Goal: Task Accomplishment & Management: Use online tool/utility

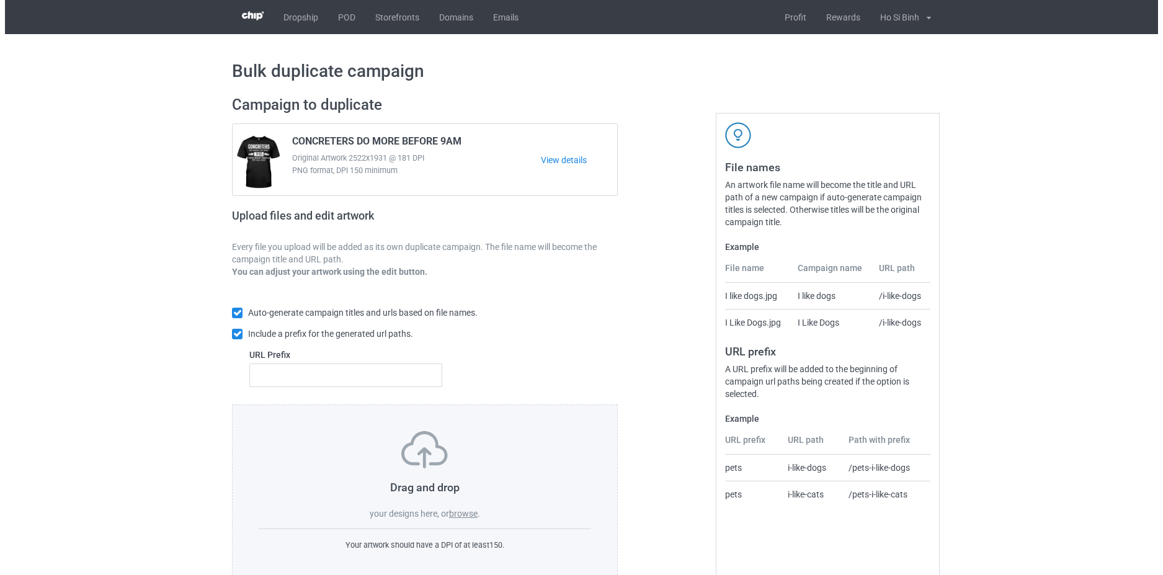
scroll to position [30, 0]
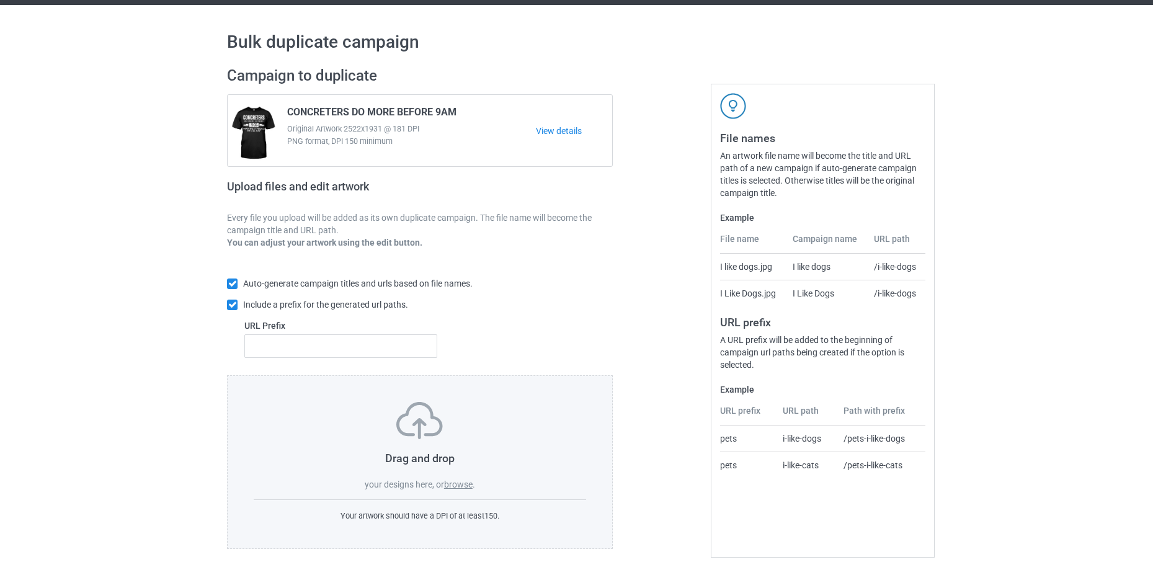
click at [469, 487] on label "browse" at bounding box center [458, 485] width 29 height 10
click at [0, 0] on input "browse" at bounding box center [0, 0] width 0 height 0
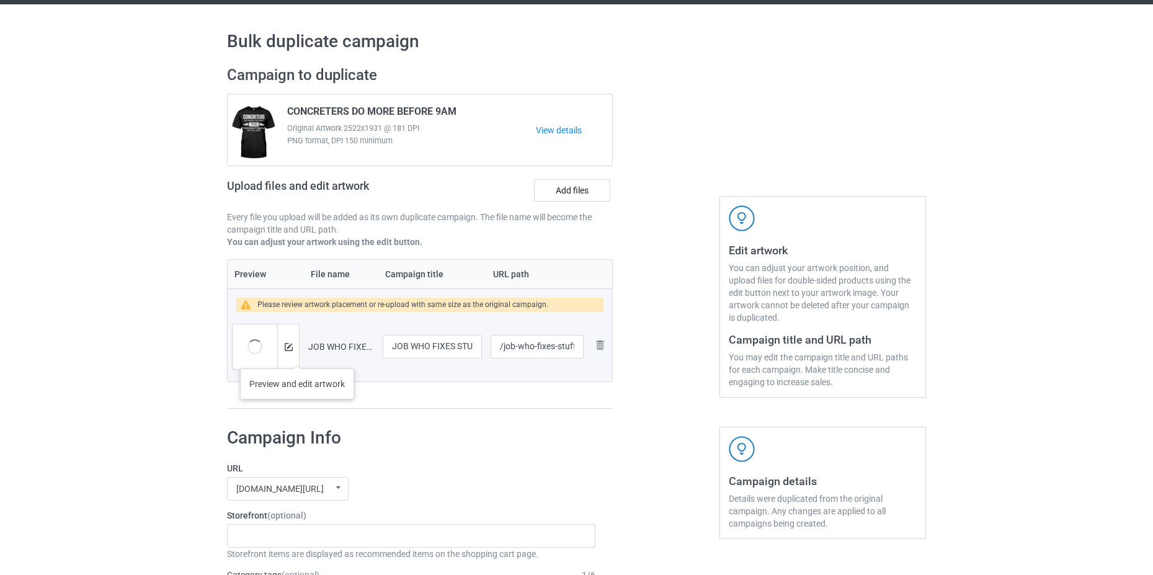
click at [297, 355] on div at bounding box center [288, 347] width 22 height 45
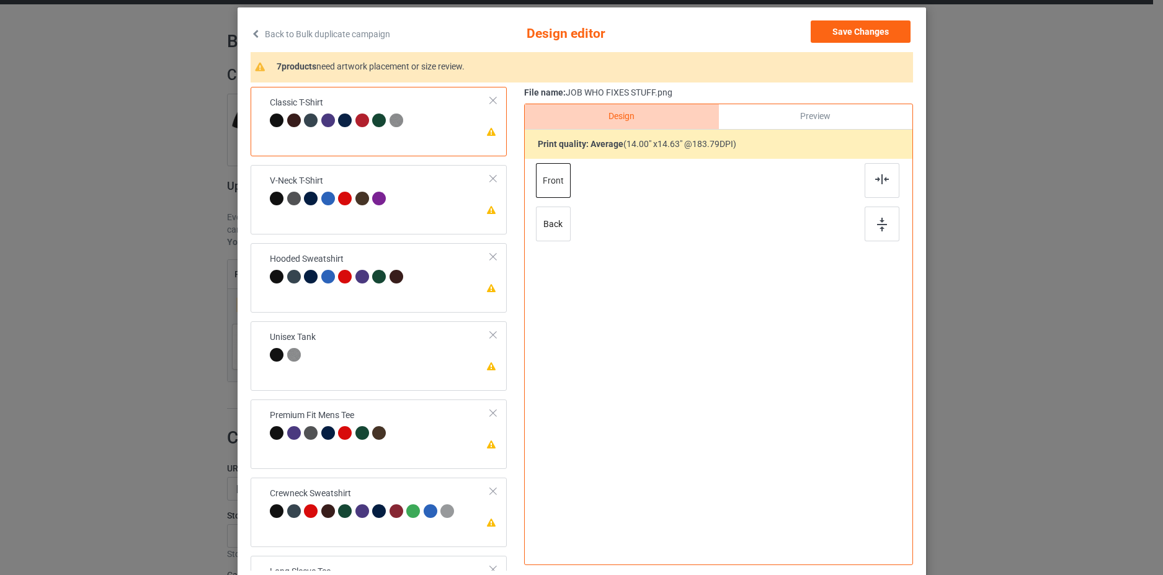
scroll to position [141, 0]
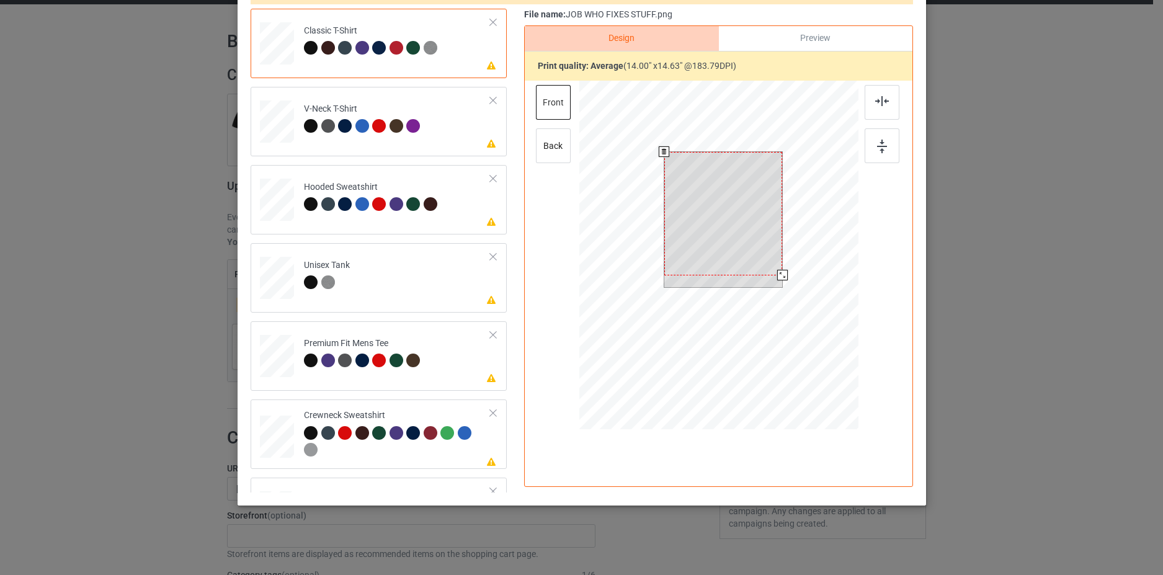
click at [737, 208] on div at bounding box center [723, 213] width 119 height 123
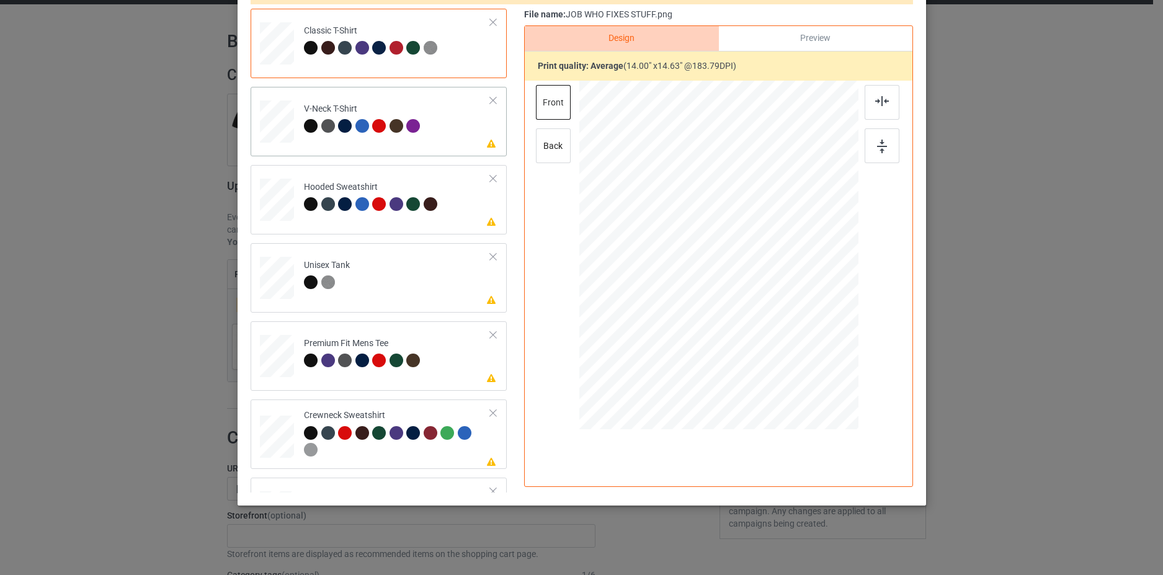
click at [439, 144] on td "Please review artwork placement V-Neck T-Shirt" at bounding box center [397, 119] width 200 height 55
click at [705, 215] on div at bounding box center [723, 227] width 126 height 132
click at [465, 223] on td "Please review artwork placement Hooded Sweatshirt" at bounding box center [397, 197] width 200 height 55
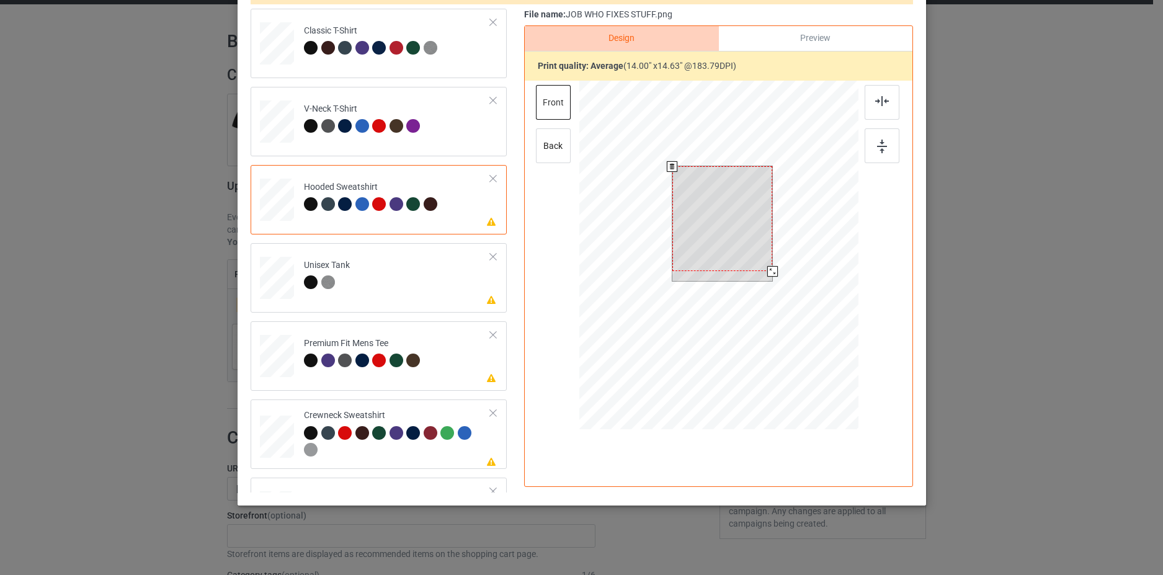
click at [718, 248] on div at bounding box center [722, 218] width 101 height 105
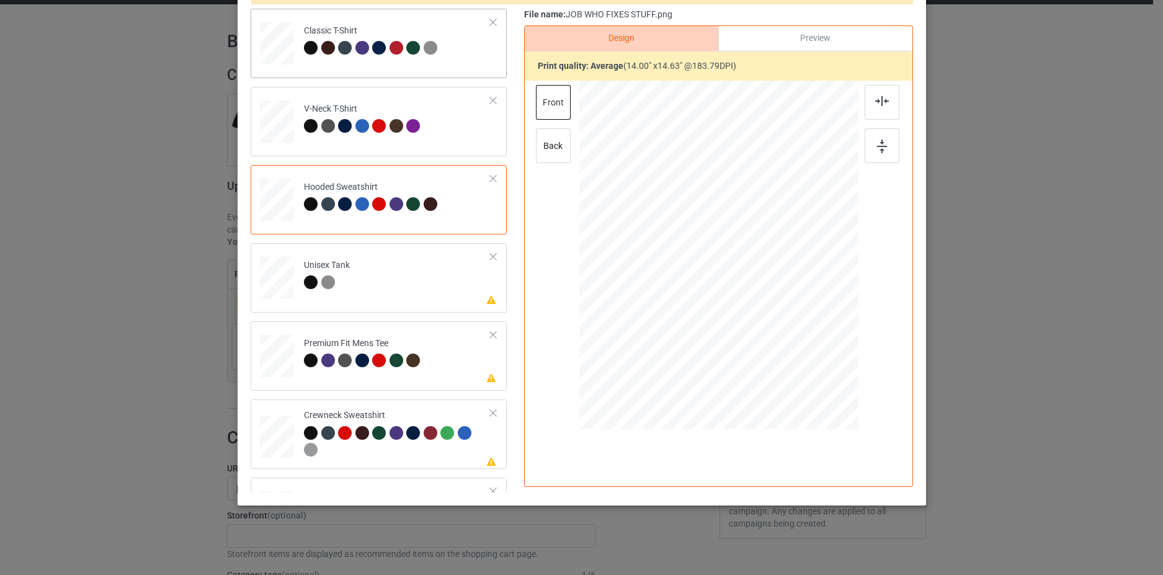
click at [447, 66] on td "Classic T-Shirt" at bounding box center [397, 41] width 200 height 55
click at [438, 290] on td "Please review artwork placement Unisex Tank" at bounding box center [397, 275] width 200 height 55
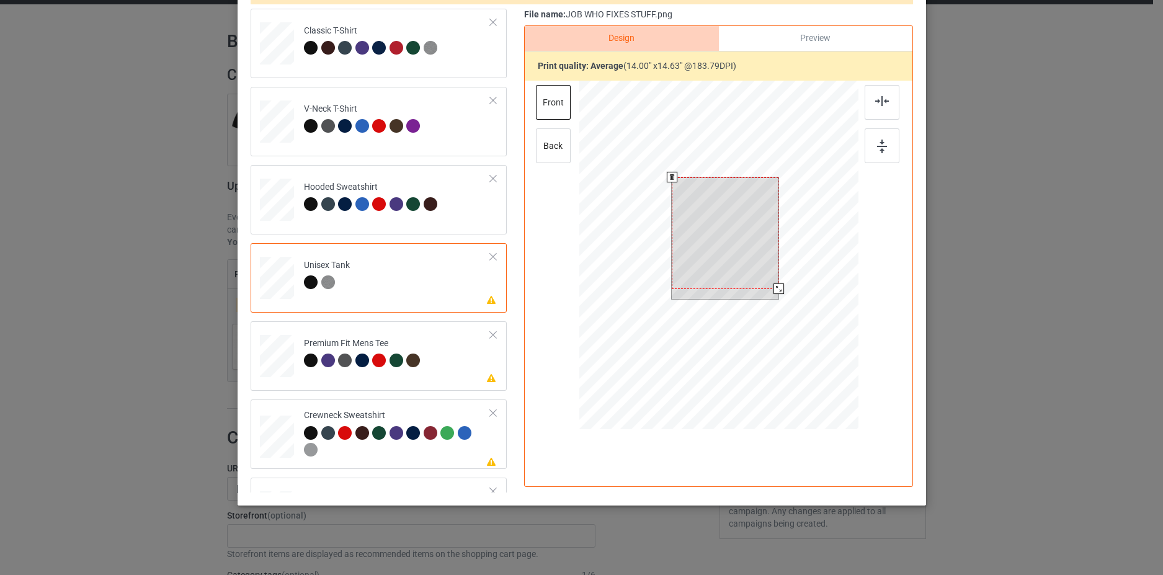
click at [698, 225] on div at bounding box center [725, 233] width 107 height 112
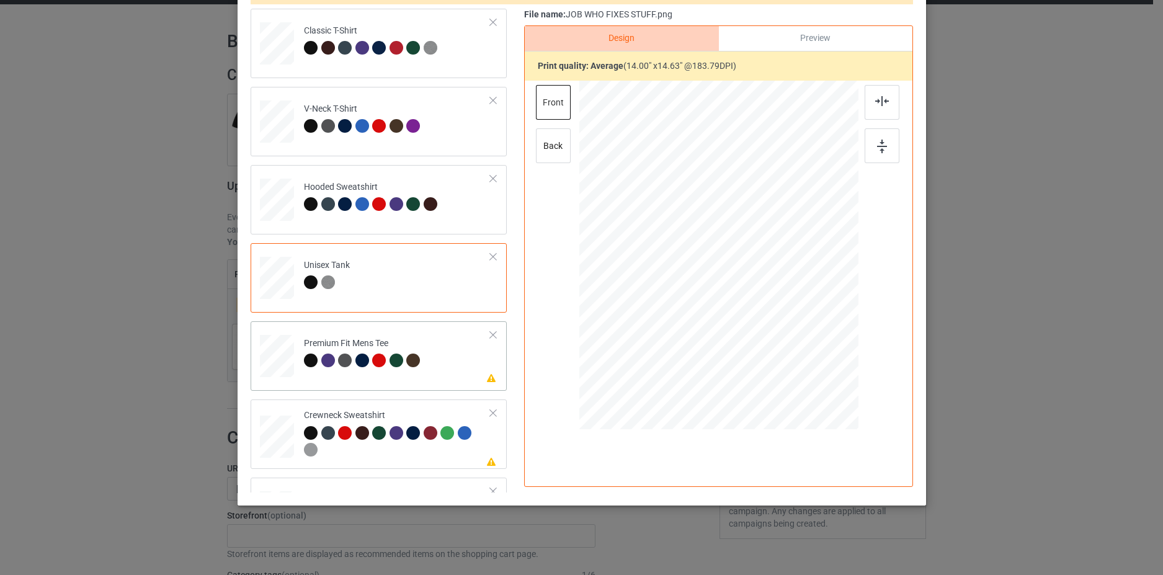
click at [447, 376] on td "Please review artwork placement Premium Fit Mens Tee" at bounding box center [397, 353] width 200 height 55
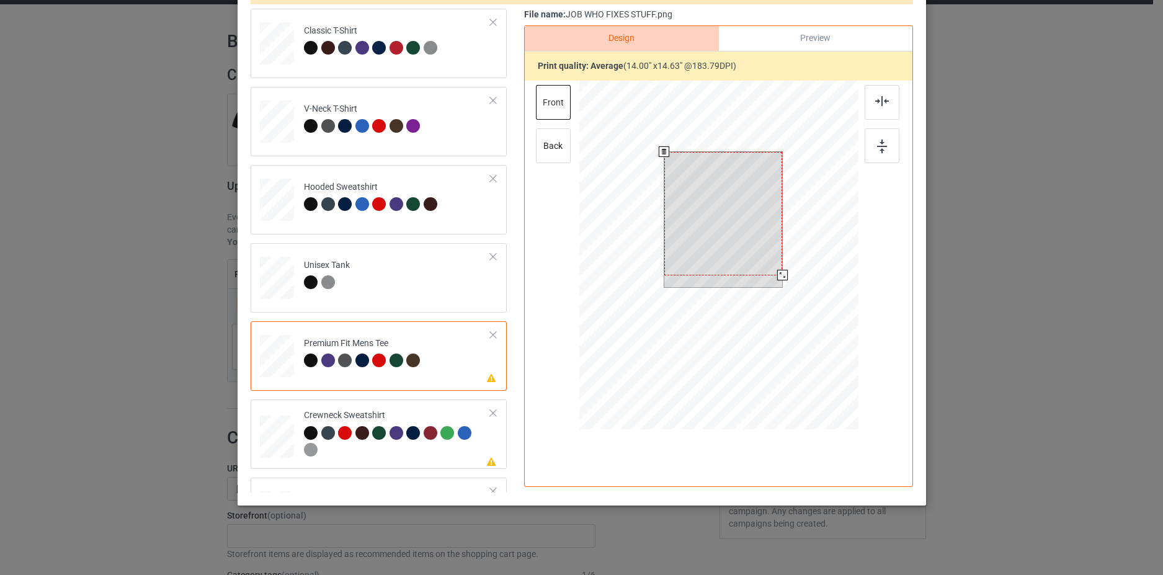
click at [739, 225] on div at bounding box center [723, 213] width 119 height 123
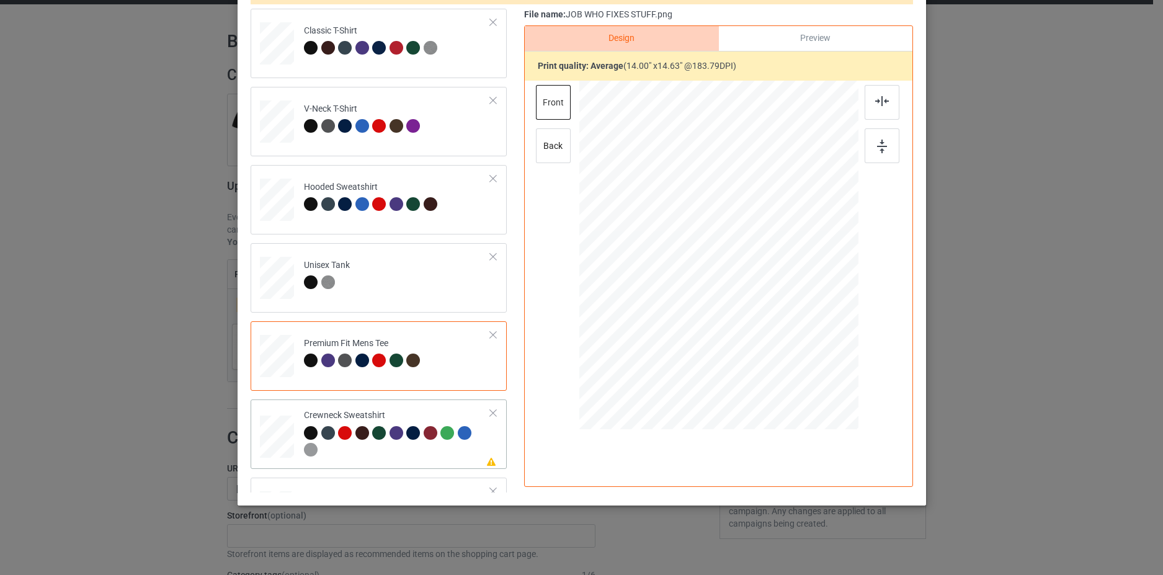
click at [460, 462] on td "Please review artwork placement Crewneck Sweatshirt" at bounding box center [397, 435] width 200 height 60
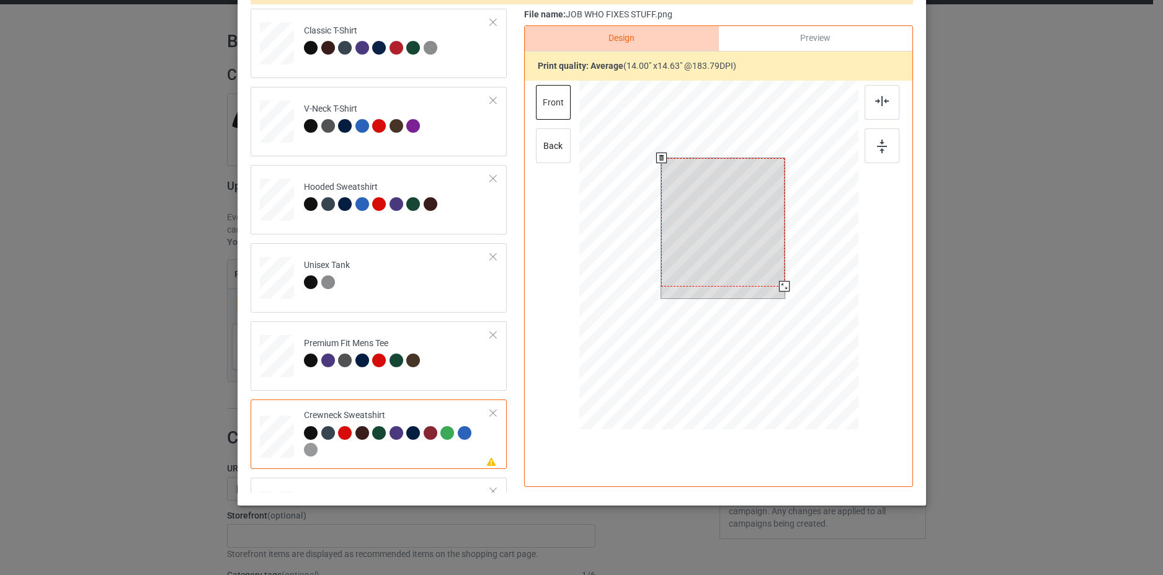
click at [701, 243] on div at bounding box center [722, 222] width 123 height 128
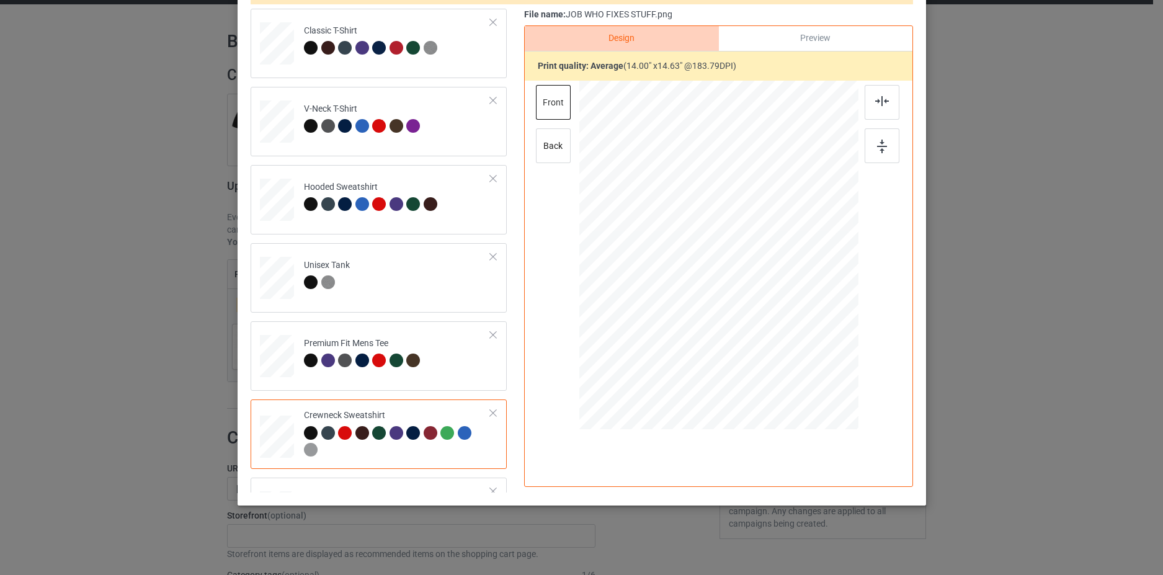
scroll to position [55, 0]
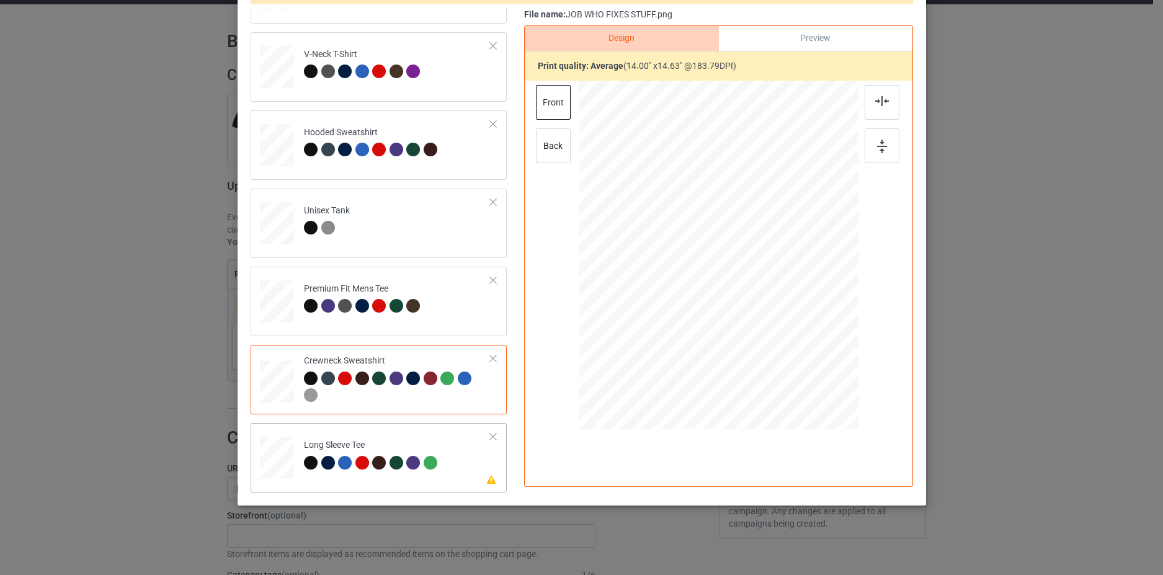
click at [462, 480] on td "Please review artwork placement Long Sleeve Tee" at bounding box center [397, 455] width 200 height 55
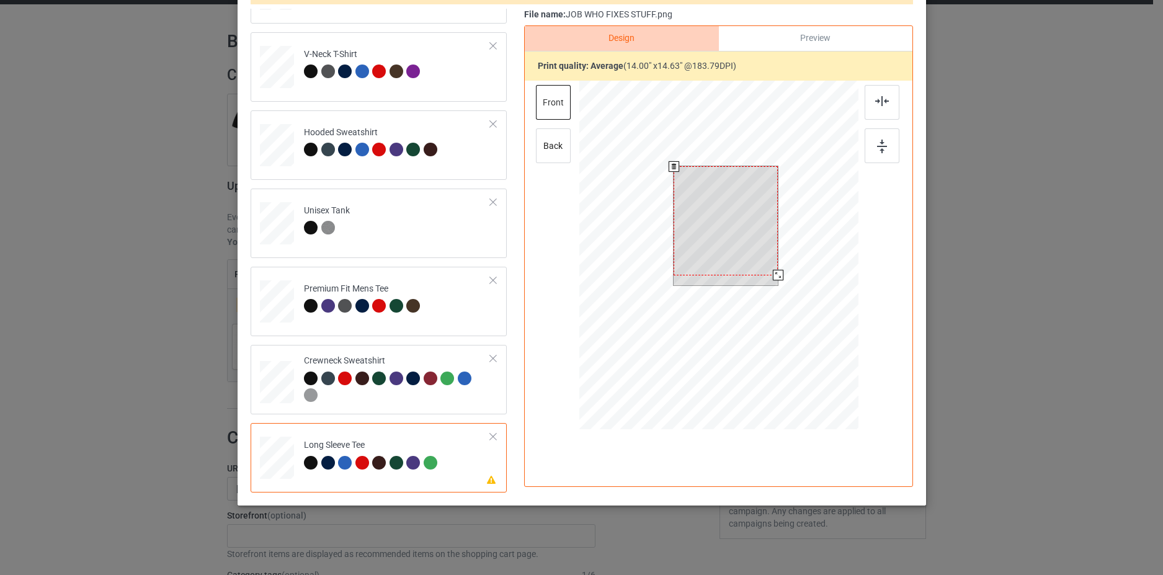
click at [720, 235] on div at bounding box center [726, 220] width 104 height 109
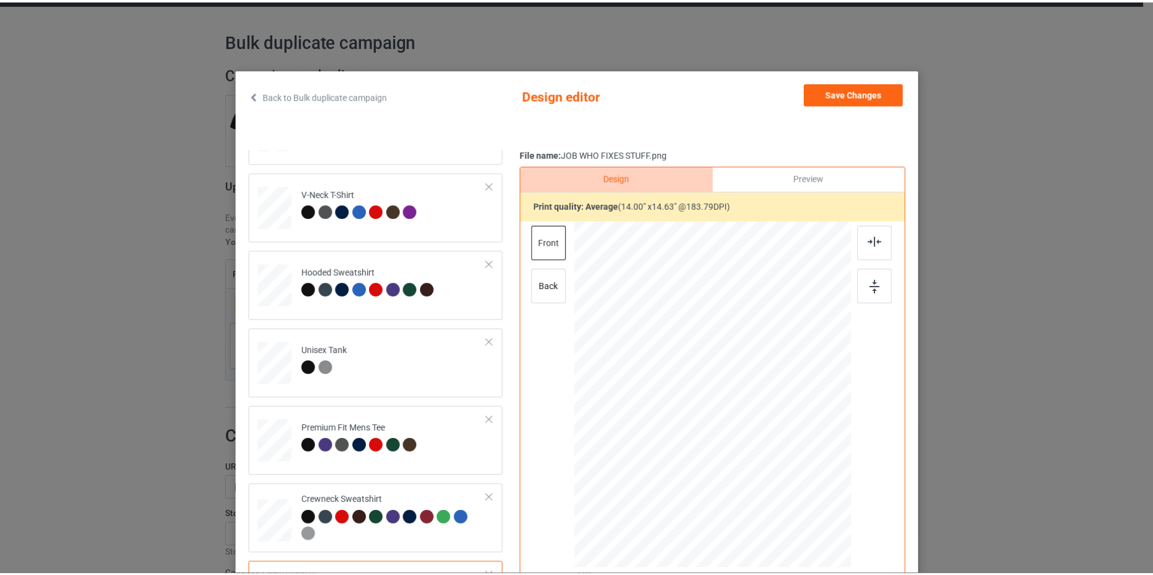
scroll to position [62, 0]
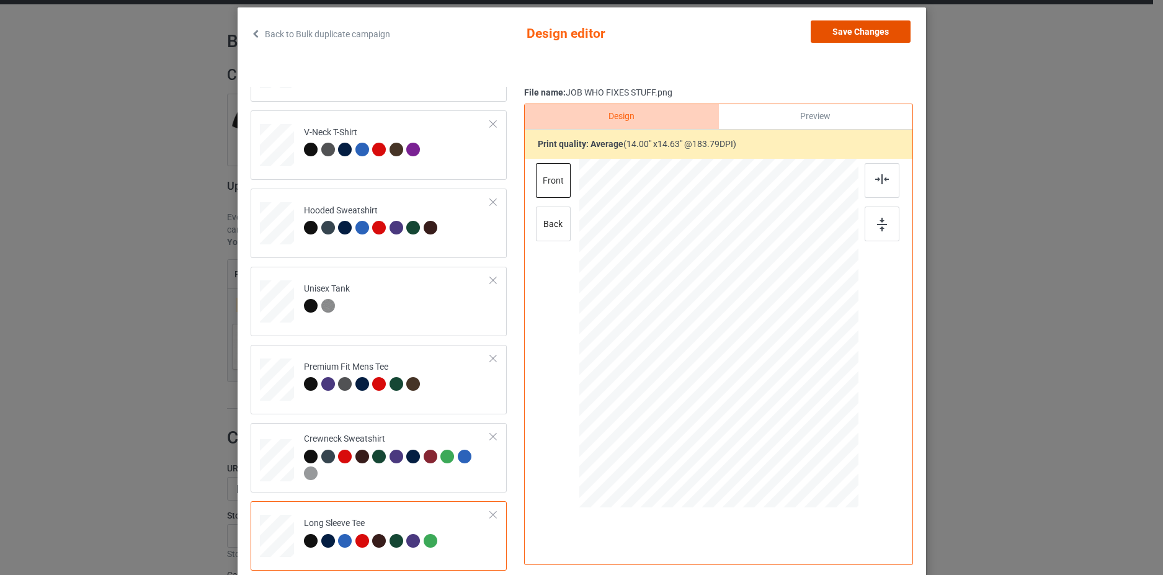
click at [852, 34] on button "Save Changes" at bounding box center [861, 31] width 100 height 22
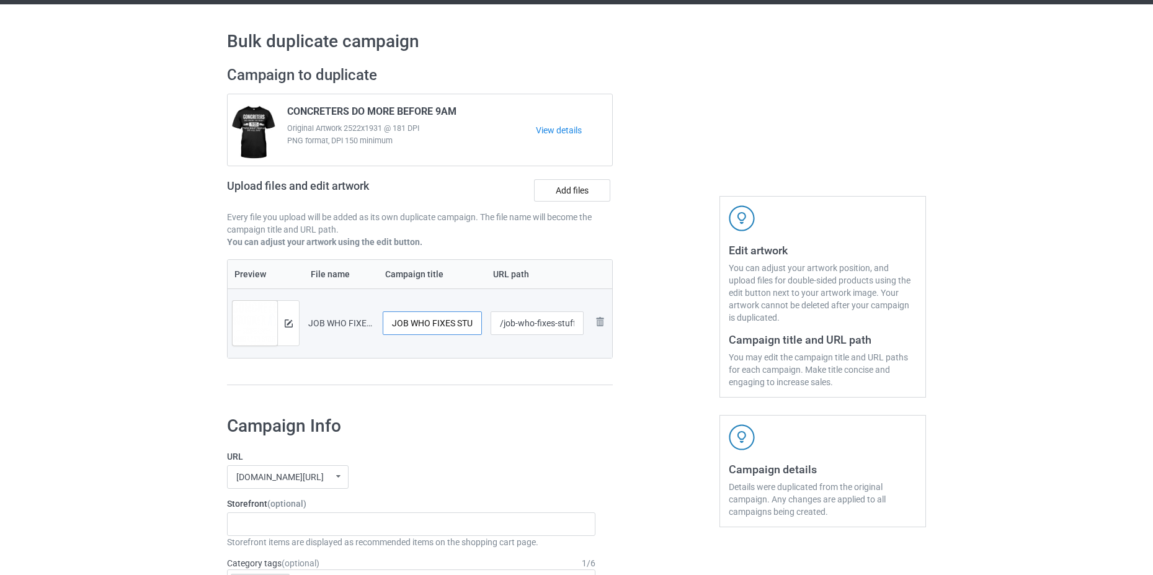
click at [445, 323] on input "JOB WHO FIXES STUFF" at bounding box center [432, 323] width 99 height 24
click at [403, 327] on input "JOB WHO LAYS STUFF" at bounding box center [432, 323] width 99 height 24
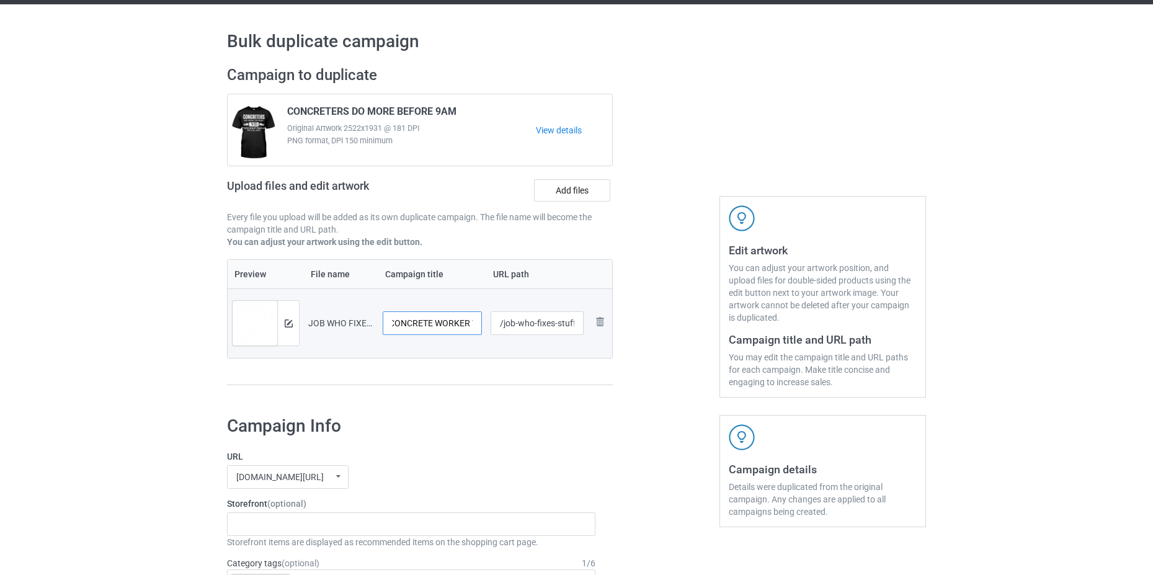
type input "CONCRETE WORKER WHO LAYS STUFF"
drag, startPoint x: 553, startPoint y: 325, endPoint x: 537, endPoint y: 325, distance: 16.1
click at [537, 325] on input "/job-who-fixes-stuff" at bounding box center [538, 323] width 94 height 24
drag, startPoint x: 513, startPoint y: 323, endPoint x: 501, endPoint y: 325, distance: 11.9
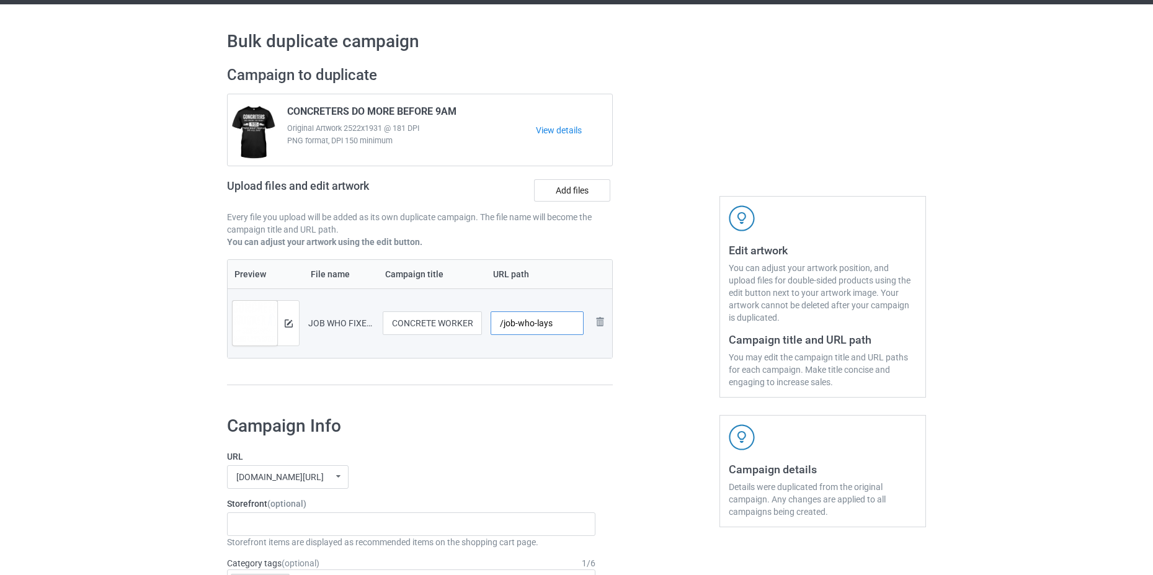
click at [501, 325] on input "/job-who-lays" at bounding box center [538, 323] width 94 height 24
type input "/concrete-who-lays"
click at [577, 431] on h1 "Campaign Info" at bounding box center [411, 426] width 369 height 22
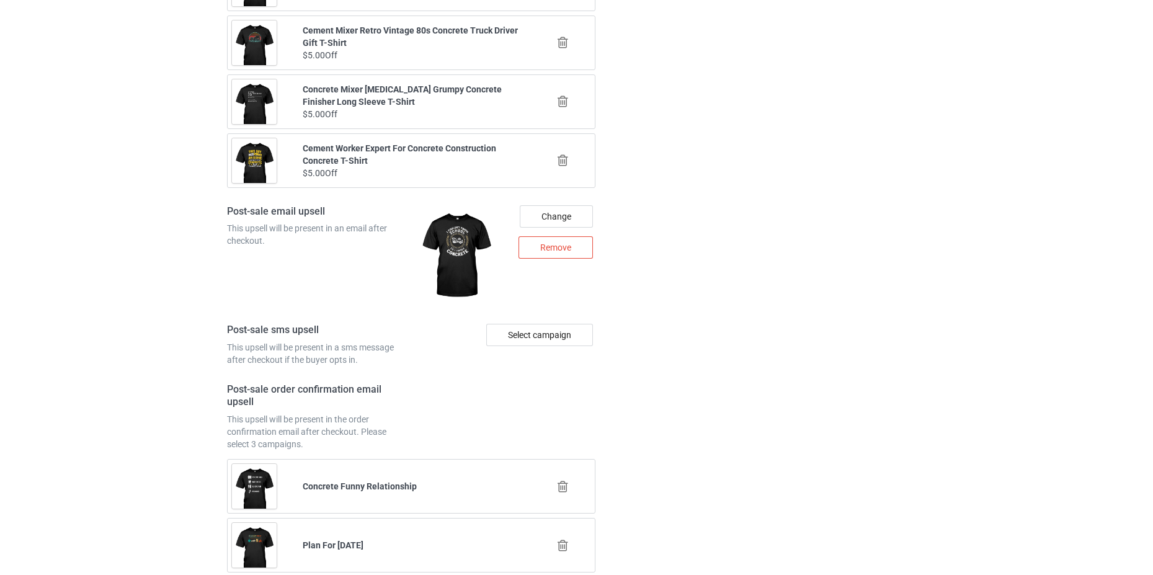
scroll to position [1680, 0]
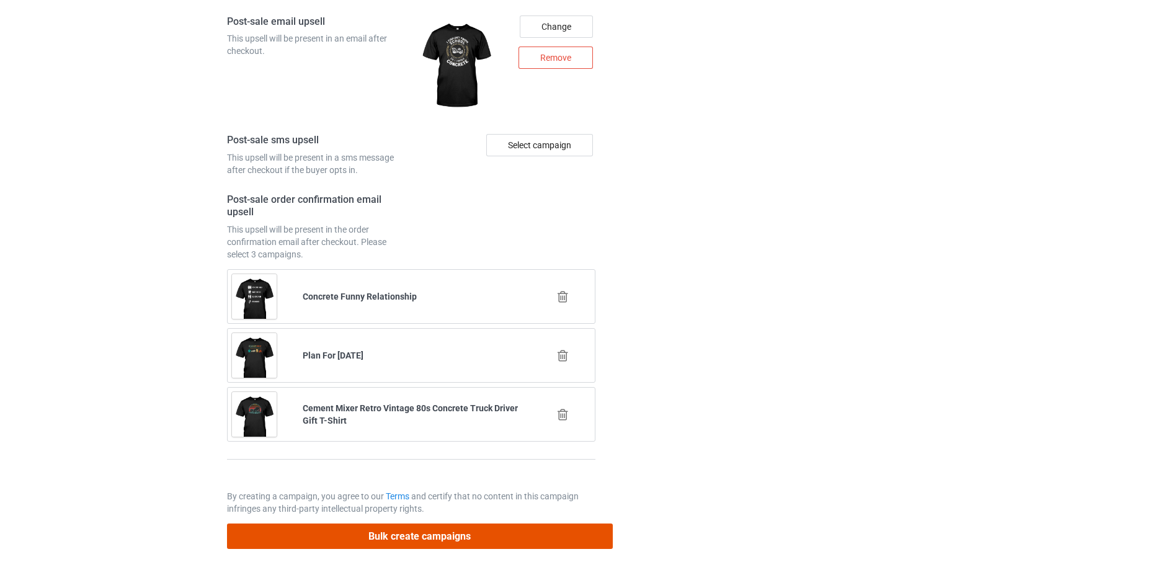
click at [413, 529] on button "Bulk create campaigns" at bounding box center [420, 536] width 386 height 25
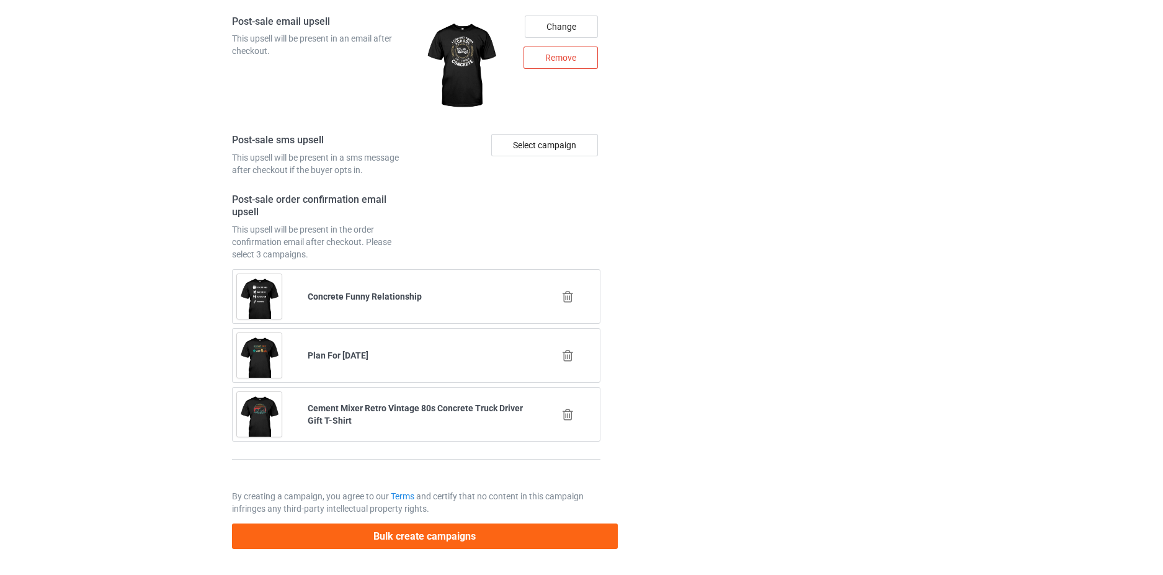
scroll to position [0, 0]
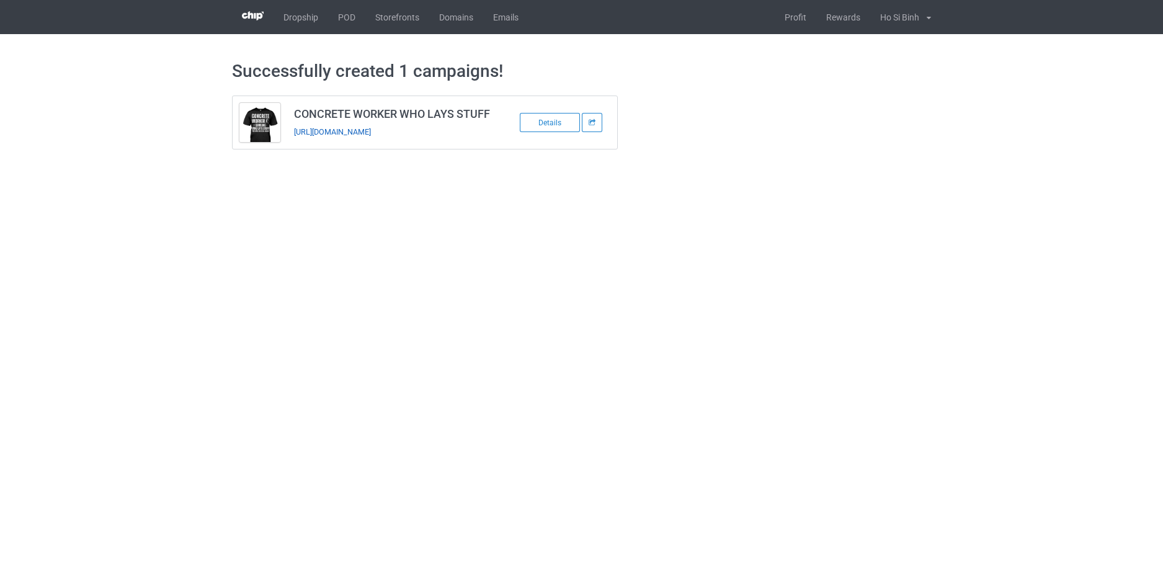
click at [346, 137] on link "https://www.hohodesign.co/concrete-who-lays" at bounding box center [332, 131] width 77 height 9
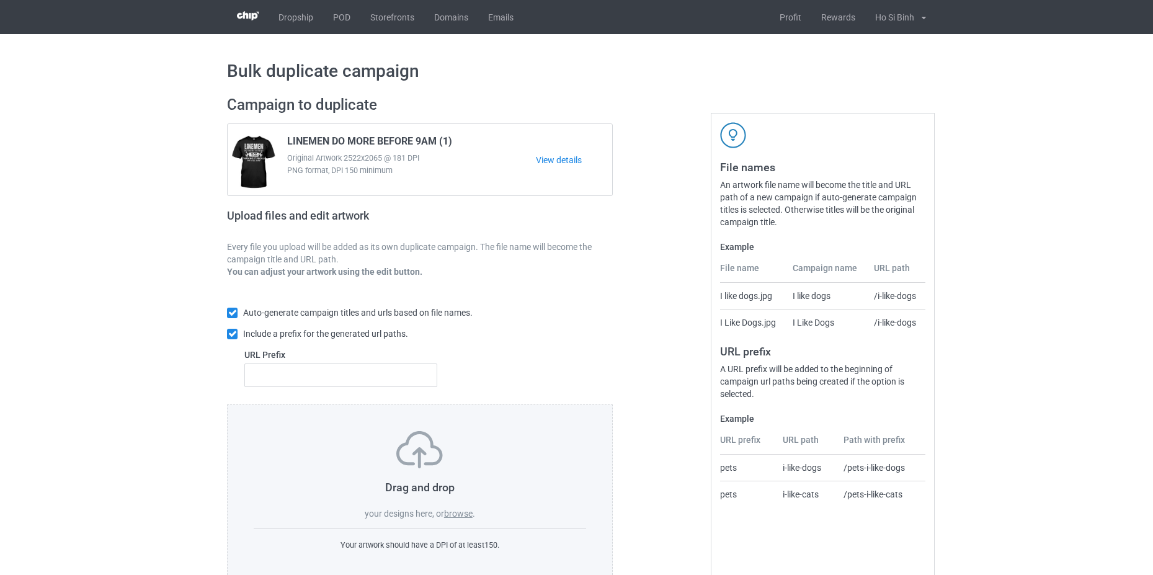
scroll to position [30, 0]
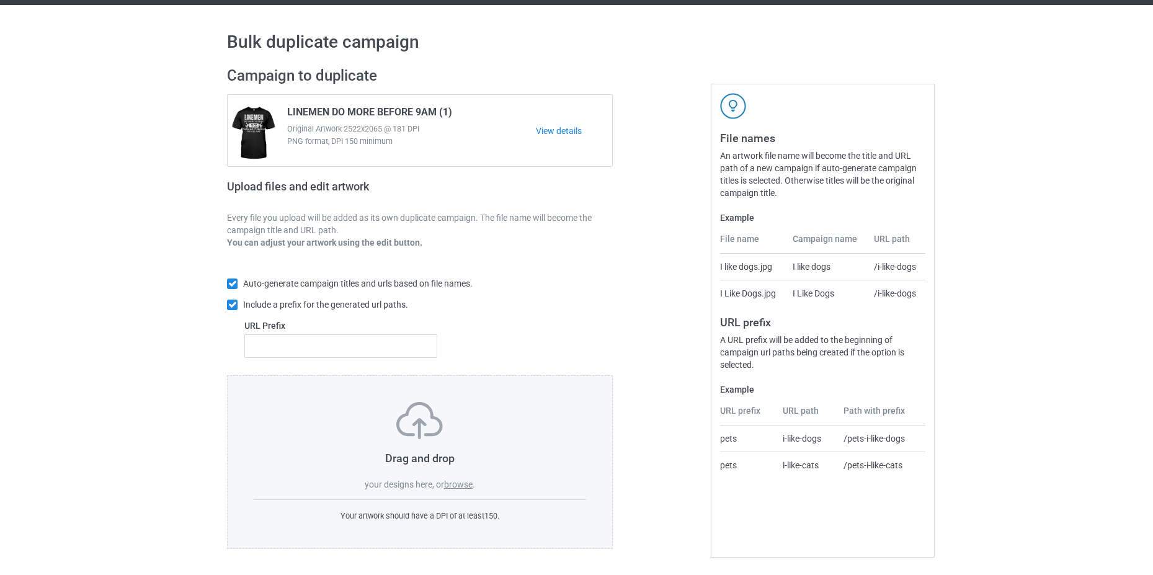
click at [463, 490] on div "Drag and drop your designs here, or browse ." at bounding box center [420, 446] width 333 height 89
click at [465, 485] on label "browse" at bounding box center [458, 485] width 29 height 10
click at [0, 0] on input "browse" at bounding box center [0, 0] width 0 height 0
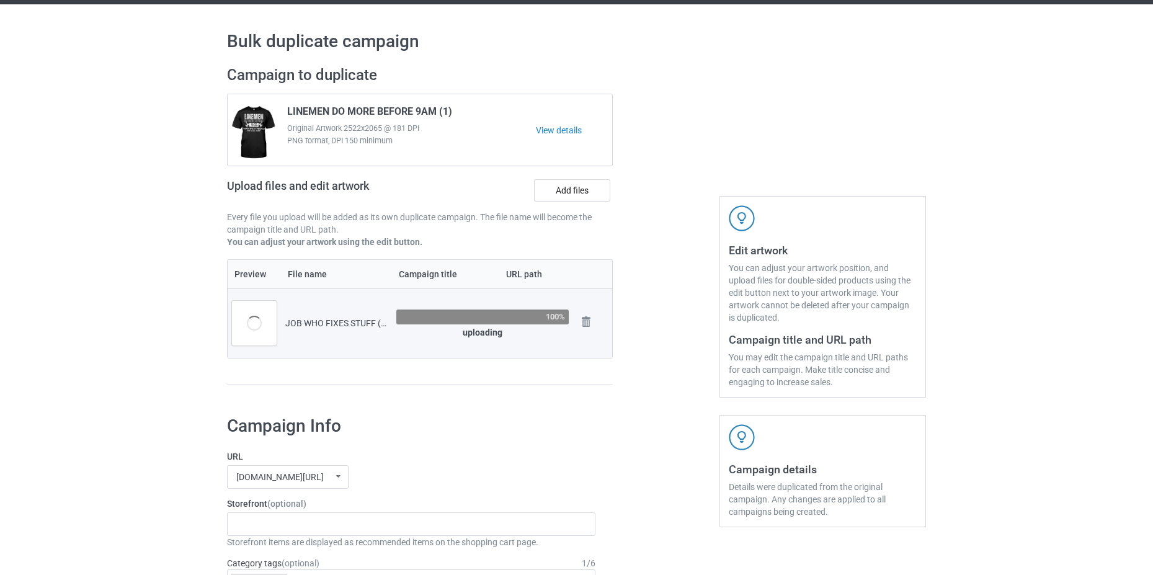
click at [372, 326] on div "JOB WHO FIXES STUFF (1).png" at bounding box center [336, 323] width 102 height 12
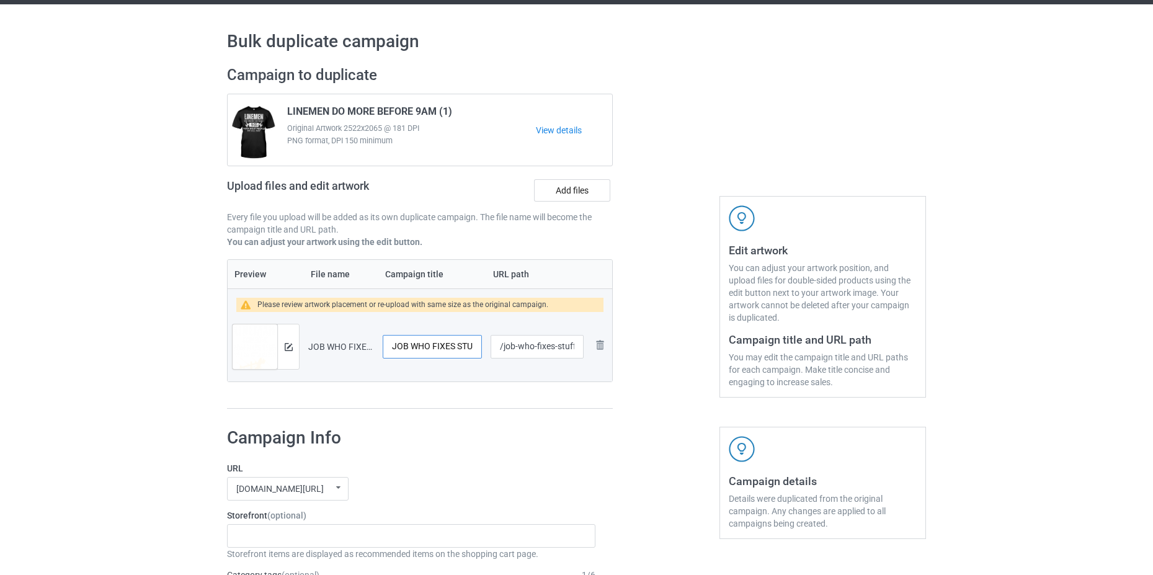
scroll to position [0, 24]
drag, startPoint x: 473, startPoint y: 351, endPoint x: 481, endPoint y: 352, distance: 8.9
click at [481, 352] on td "JOB WHO FIXES STUFF (1)" at bounding box center [432, 346] width 108 height 69
click at [477, 351] on input "JOB WHO FIXES STUFF (1)" at bounding box center [432, 347] width 99 height 24
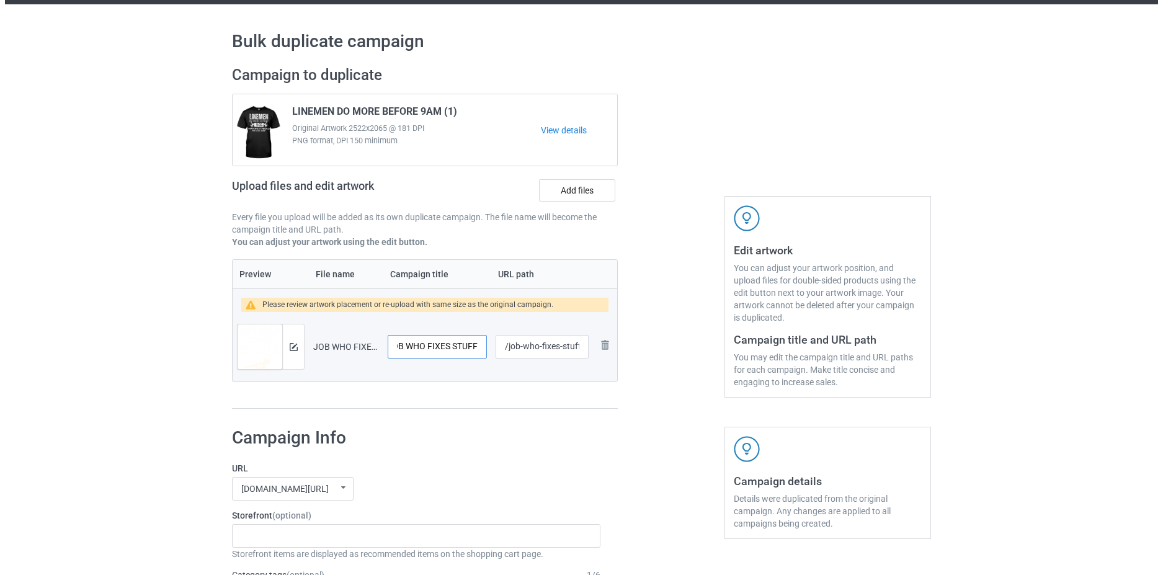
scroll to position [0, 0]
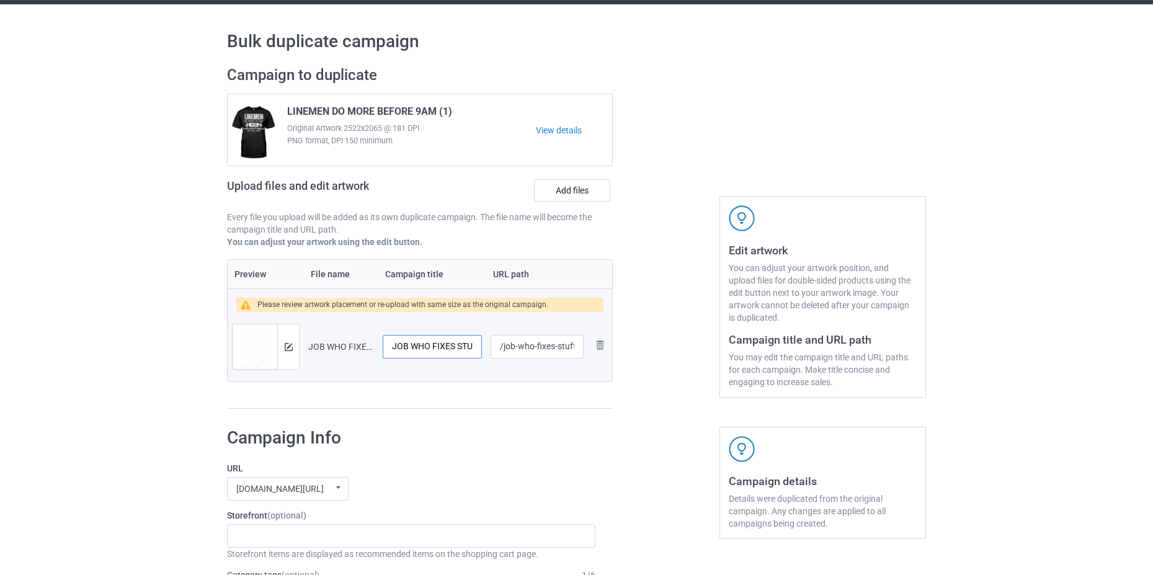
drag, startPoint x: 410, startPoint y: 348, endPoint x: 387, endPoint y: 344, distance: 23.3
click at [370, 348] on tr "Preview and edit artwork JOB WHO FIXES STUFF (1).png JOB WHO FIXES STUFF /job-w…" at bounding box center [420, 346] width 385 height 69
click at [400, 341] on input "JOB WHO FIXES STUFF" at bounding box center [432, 347] width 99 height 24
drag, startPoint x: 408, startPoint y: 345, endPoint x: 388, endPoint y: 350, distance: 19.9
click at [388, 350] on input "JOB WHO FIXES STUFF" at bounding box center [432, 347] width 99 height 24
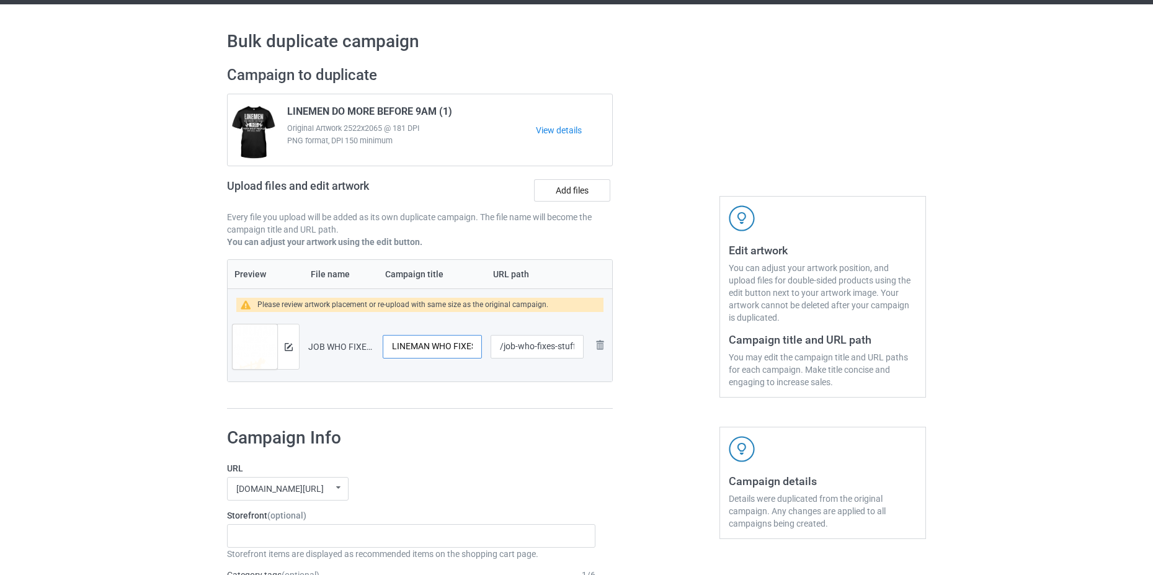
type input "LINEMAN WHO FIXES STUFF"
click at [515, 346] on input "/job-who-fixes-stuff-1" at bounding box center [537, 347] width 93 height 24
type input "/lineman-who-fixes-stuff-1"
click at [295, 351] on div at bounding box center [288, 347] width 22 height 45
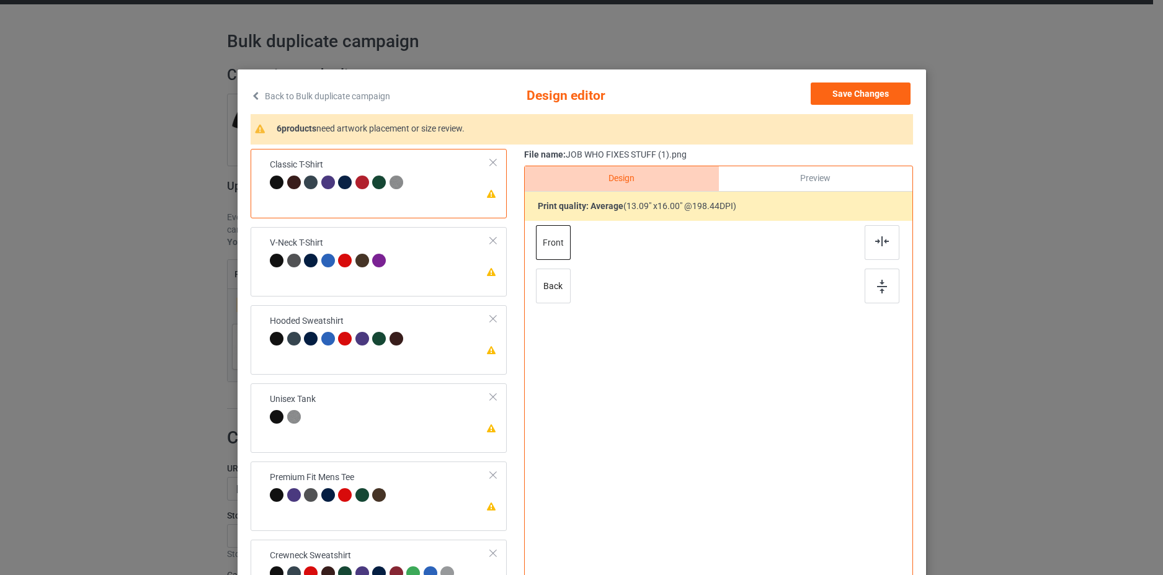
scroll to position [135, 0]
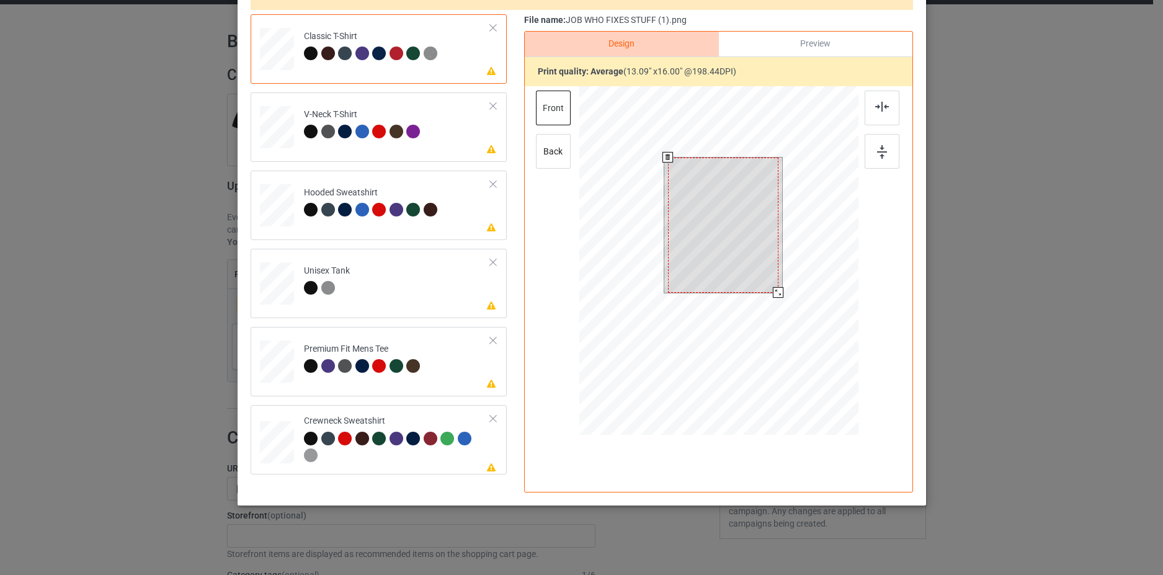
click at [728, 216] on div at bounding box center [723, 225] width 110 height 135
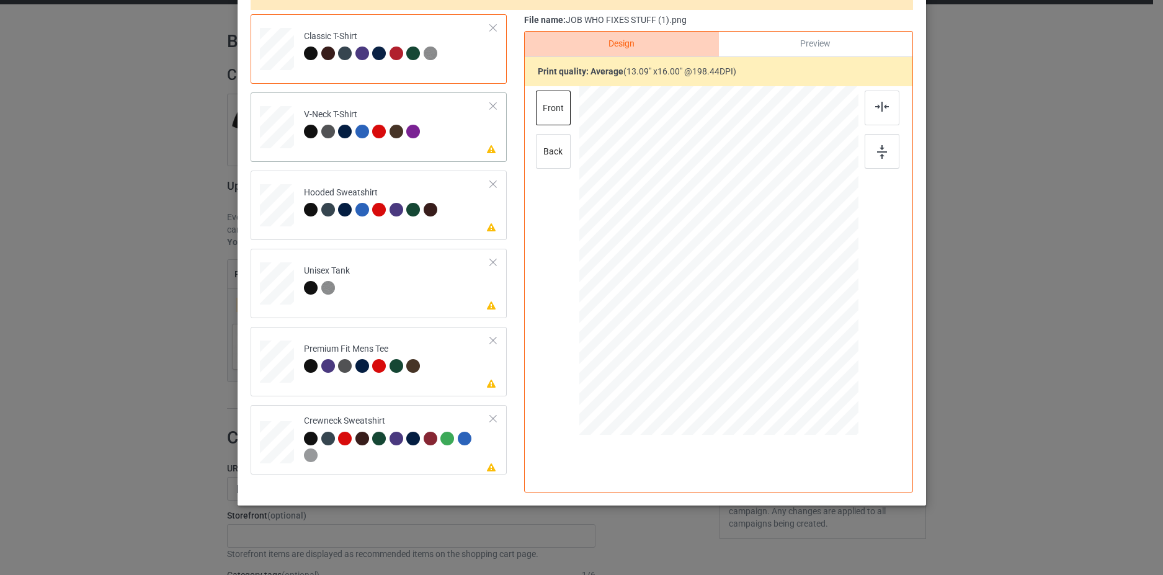
click at [468, 156] on div "Please review artwork placement V-Neck T-Shirt" at bounding box center [379, 126] width 256 height 69
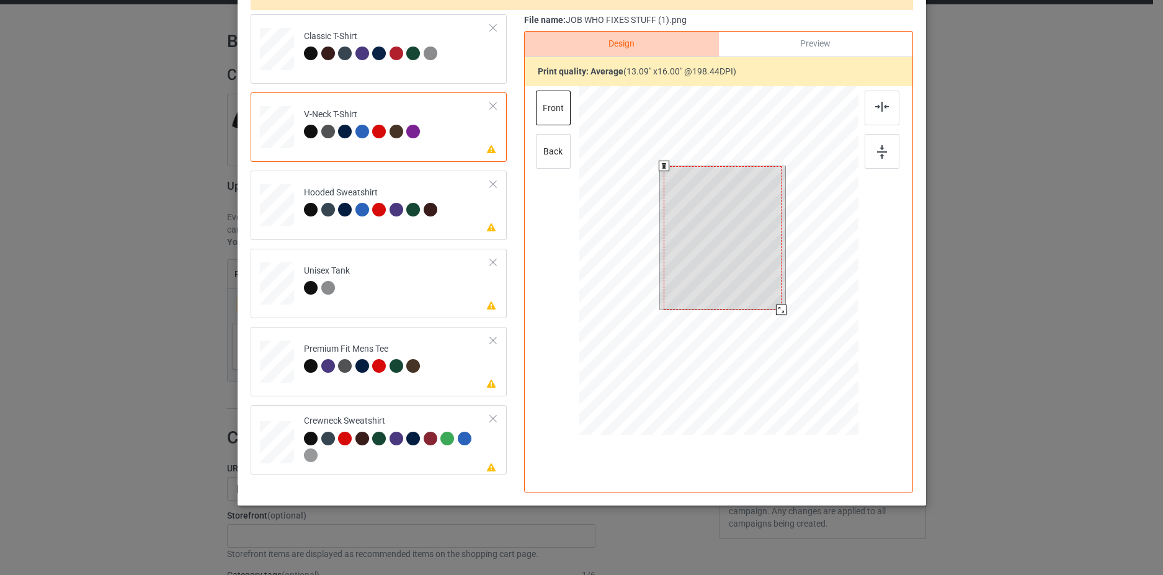
click at [692, 248] on div at bounding box center [722, 237] width 117 height 143
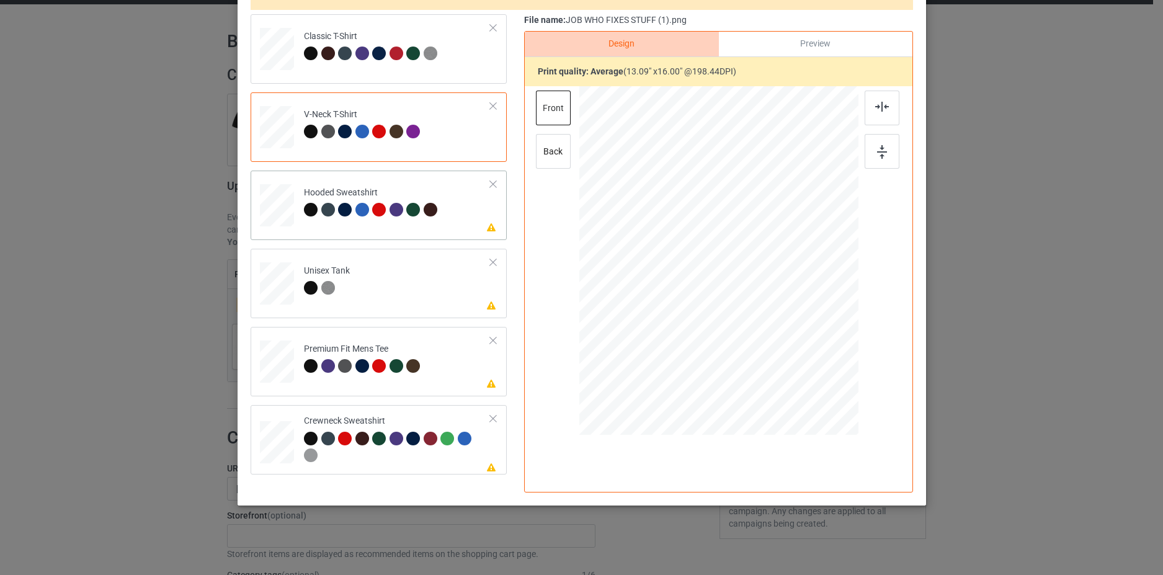
click at [472, 218] on td "Please review artwork placement Hooded Sweatshirt" at bounding box center [397, 203] width 200 height 55
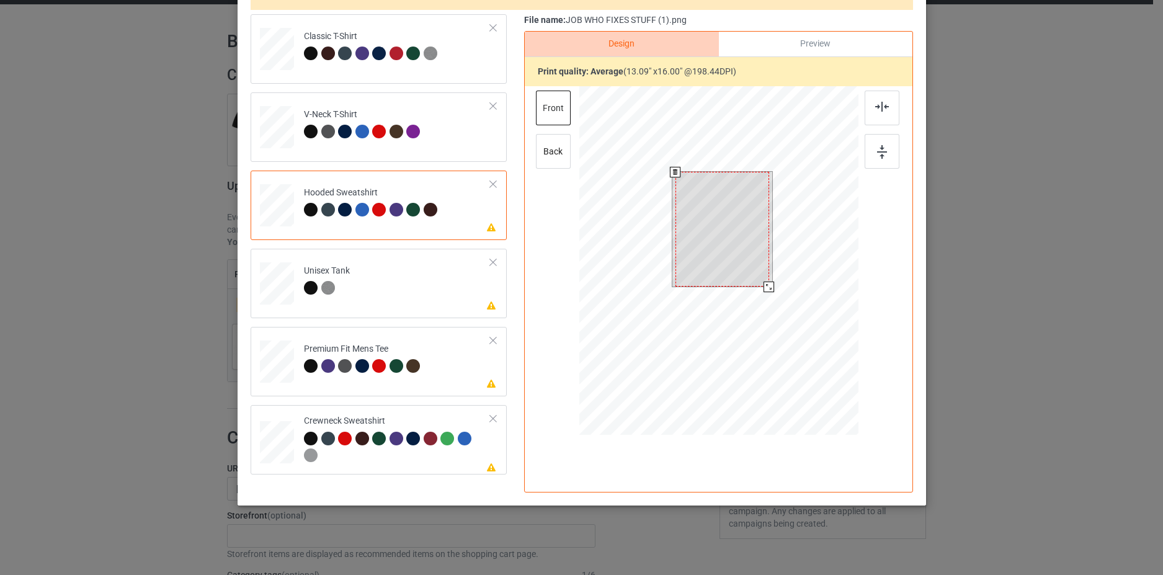
click at [697, 250] on div at bounding box center [722, 229] width 94 height 115
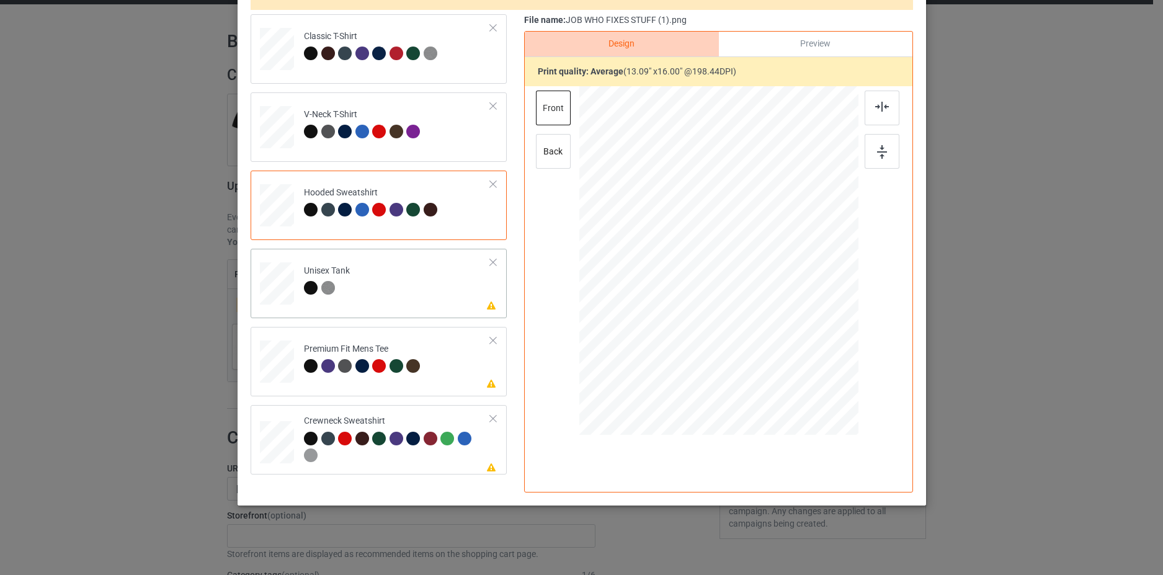
click at [449, 294] on td "Please review artwork placement Unisex Tank" at bounding box center [397, 281] width 200 height 55
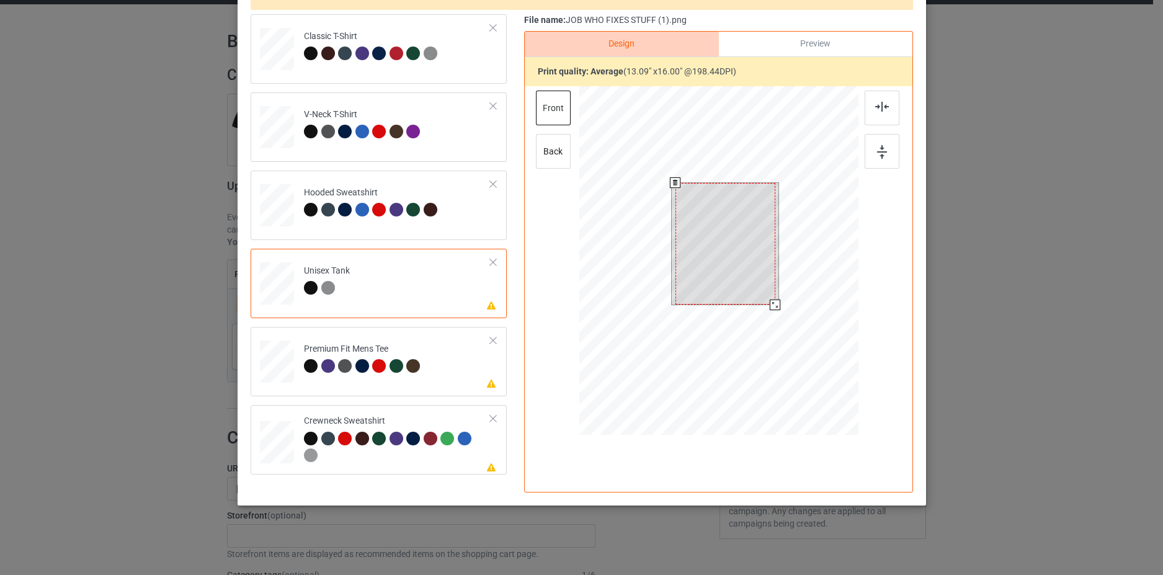
click at [741, 249] on div at bounding box center [725, 244] width 100 height 122
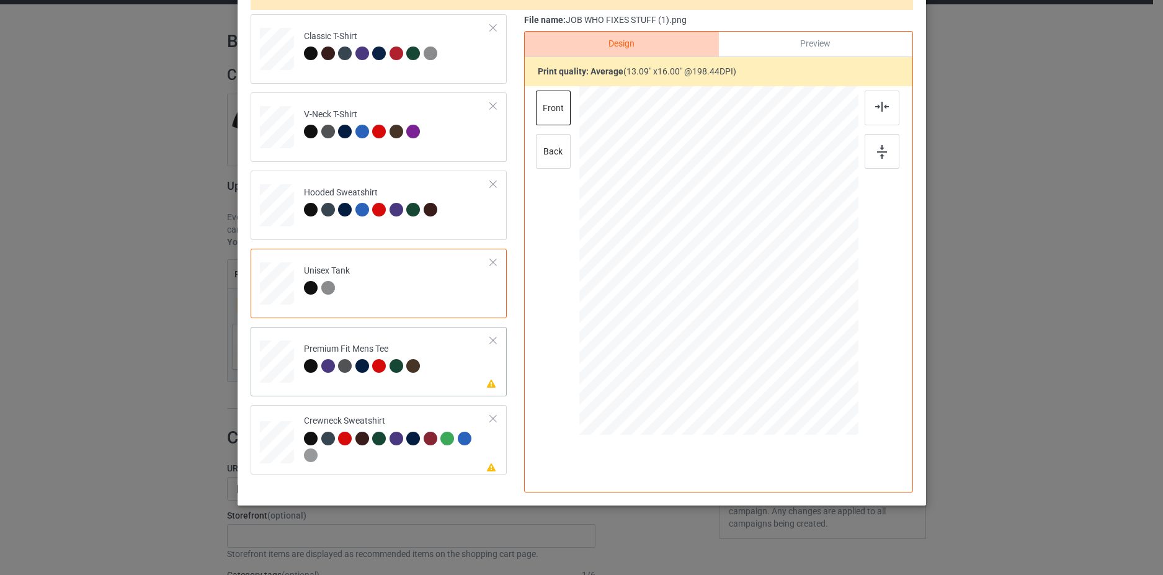
click at [461, 367] on td "Please review artwork placement Premium Fit Mens Tee" at bounding box center [397, 359] width 200 height 55
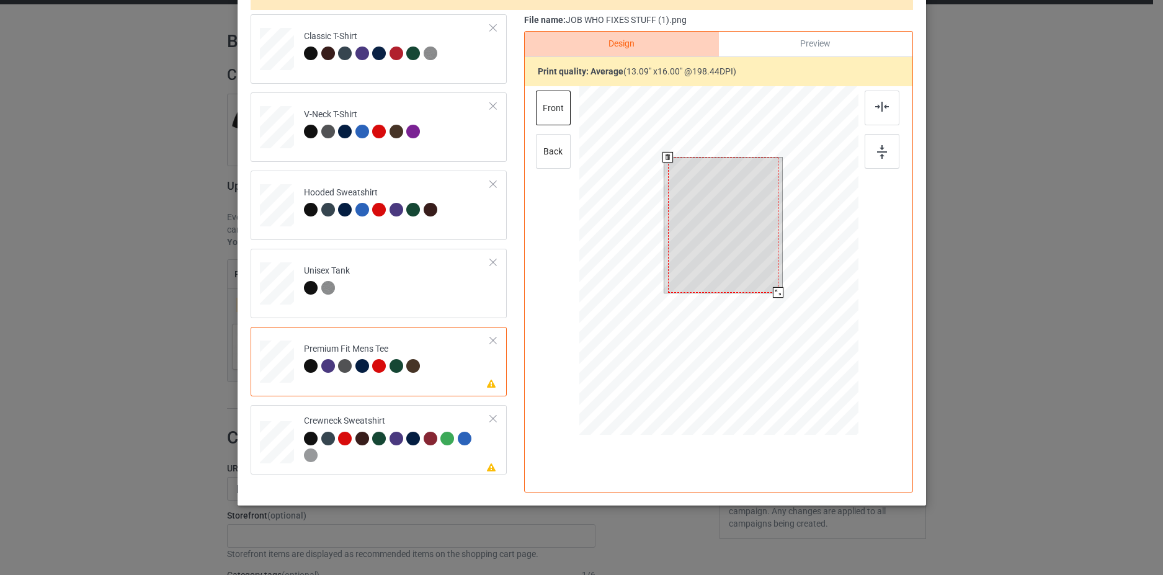
click at [722, 243] on div at bounding box center [723, 225] width 110 height 135
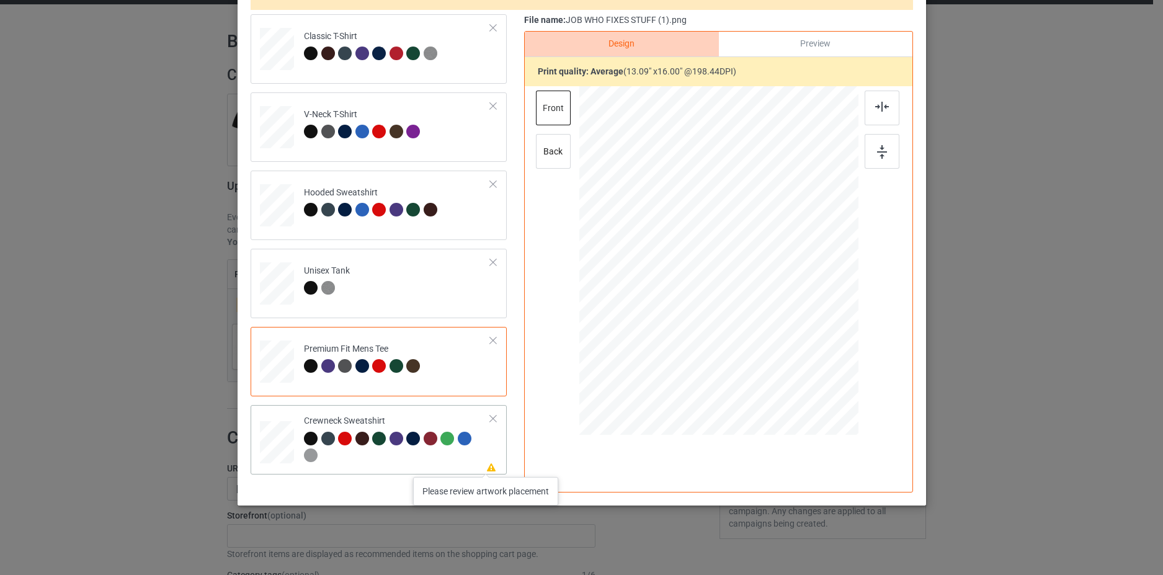
click at [486, 465] on icon at bounding box center [491, 466] width 11 height 9
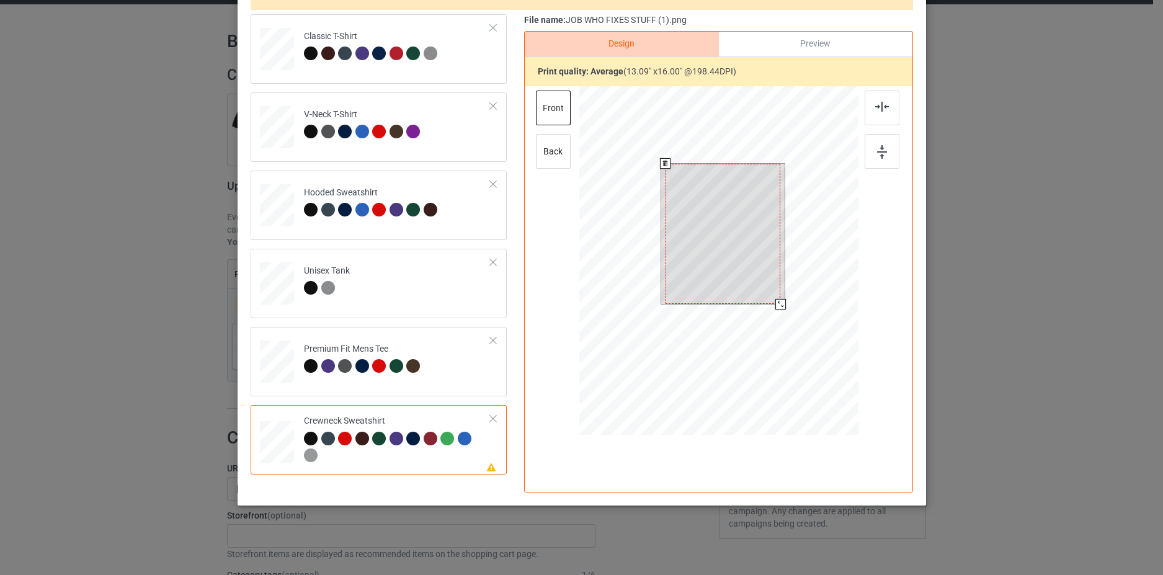
click at [703, 241] on div at bounding box center [722, 234] width 115 height 141
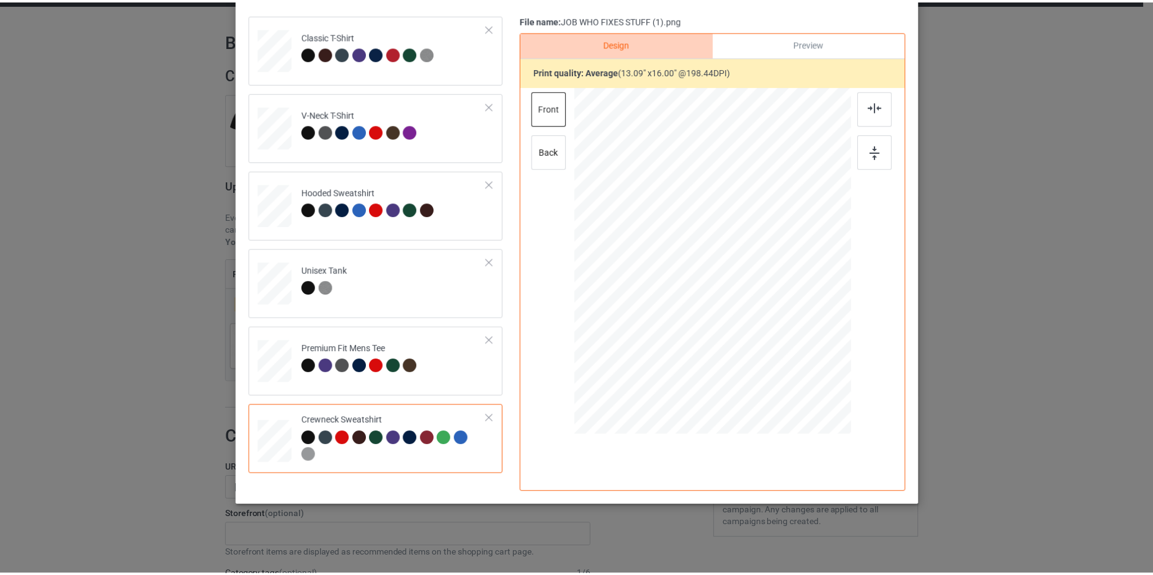
scroll to position [0, 0]
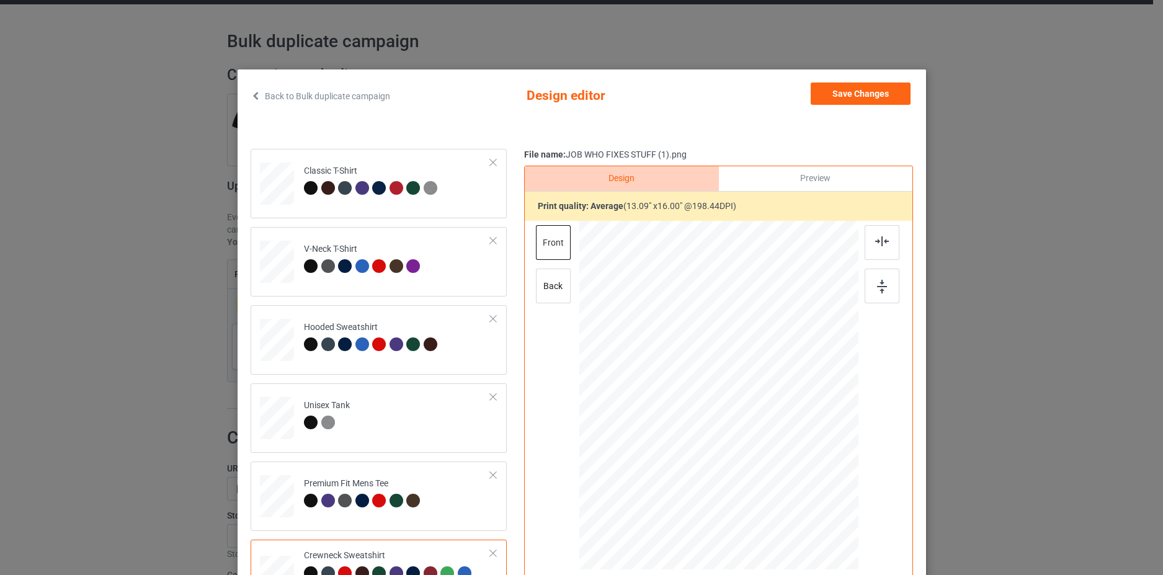
click at [856, 75] on div "Back to Bulk duplicate campaign Design editor Save Changes Classic T-Shirt V-Ne…" at bounding box center [582, 354] width 689 height 571
click at [854, 98] on button "Save Changes" at bounding box center [861, 94] width 100 height 22
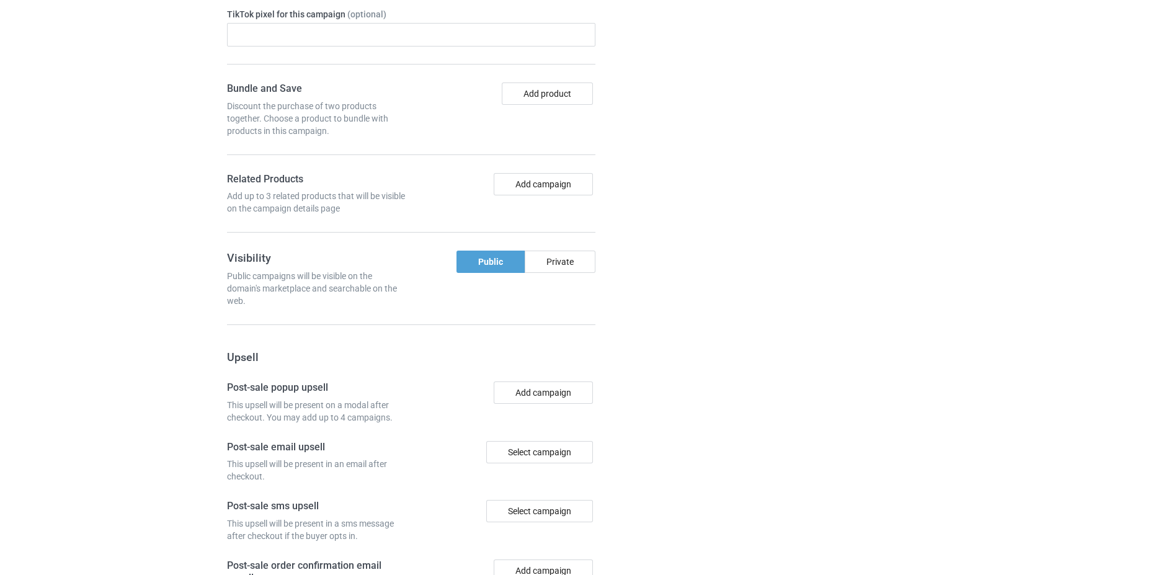
scroll to position [1018, 0]
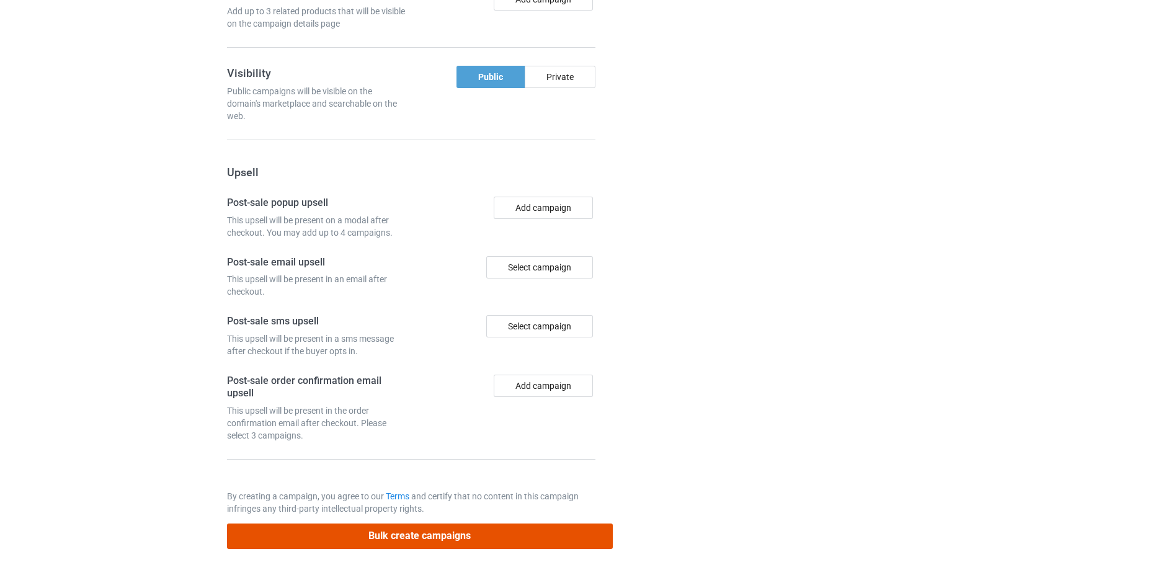
click at [439, 536] on button "Bulk create campaigns" at bounding box center [420, 536] width 386 height 25
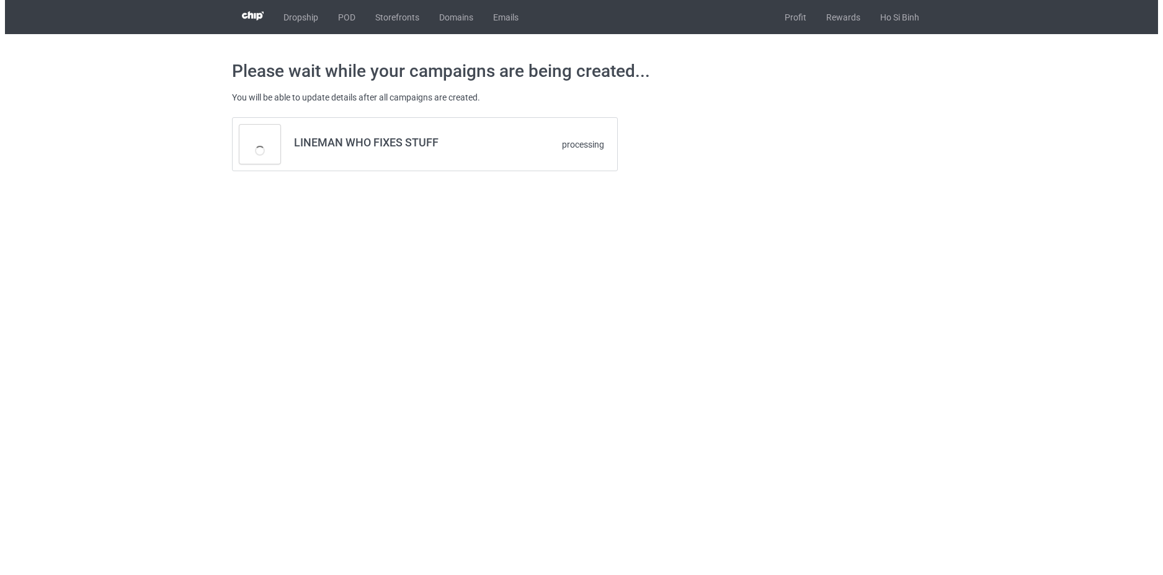
scroll to position [0, 0]
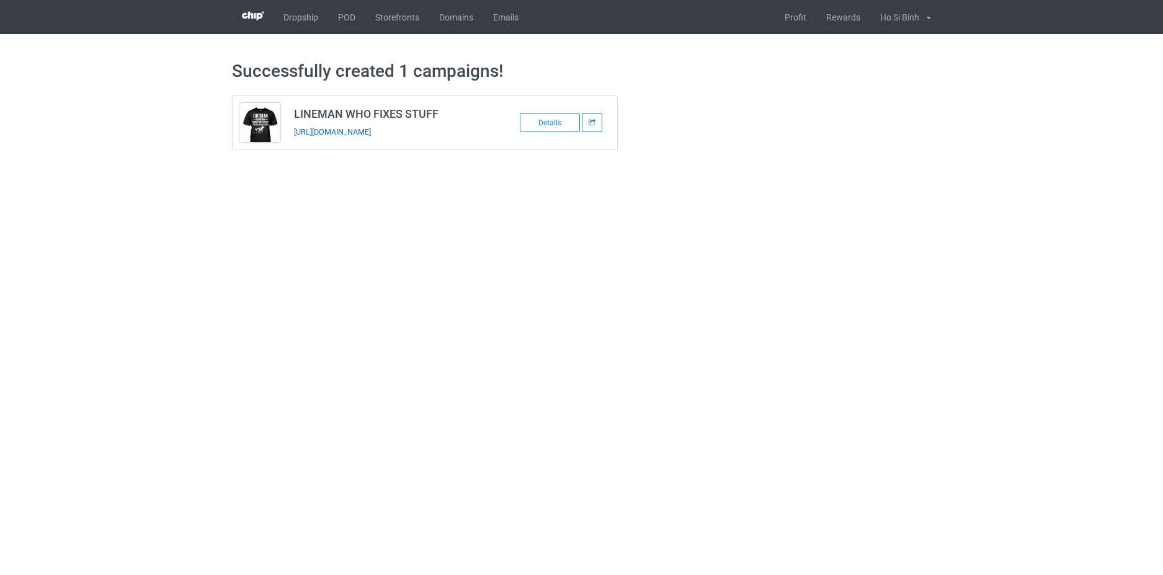
click at [341, 128] on link "https://www.hohodesign.co/lineman-who-fixes-stuff-1" at bounding box center [332, 131] width 77 height 9
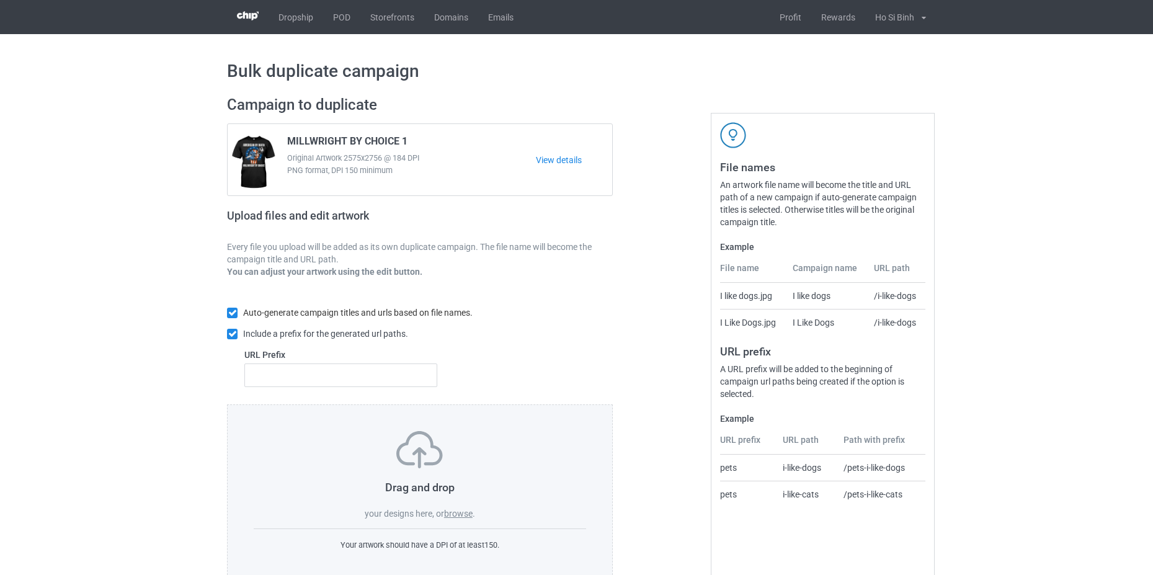
scroll to position [30, 0]
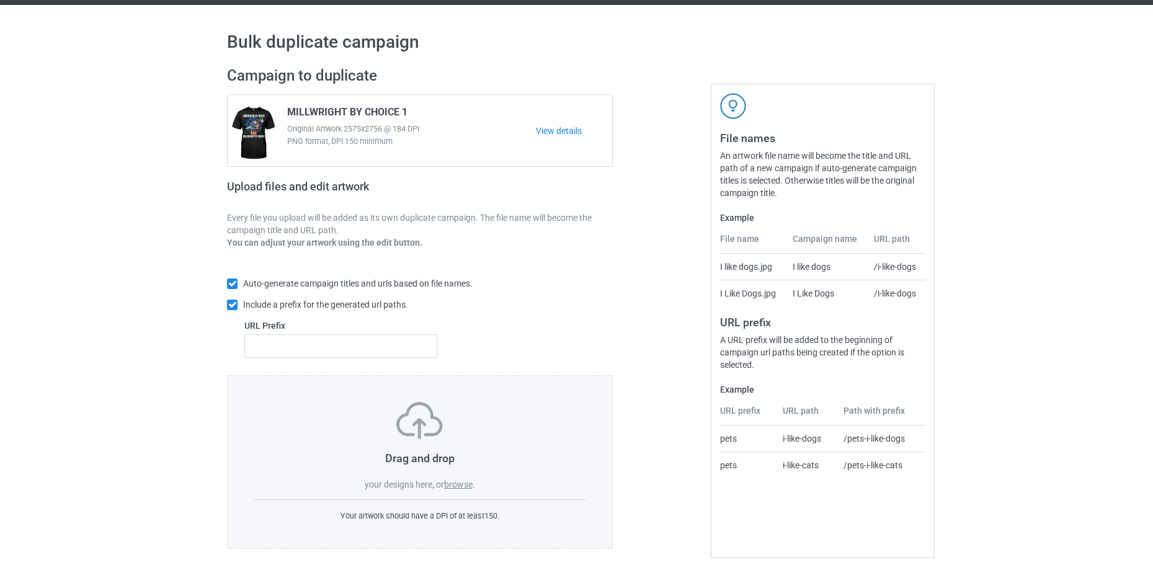
click at [470, 486] on label "browse" at bounding box center [458, 485] width 29 height 10
click at [0, 0] on input "browse" at bounding box center [0, 0] width 0 height 0
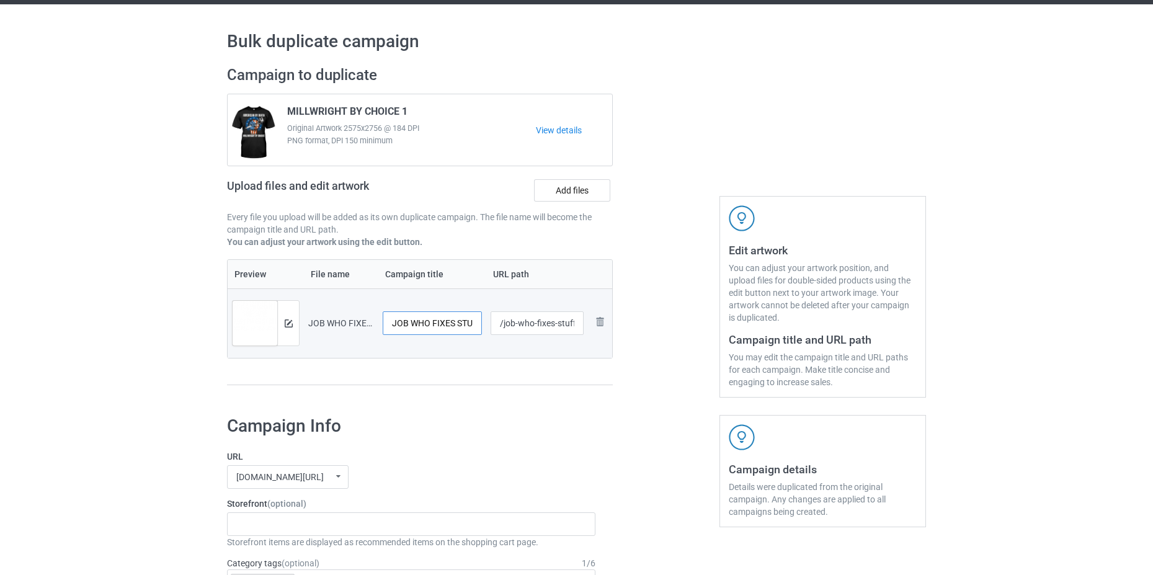
drag, startPoint x: 410, startPoint y: 321, endPoint x: 385, endPoint y: 324, distance: 25.6
click at [385, 324] on input "JOB WHO FIXES STUFF (2)" at bounding box center [432, 323] width 99 height 24
drag, startPoint x: 447, startPoint y: 325, endPoint x: 468, endPoint y: 325, distance: 21.1
click at [468, 325] on input "[PERSON_NAME] WHO FIXES STUFF (2)" at bounding box center [432, 323] width 99 height 24
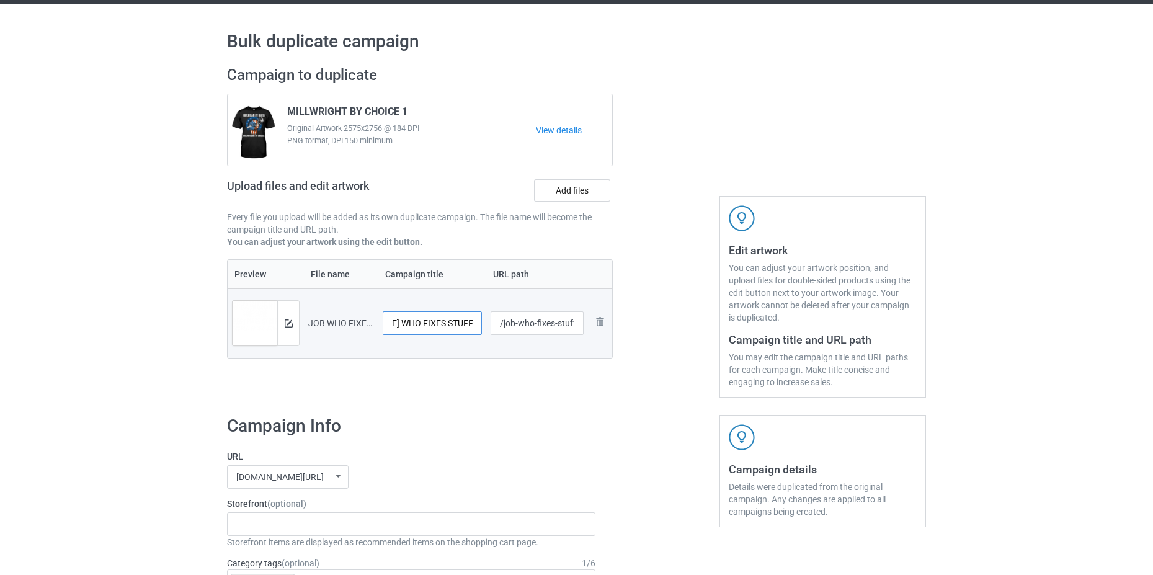
click at [474, 325] on input "[PERSON_NAME] WHO FIXES STUFF (2)" at bounding box center [432, 323] width 99 height 24
type input "[PERSON_NAME] WHO FIXES STUFF"
click at [514, 325] on input "/job-who-fixes-stuff-2" at bounding box center [538, 323] width 94 height 24
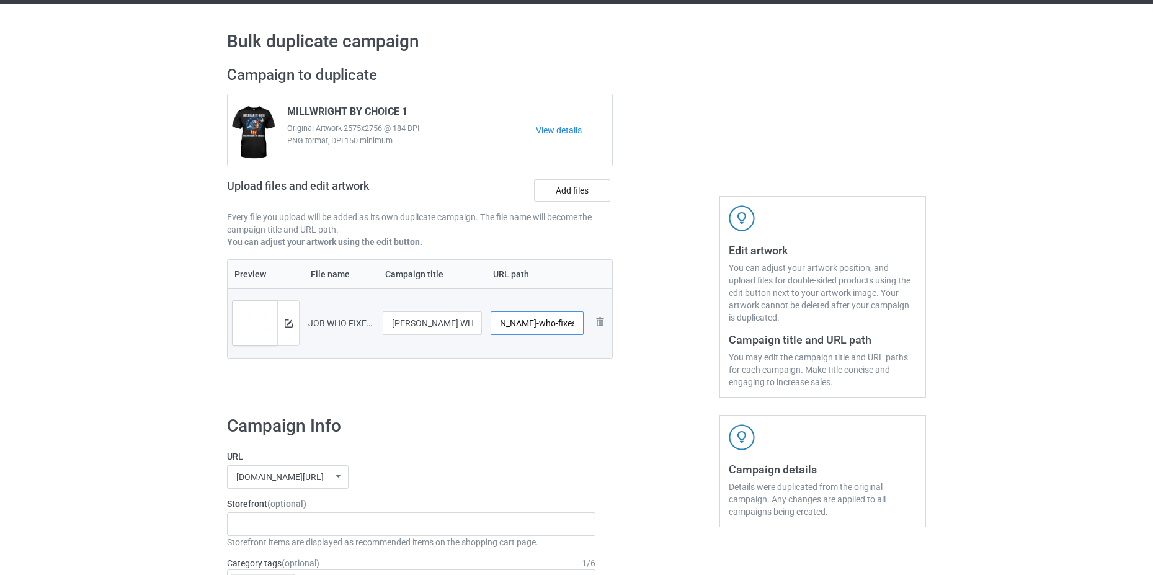
drag, startPoint x: 527, startPoint y: 327, endPoint x: 581, endPoint y: 331, distance: 54.2
click at [581, 331] on input "/millwright-who-fixes-stuff-2" at bounding box center [538, 323] width 94 height 24
click at [578, 328] on input "/millwright-who-fixes-stuff-2" at bounding box center [538, 323] width 94 height 24
type input "/millwright-who-fixes-stuff"
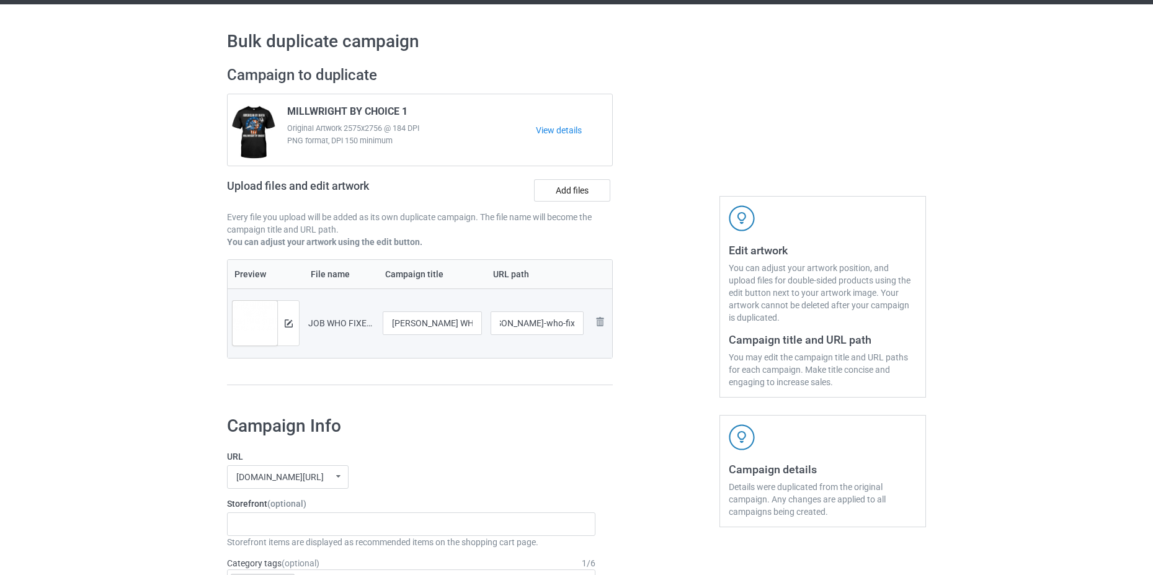
click at [555, 372] on div "Preview File name Campaign title URL path Preview and edit artwork JOB WHO FIXE…" at bounding box center [420, 322] width 386 height 127
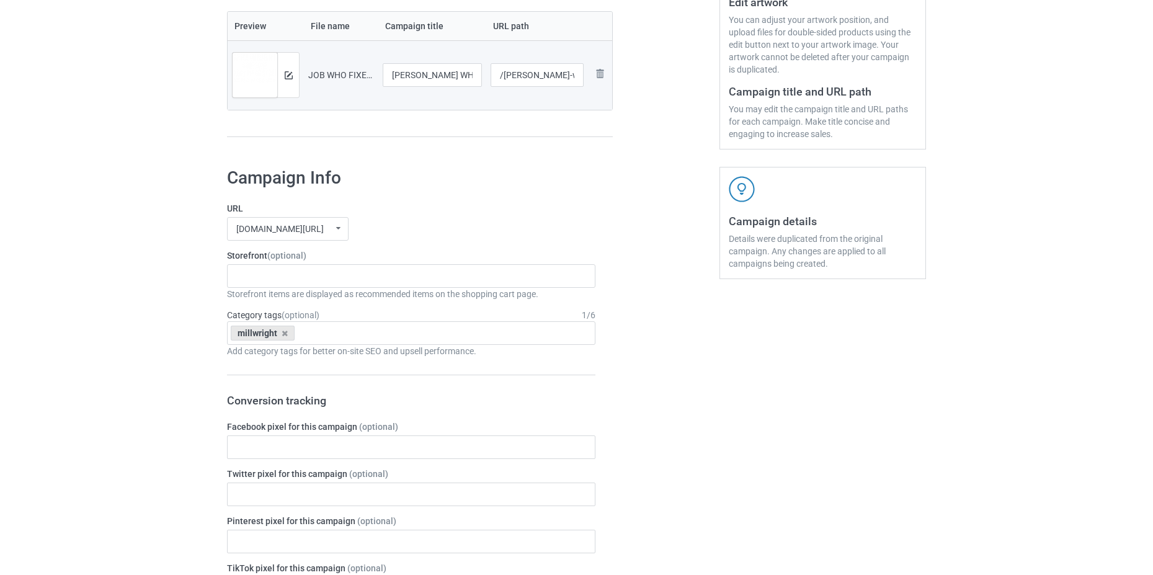
scroll to position [92, 0]
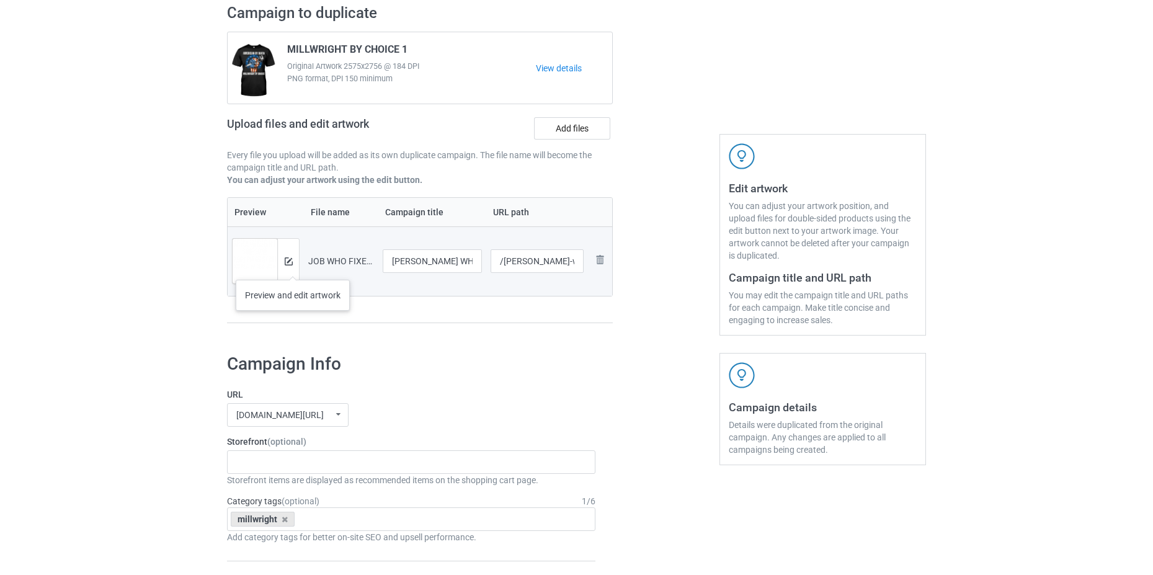
click at [293, 267] on div at bounding box center [288, 261] width 22 height 45
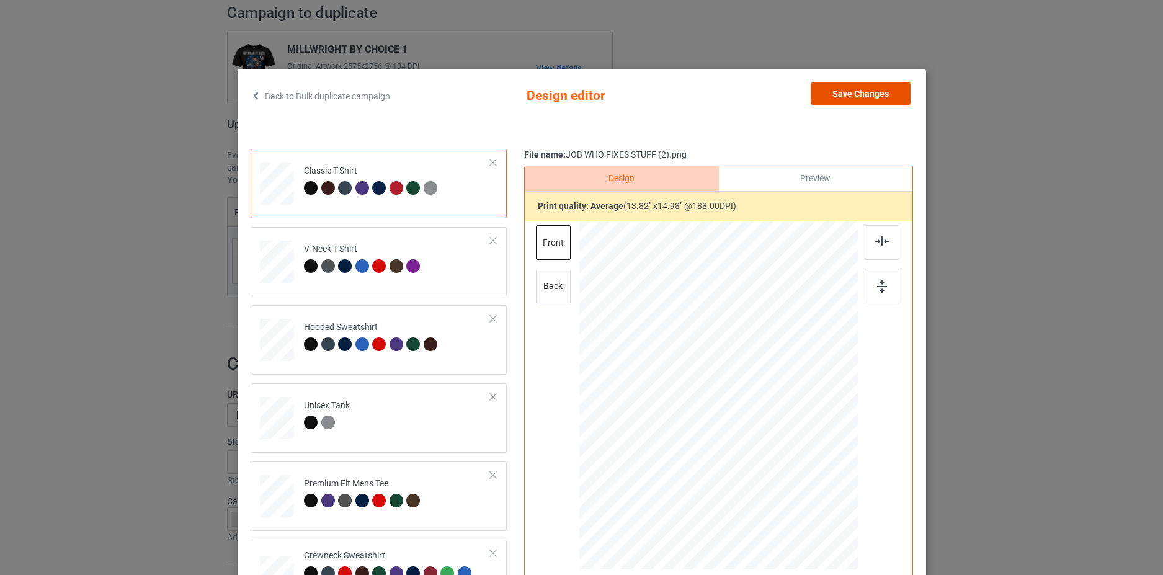
click at [859, 87] on button "Save Changes" at bounding box center [861, 94] width 100 height 22
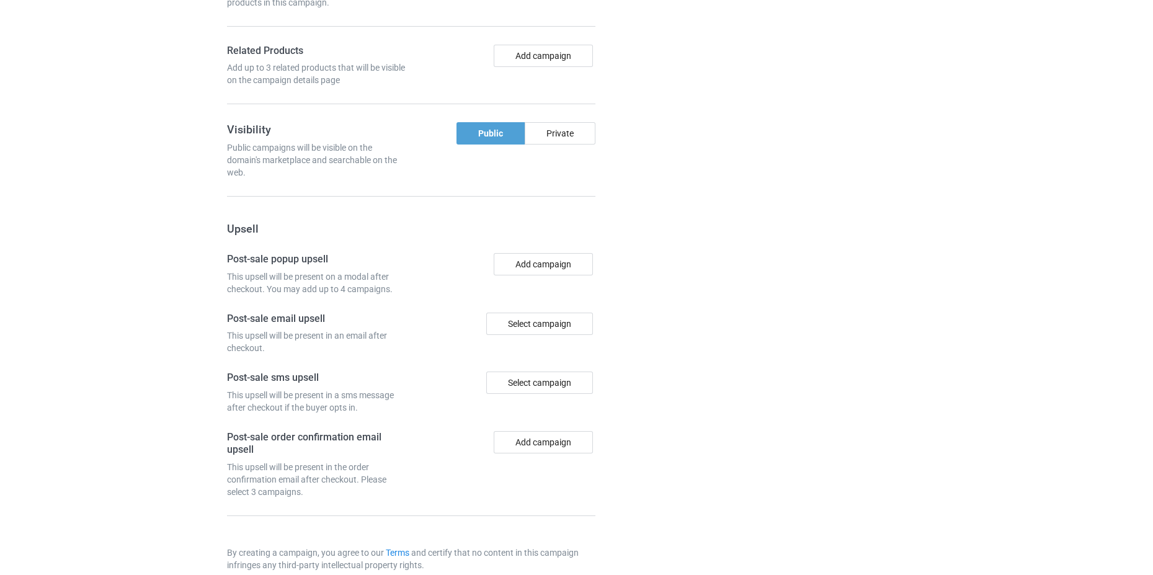
scroll to position [1018, 0]
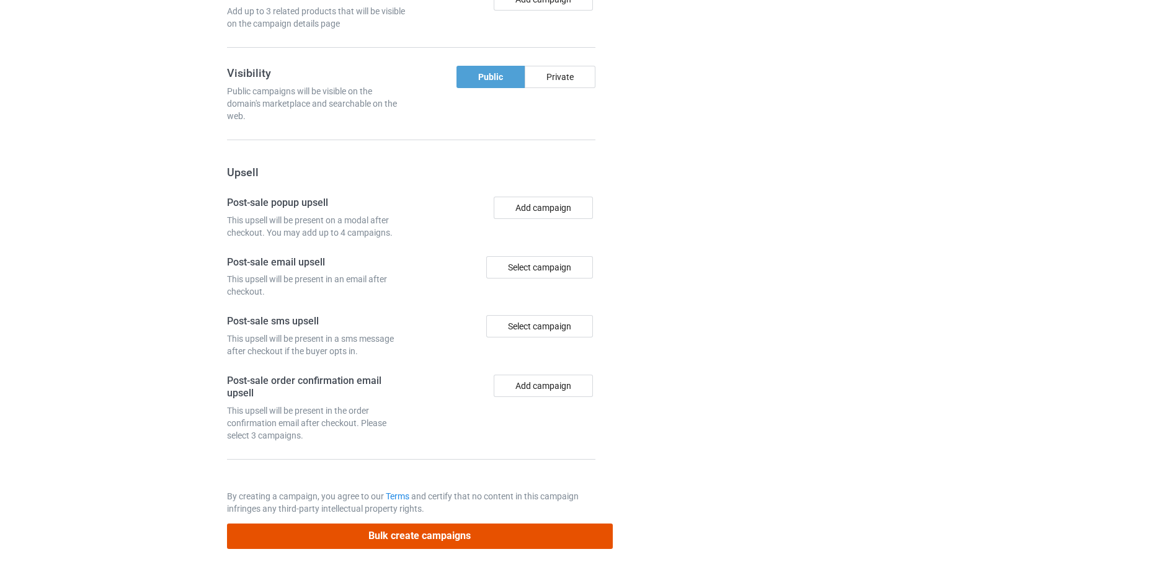
click at [553, 537] on button "Bulk create campaigns" at bounding box center [420, 536] width 386 height 25
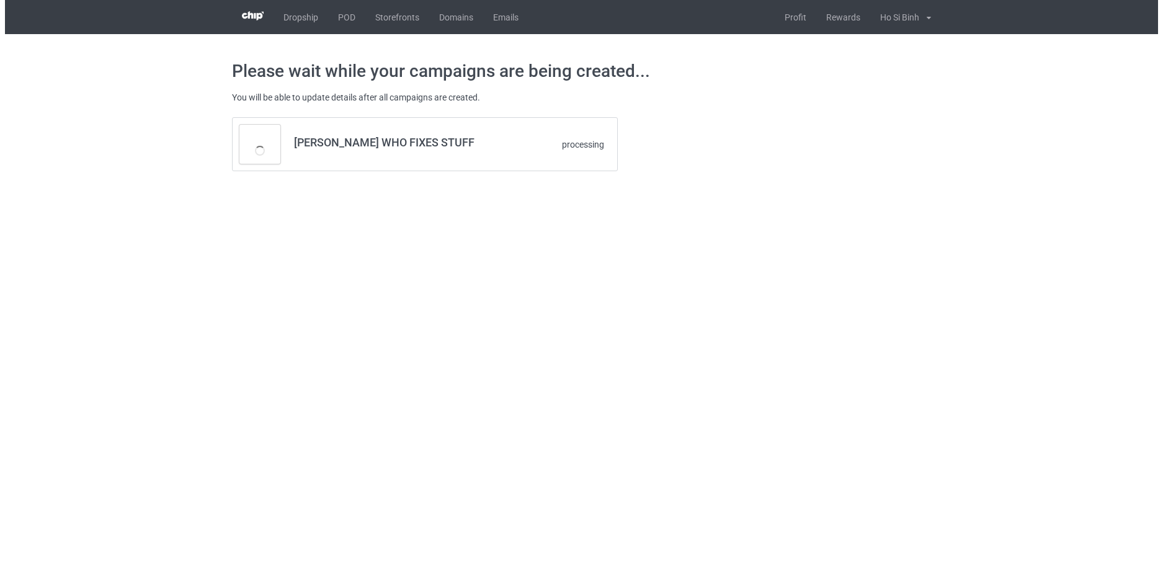
scroll to position [0, 0]
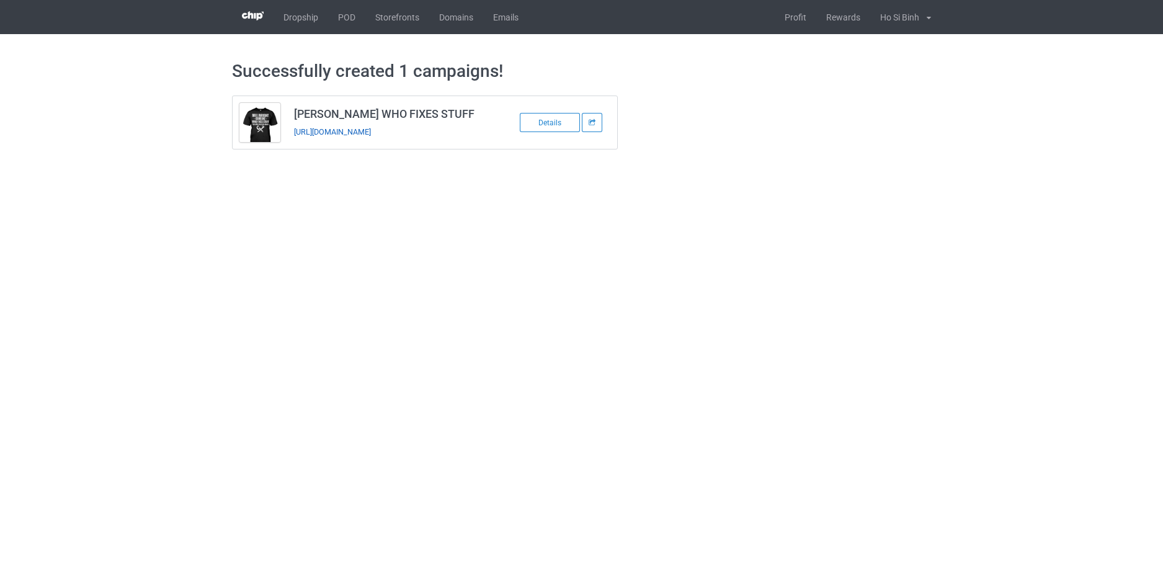
click at [343, 131] on link "https://www.hohodesign.co/millwright-who-fixes-stuff" at bounding box center [332, 131] width 77 height 9
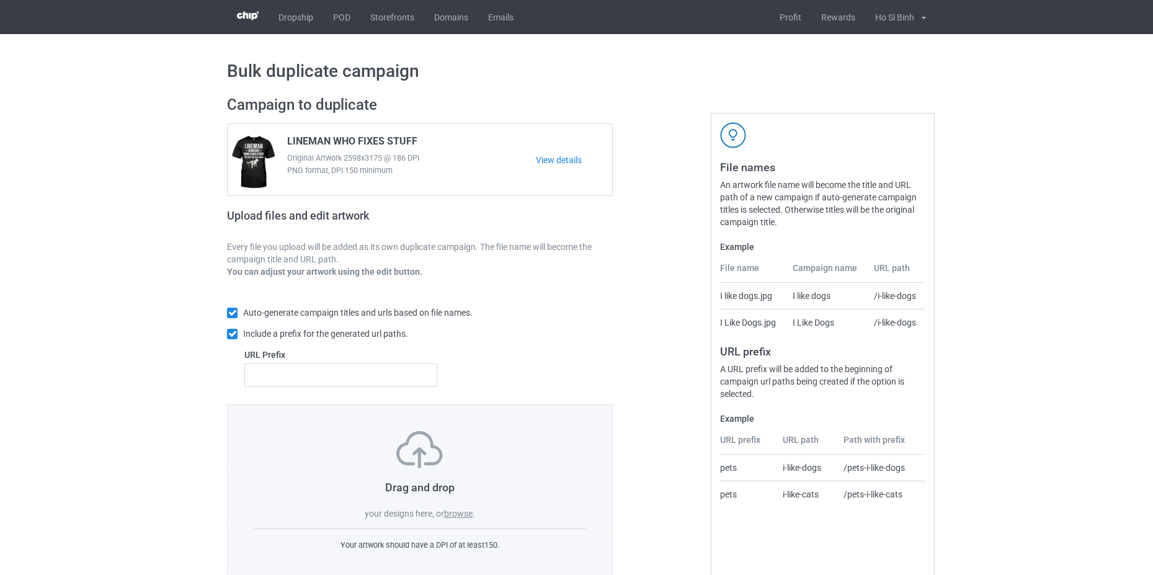
scroll to position [30, 0]
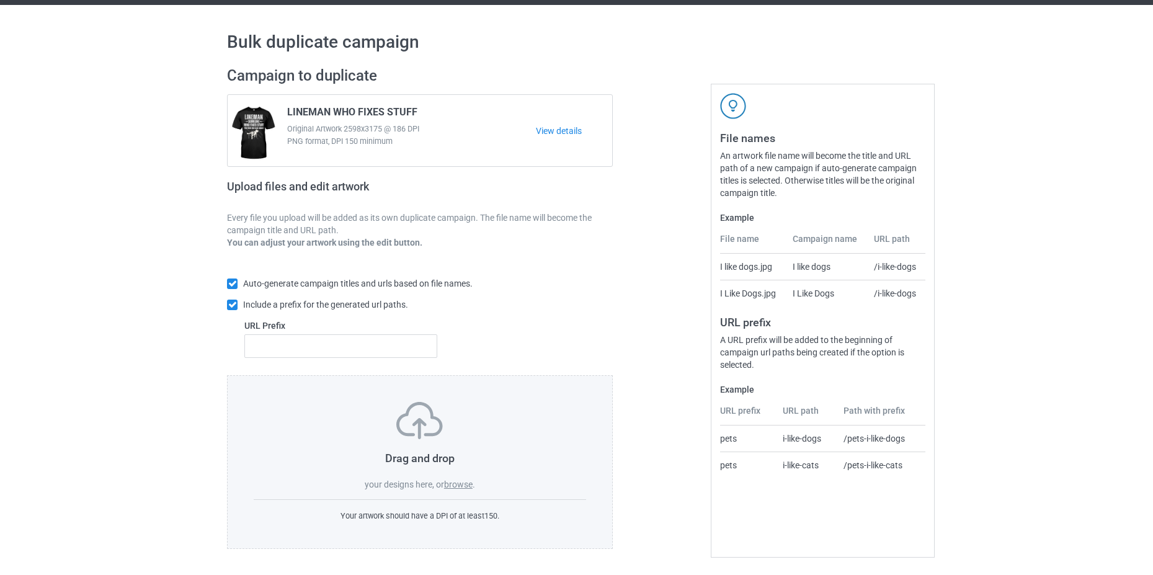
click at [463, 488] on label "browse" at bounding box center [458, 485] width 29 height 10
click at [0, 0] on input "browse" at bounding box center [0, 0] width 0 height 0
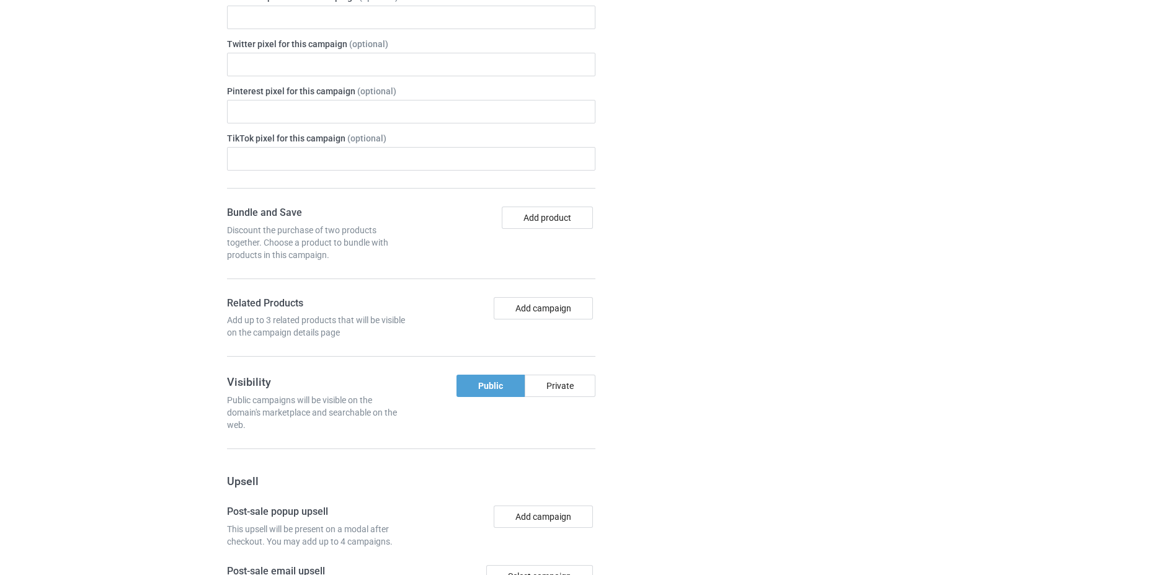
scroll to position [460, 0]
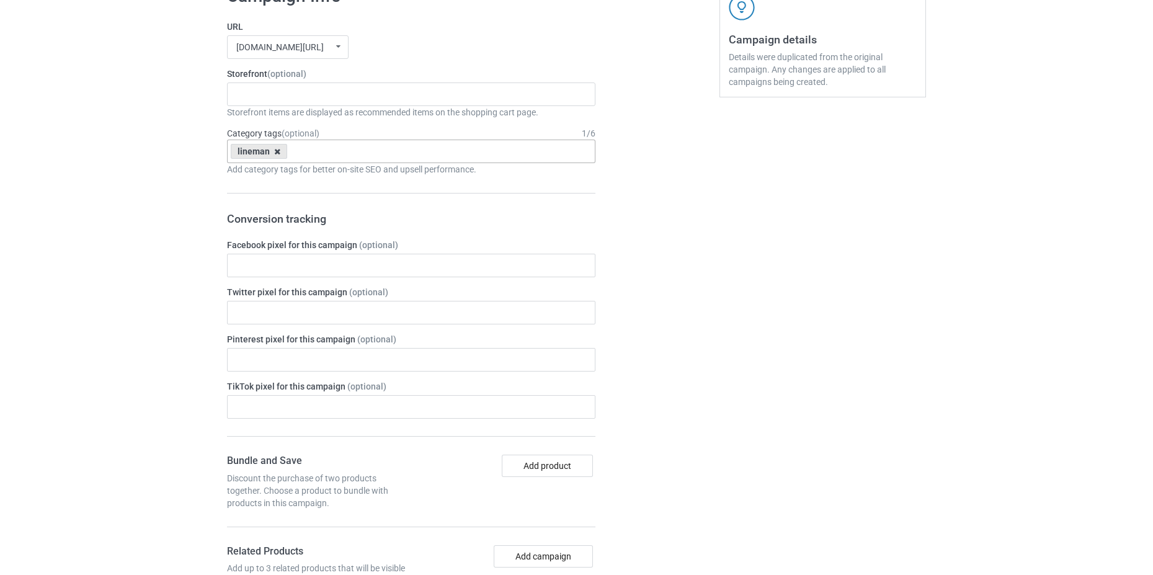
click at [279, 152] on icon at bounding box center [277, 152] width 6 height 8
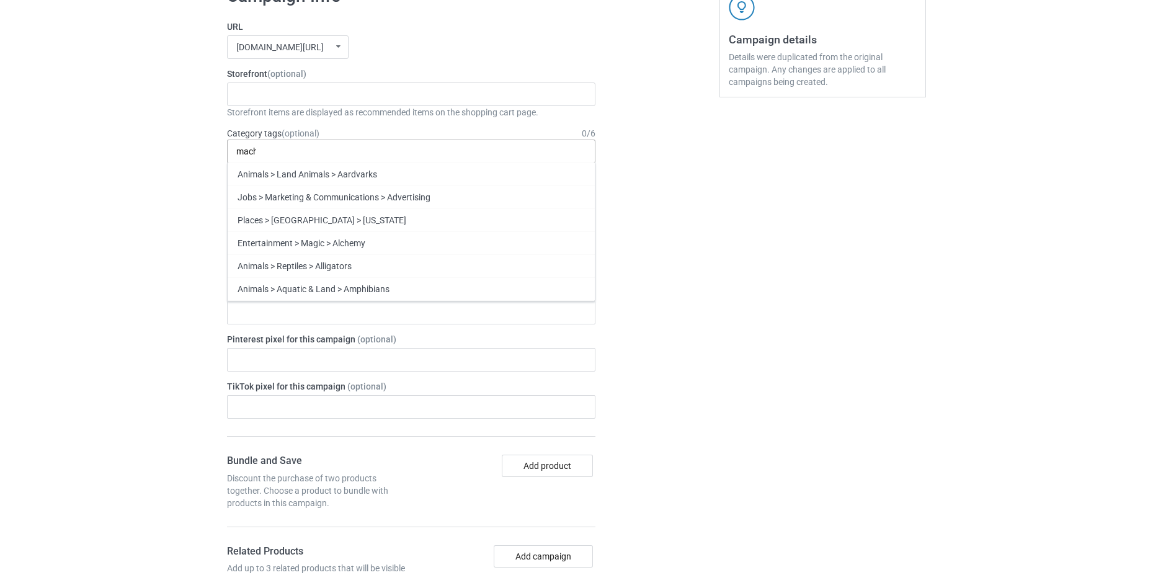
scroll to position [0, 0]
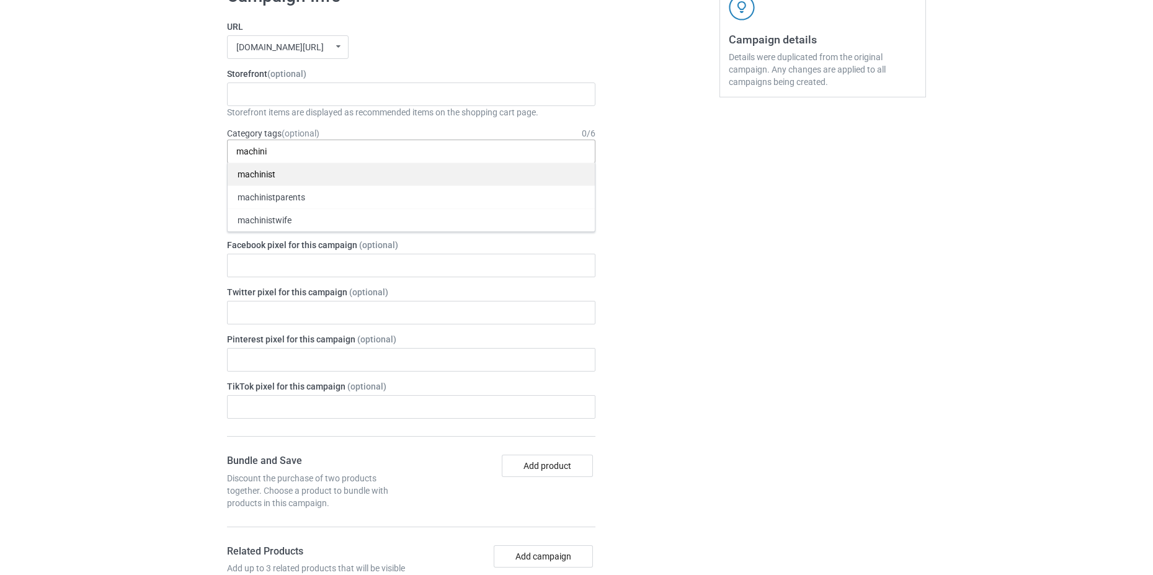
type input "machini"
click at [284, 174] on div "machinist" at bounding box center [411, 174] width 367 height 23
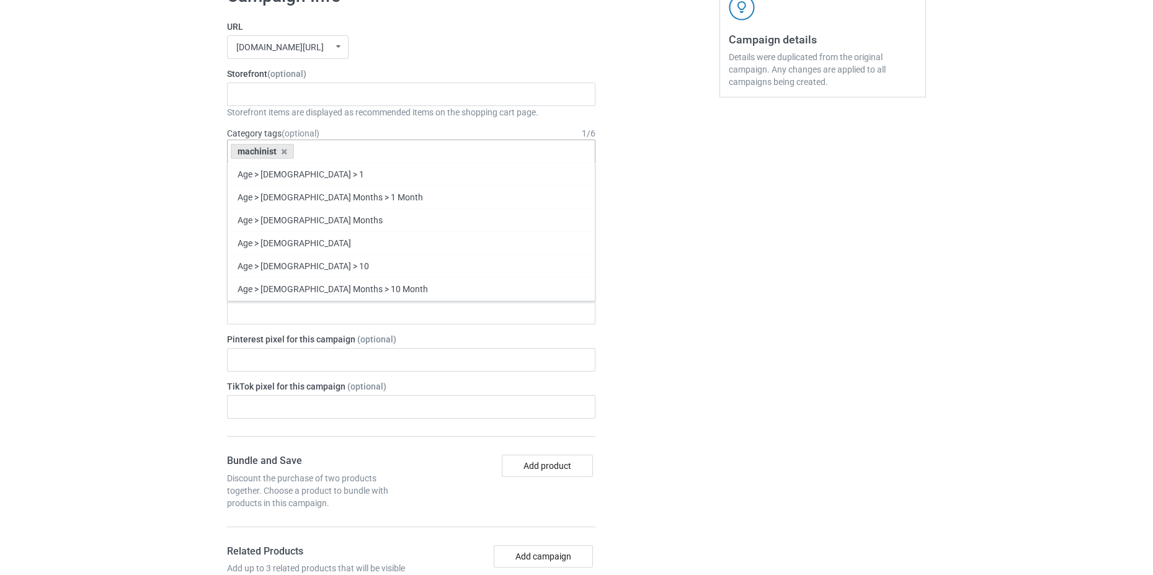
click at [161, 176] on div "Bulk duplicate campaign Campaign to duplicate LINEMAN WHO FIXES STUFF Original …" at bounding box center [576, 353] width 1153 height 1558
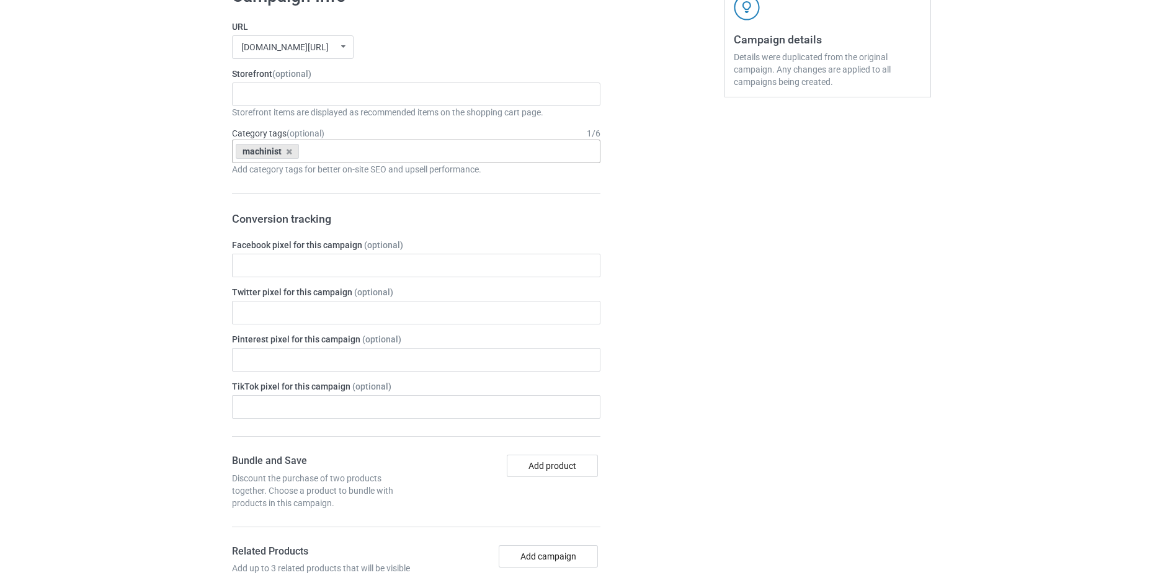
scroll to position [150, 0]
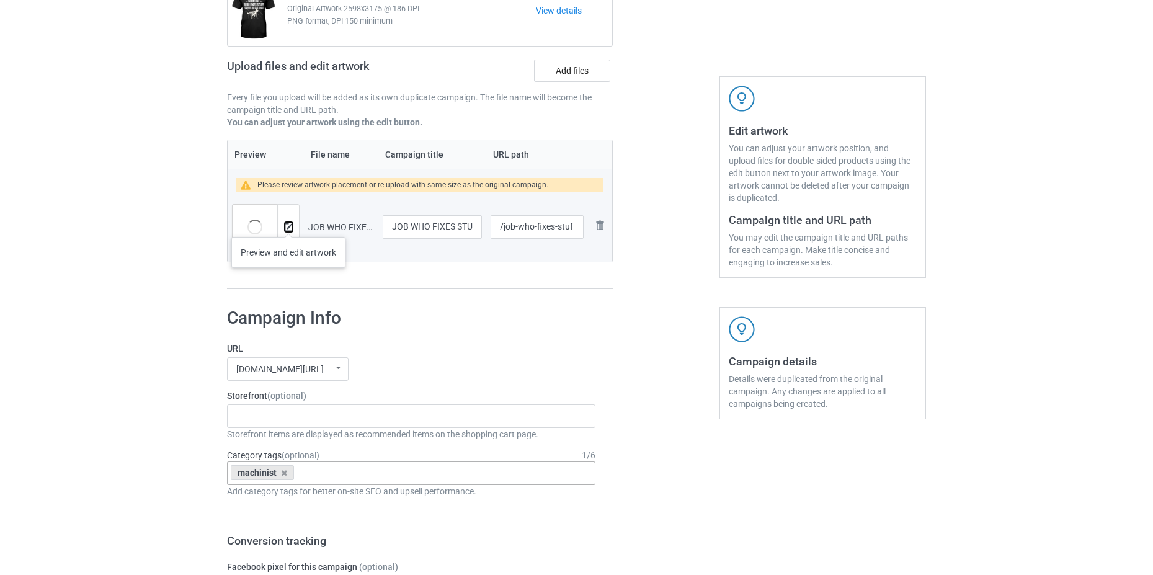
click at [289, 225] on img at bounding box center [289, 227] width 8 height 8
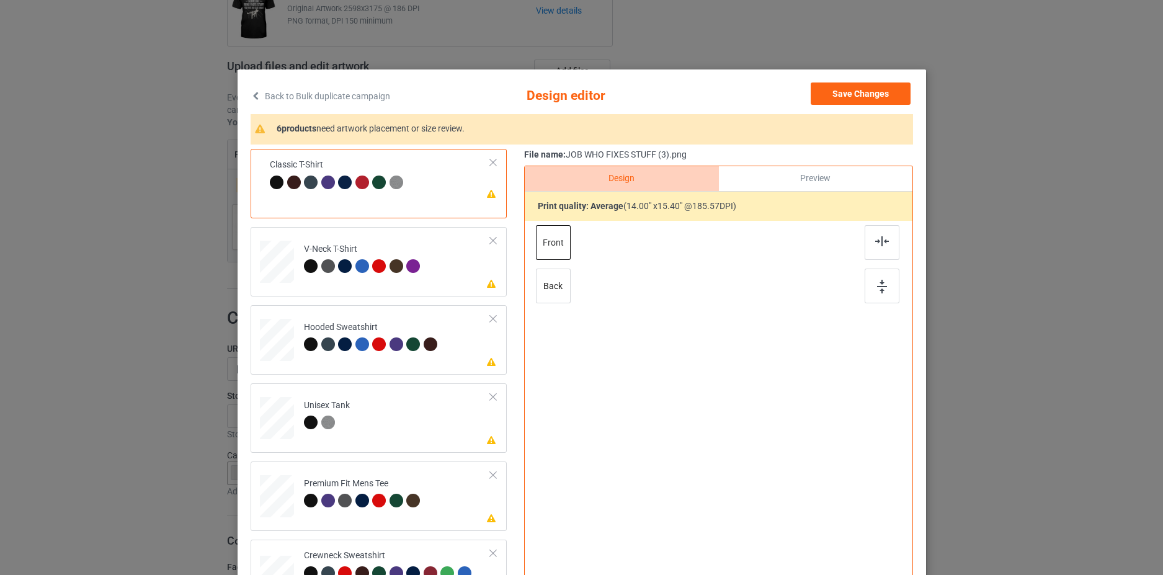
scroll to position [124, 0]
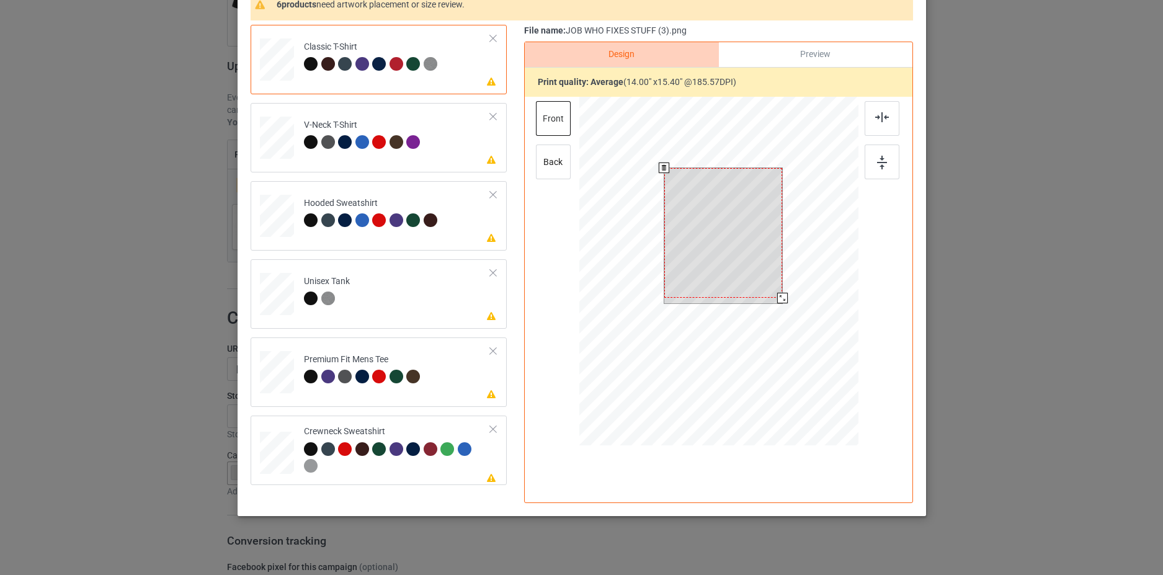
click at [719, 223] on div at bounding box center [723, 233] width 119 height 130
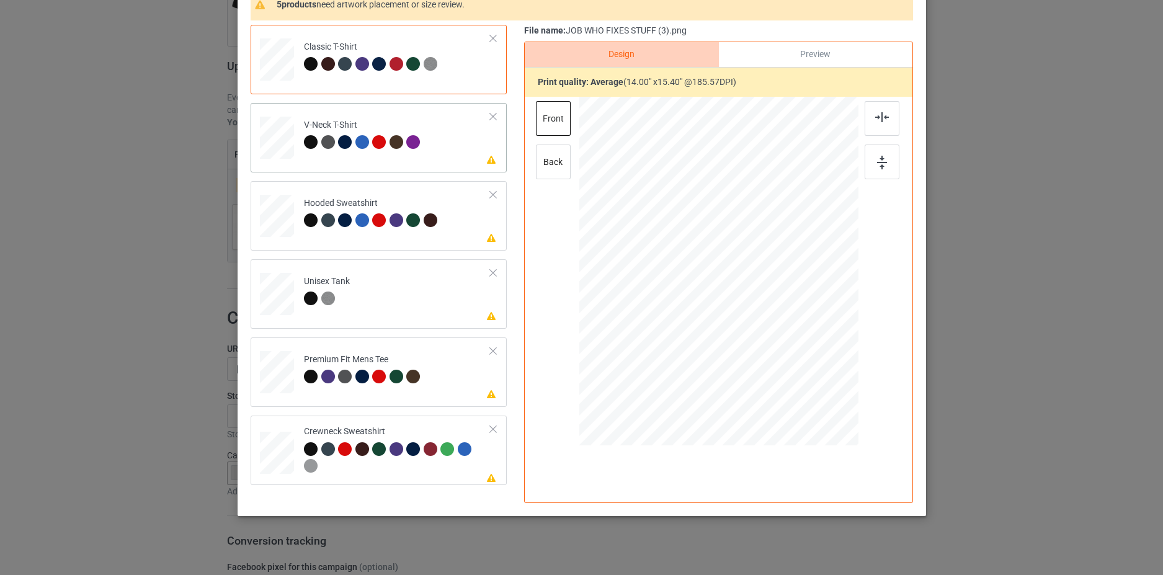
click at [460, 152] on td "Please review artwork placement V-Neck T-Shirt" at bounding box center [397, 135] width 200 height 55
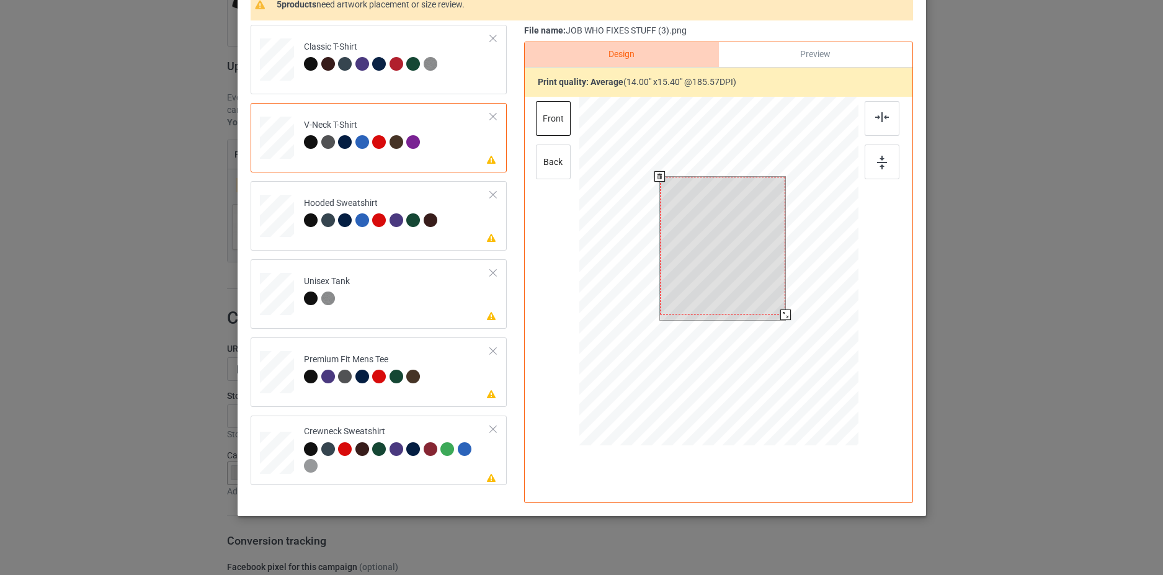
click at [709, 225] on div at bounding box center [723, 246] width 126 height 138
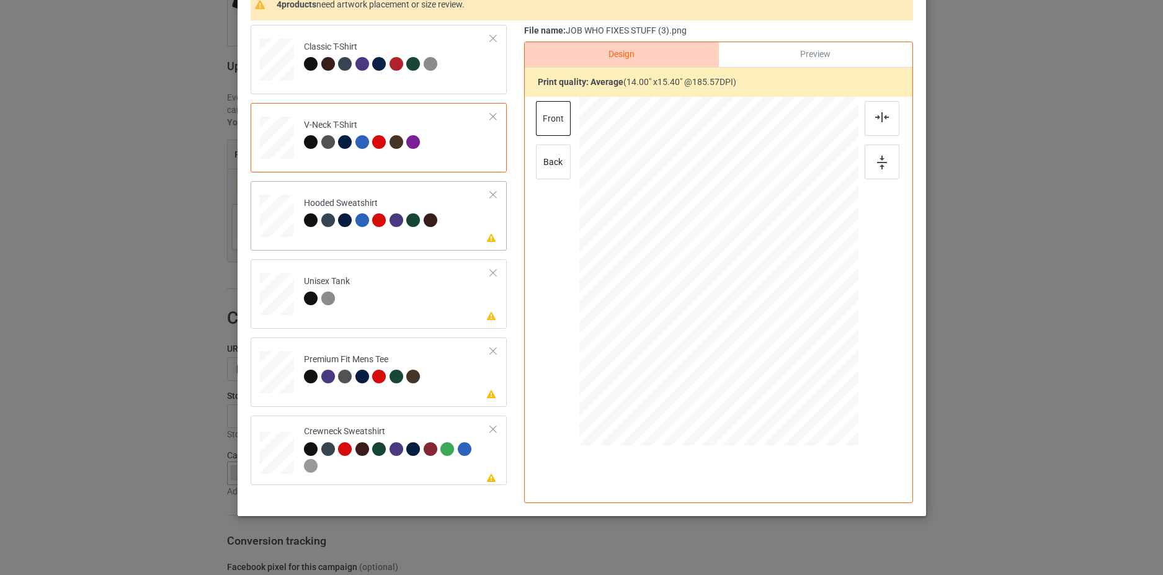
click at [460, 231] on td "Please review artwork placement Hooded Sweatshirt" at bounding box center [397, 213] width 200 height 55
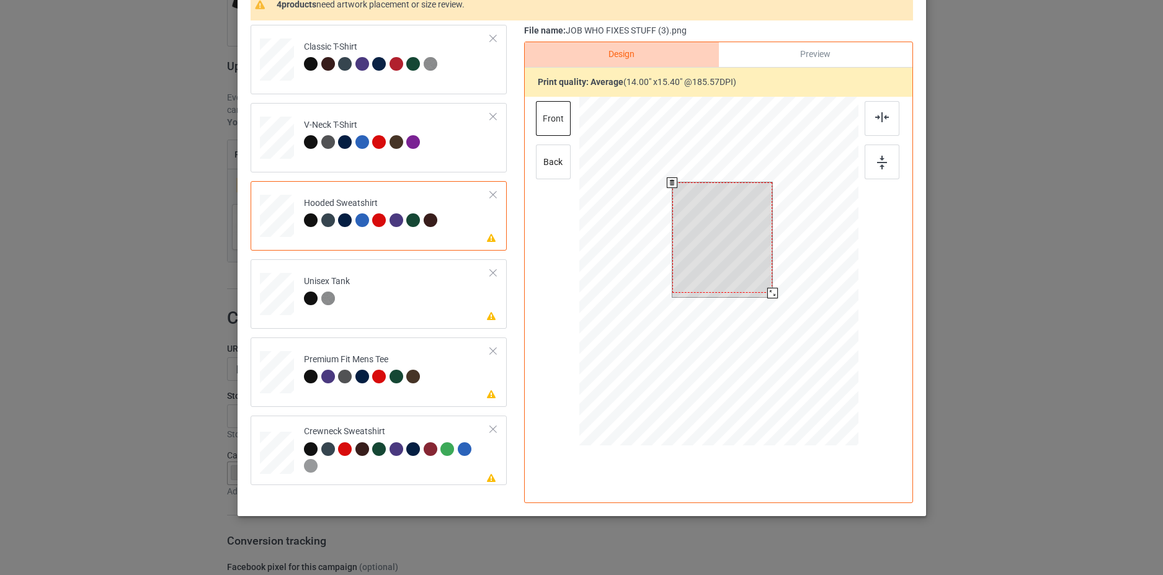
click at [720, 230] on div at bounding box center [722, 237] width 101 height 110
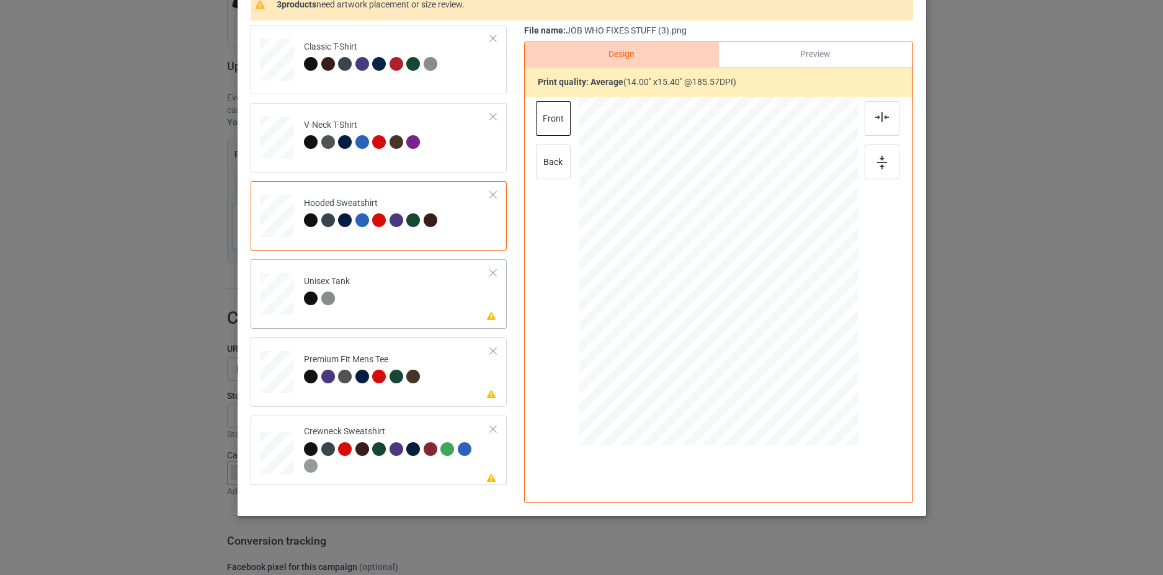
click at [445, 307] on td "Please review artwork placement Unisex Tank" at bounding box center [397, 291] width 200 height 55
click at [716, 230] on div at bounding box center [725, 252] width 107 height 117
click at [449, 387] on td "Please review artwork placement Premium Fit Mens Tee" at bounding box center [397, 370] width 200 height 55
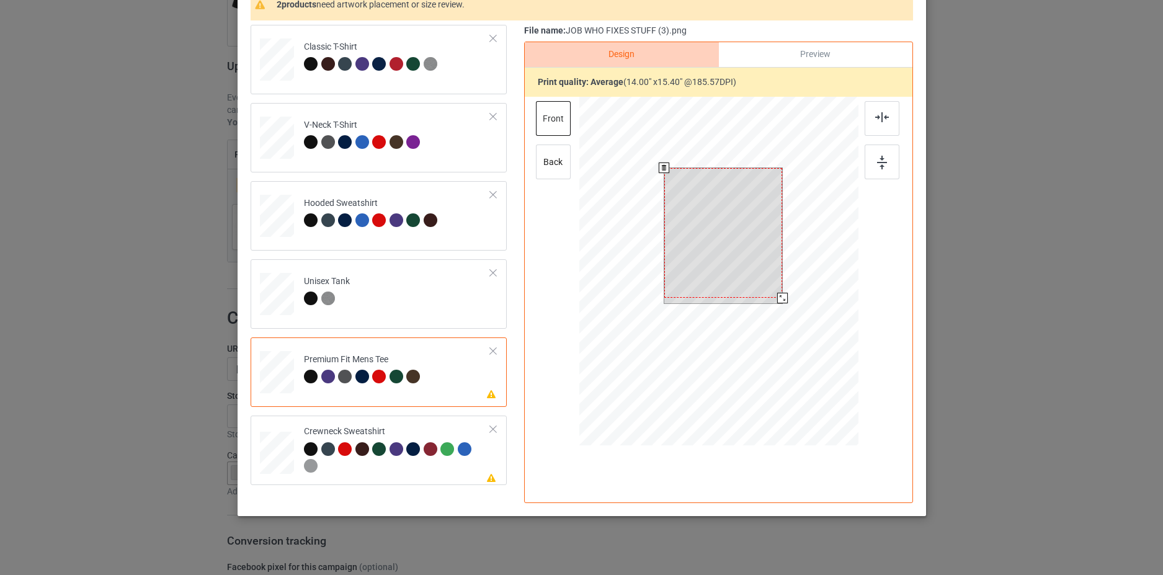
click at [705, 236] on div at bounding box center [723, 233] width 119 height 130
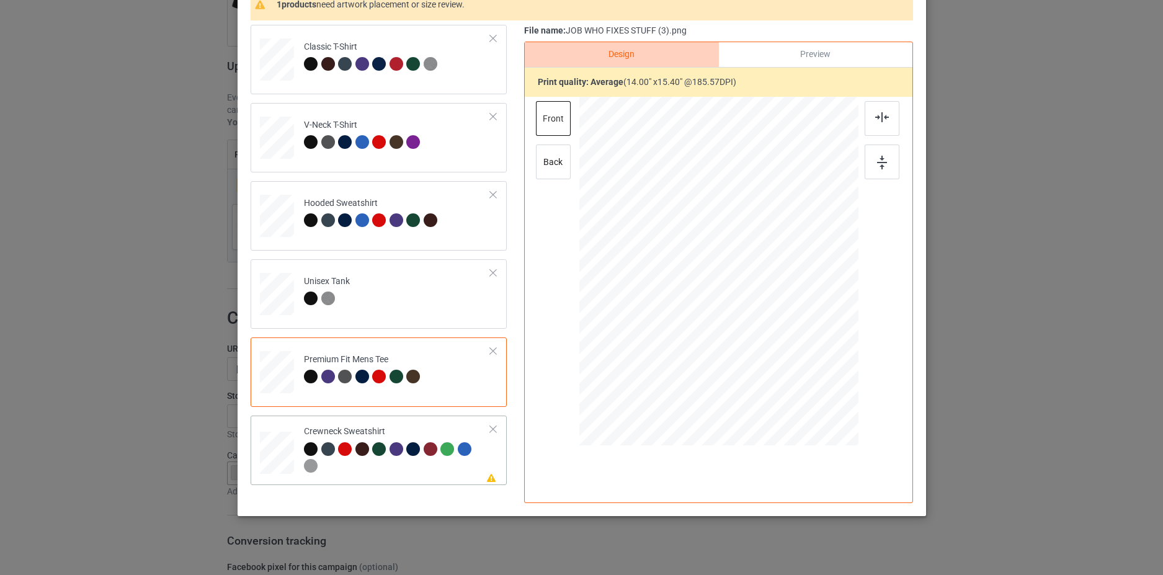
click at [480, 472] on div at bounding box center [397, 459] width 187 height 34
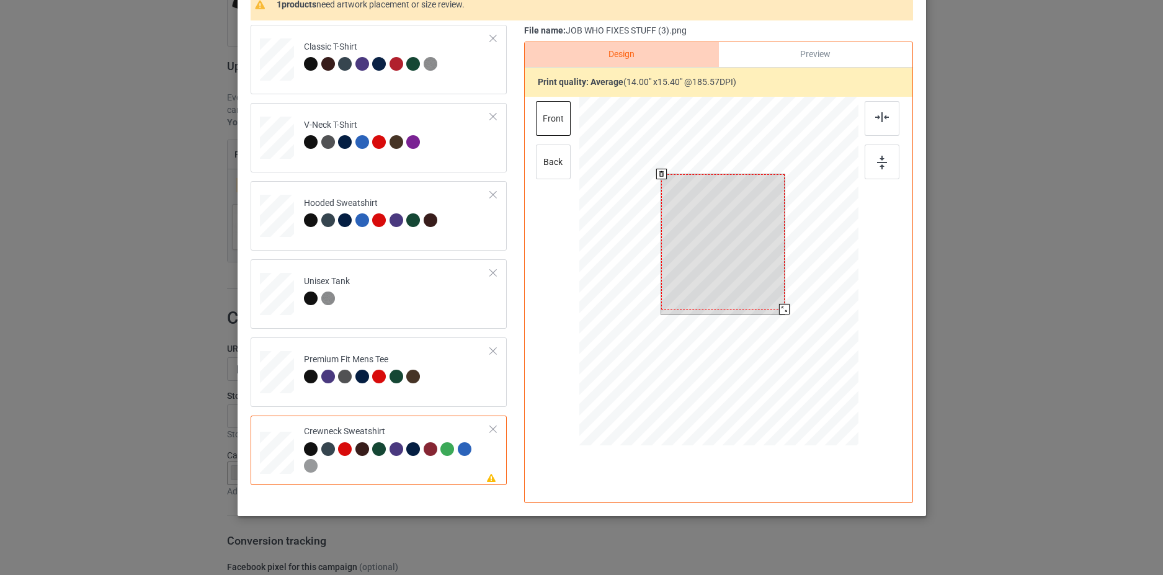
click at [704, 235] on div at bounding box center [722, 241] width 123 height 135
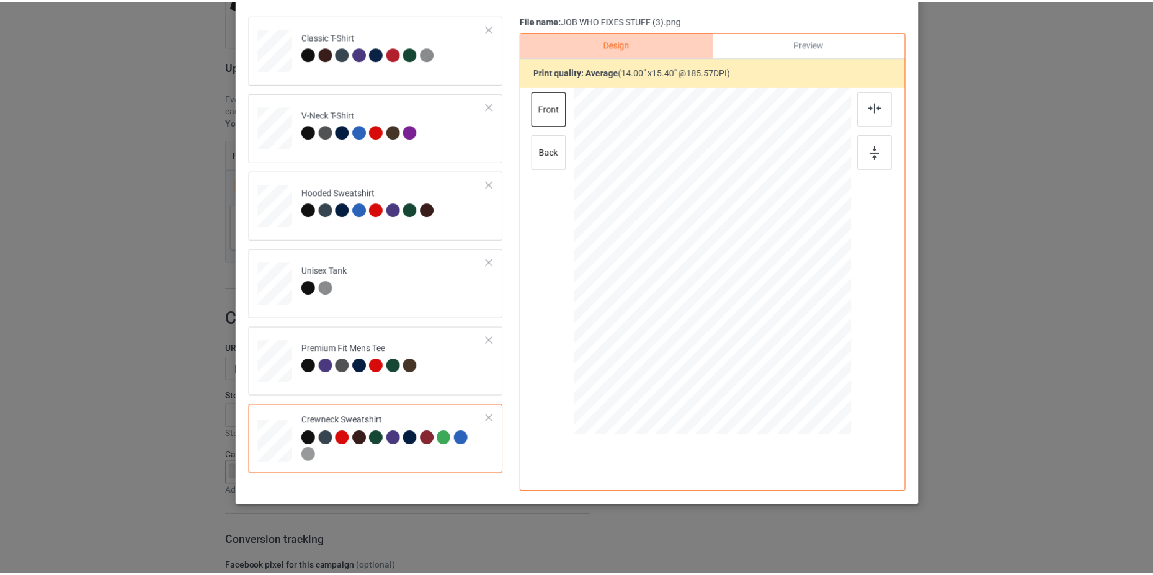
scroll to position [0, 0]
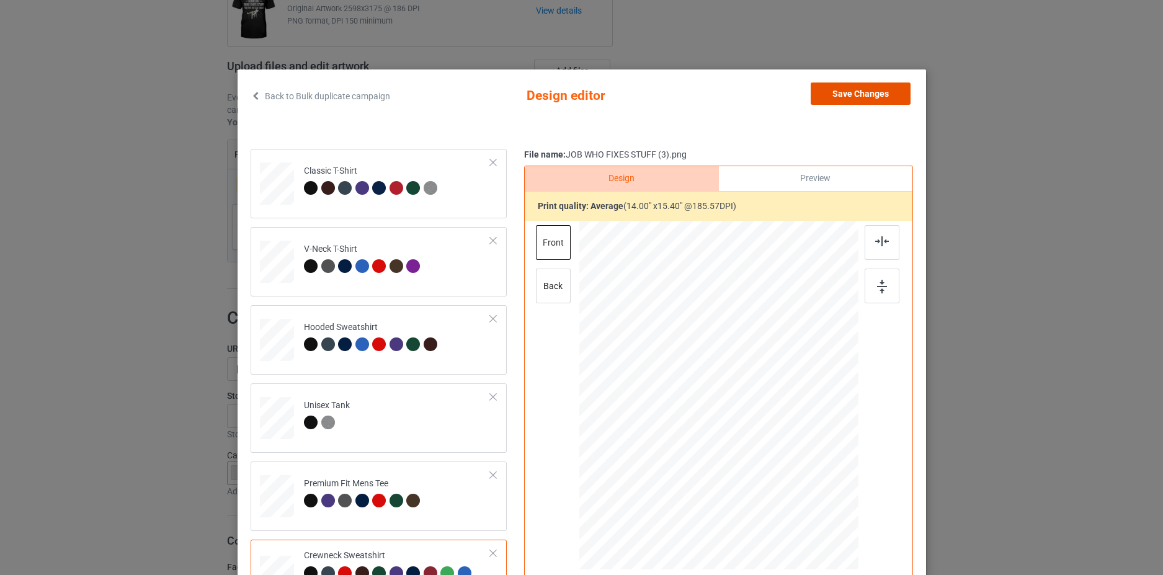
click at [864, 96] on button "Save Changes" at bounding box center [861, 94] width 100 height 22
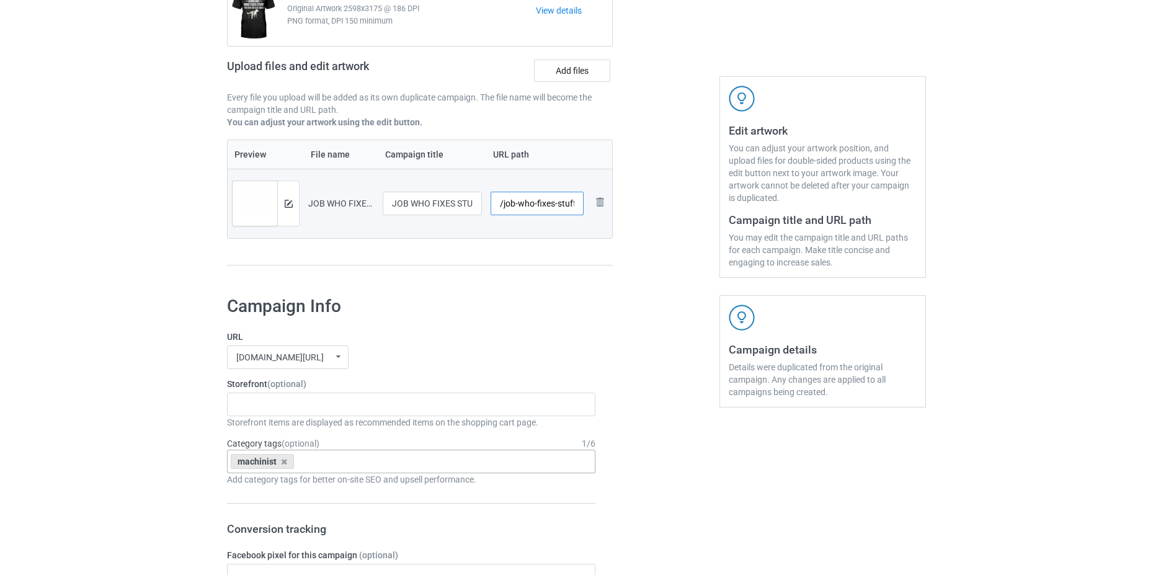
drag, startPoint x: 522, startPoint y: 200, endPoint x: 558, endPoint y: 202, distance: 36.0
click at [558, 202] on input "/job-who-fixes-stuff-3" at bounding box center [538, 204] width 94 height 24
click at [532, 207] on input "/job-who-fixes-stuff-3" at bounding box center [538, 204] width 94 height 24
drag, startPoint x: 408, startPoint y: 203, endPoint x: 385, endPoint y: 205, distance: 23.1
click at [385, 205] on input "JOB WHO FIXES STUFF (3)" at bounding box center [432, 204] width 99 height 24
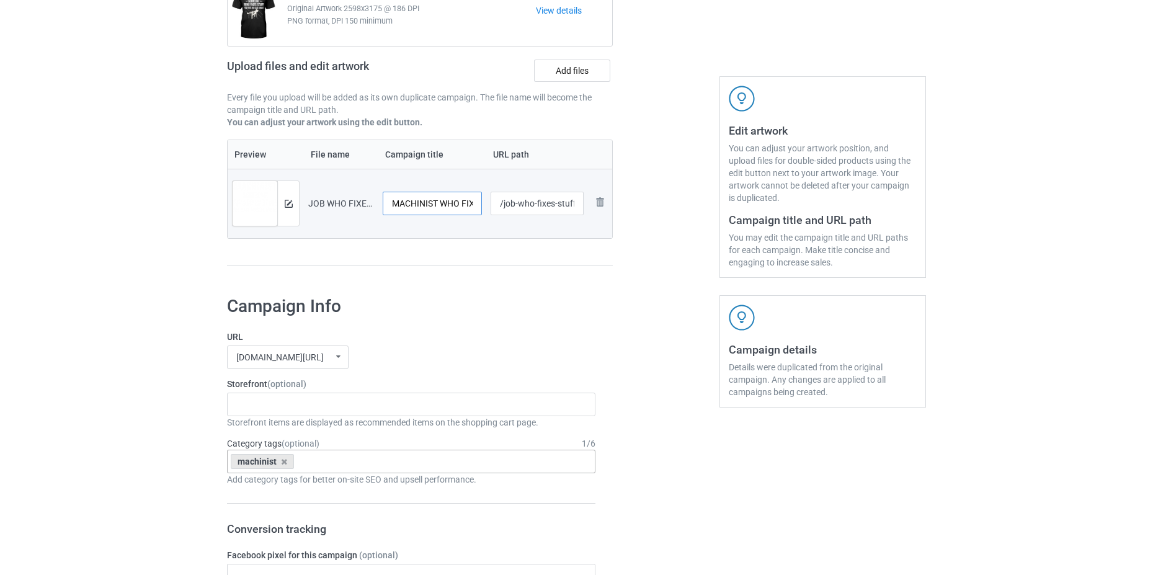
type input "MACHINIST WHO FIXES STUFF (3)"
drag, startPoint x: 514, startPoint y: 205, endPoint x: 502, endPoint y: 207, distance: 12.5
click at [502, 207] on input "/job-who-fixes-stuff-3" at bounding box center [538, 204] width 94 height 24
type input "/machinist-who-fixes-stuff-3"
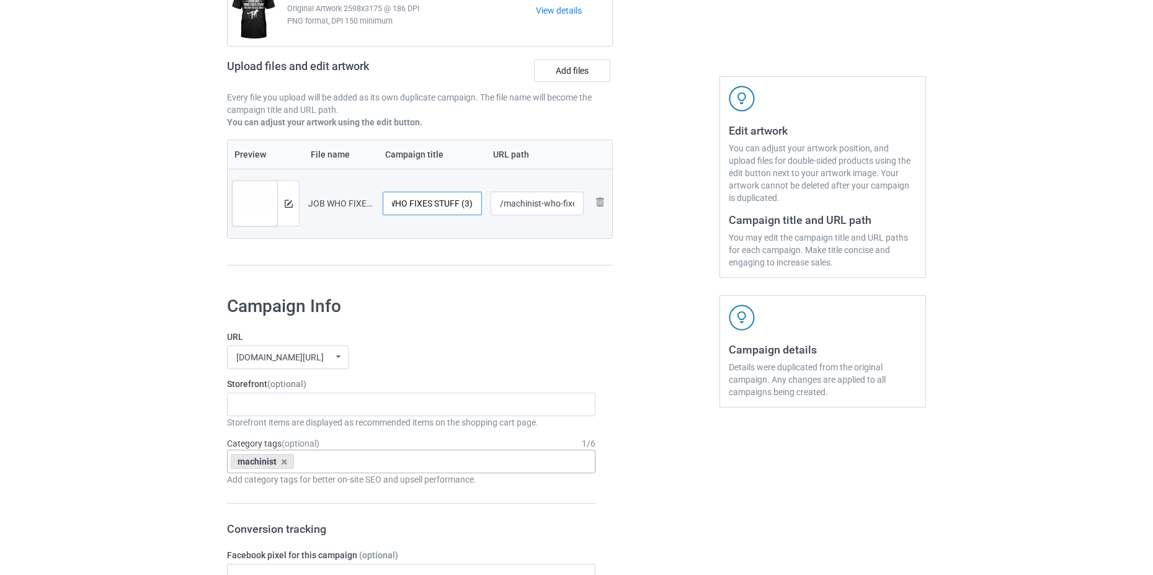
drag, startPoint x: 465, startPoint y: 204, endPoint x: 473, endPoint y: 204, distance: 8.7
click at [473, 204] on input "MACHINIST WHO FIXES STUFF (3)" at bounding box center [432, 204] width 99 height 24
click at [475, 204] on input "MACHINIST WHO FIXES STUFF (3)" at bounding box center [432, 204] width 99 height 24
type input "MACHINIST WHO FIXES STUFF"
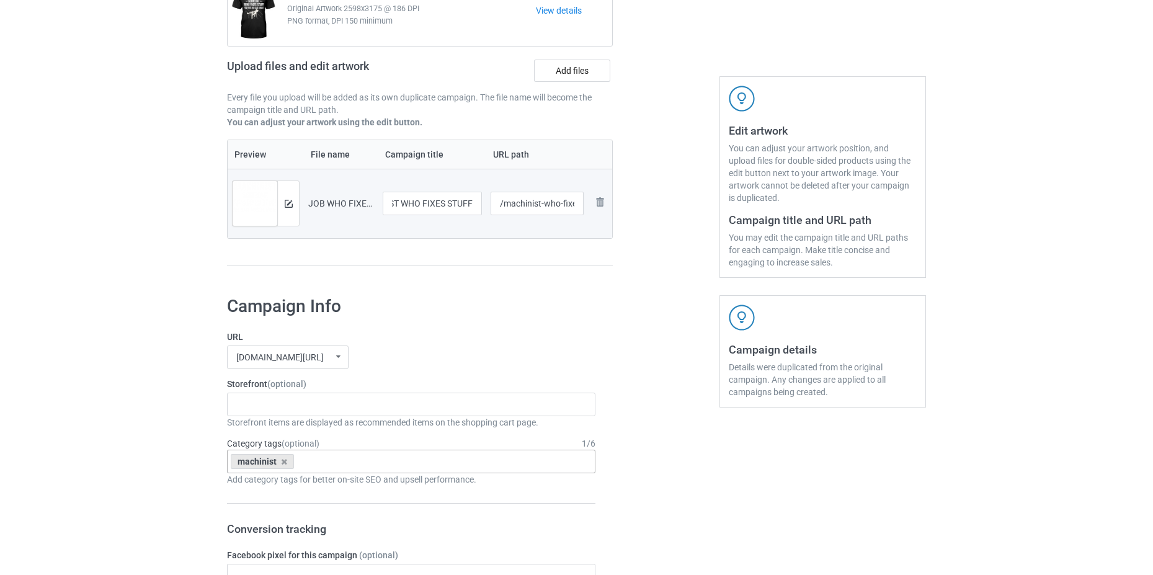
click at [472, 272] on div "Campaign to duplicate LINEMAN WHO FIXES STUFF Original Artwork 2598x3175 @ 186 …" at bounding box center [419, 111] width 403 height 349
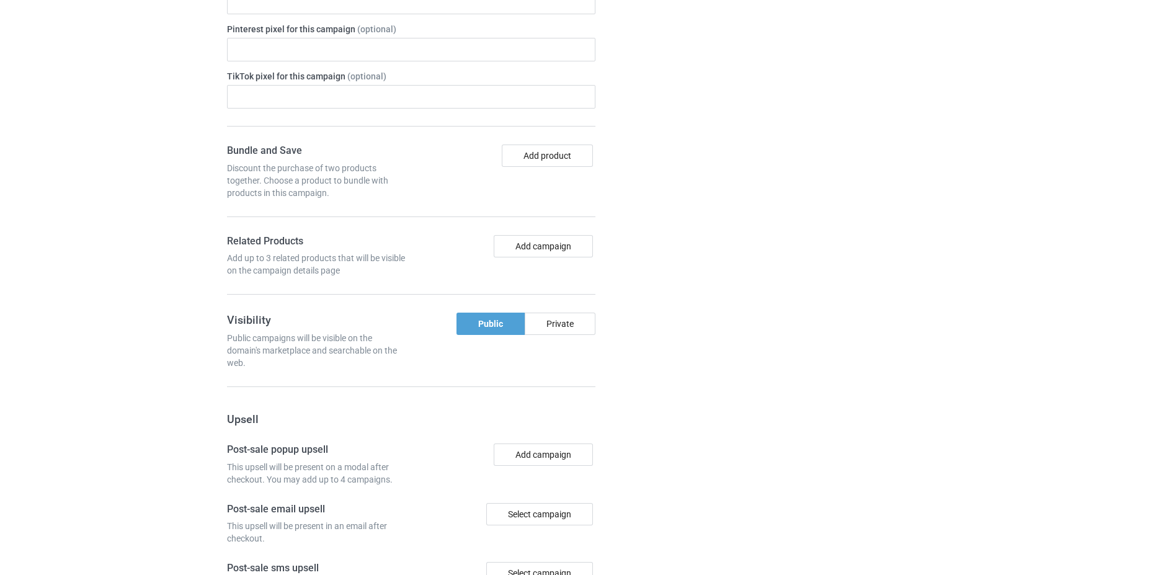
scroll to position [1018, 0]
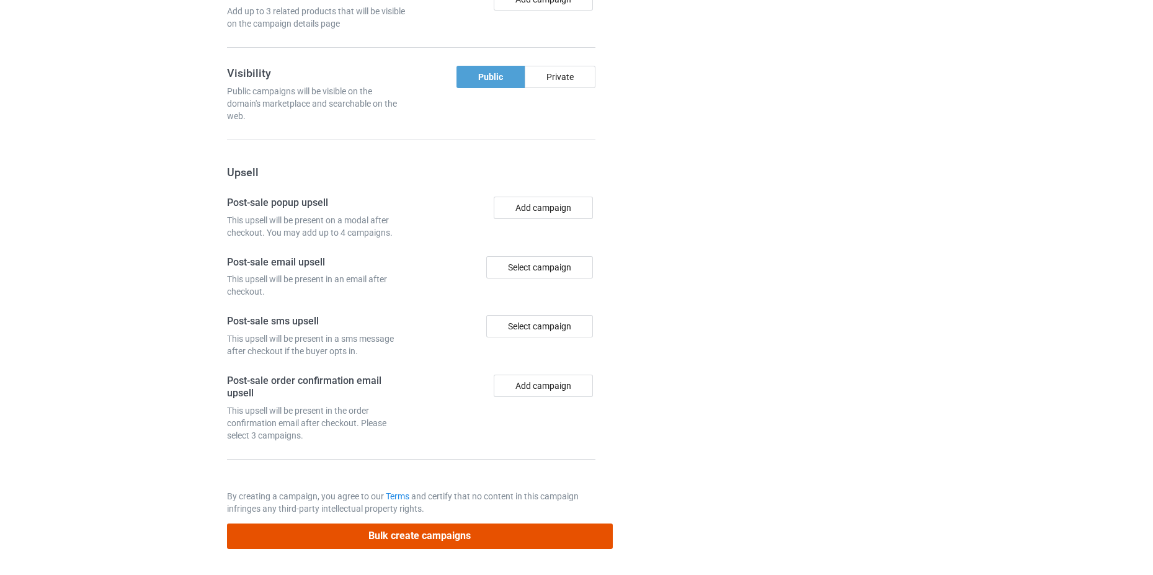
click at [411, 542] on button "Bulk create campaigns" at bounding box center [420, 536] width 386 height 25
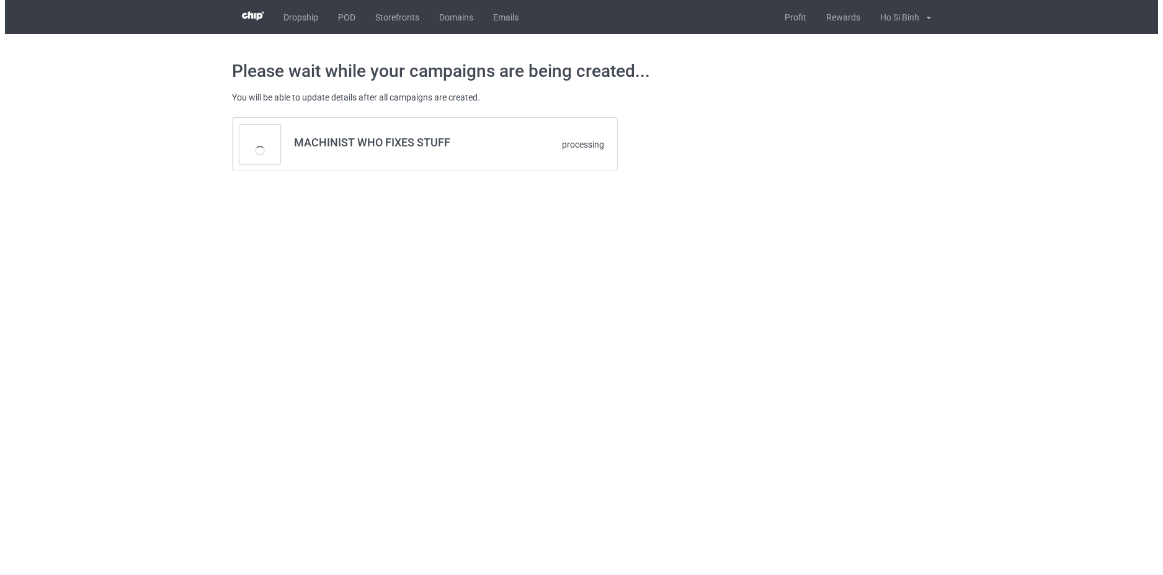
scroll to position [0, 0]
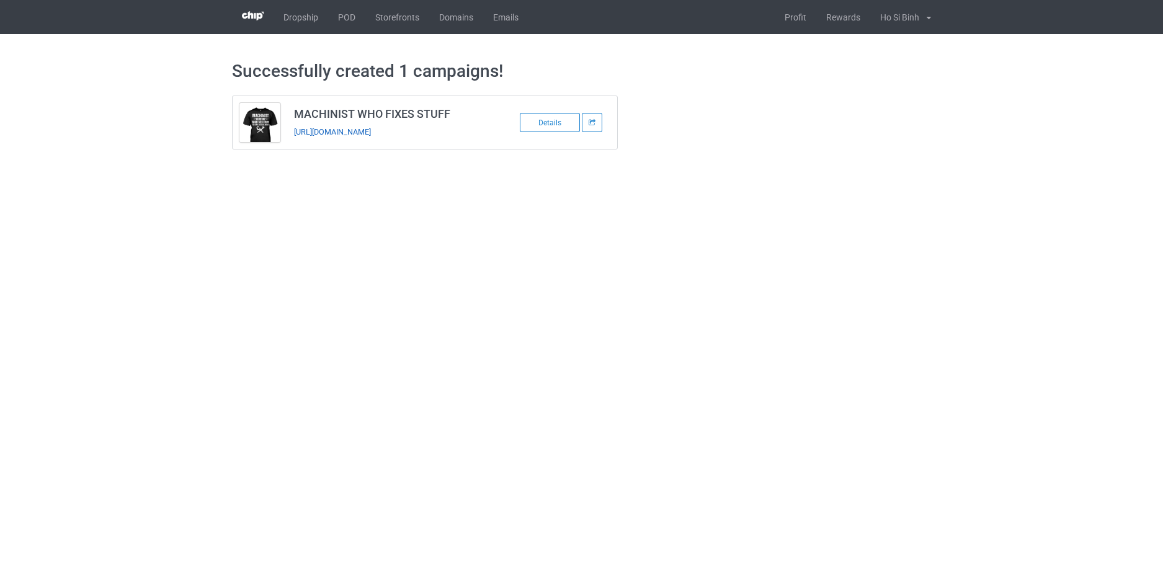
click at [336, 133] on link "https://www.hohodesign.co/machinist-who-fixes-stuff-3" at bounding box center [332, 131] width 77 height 9
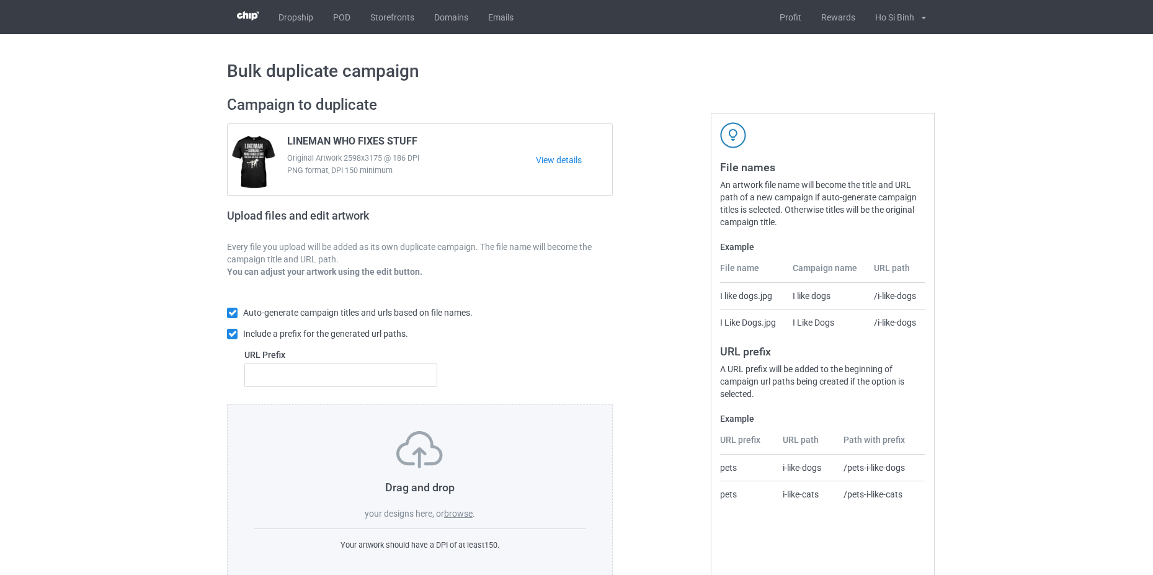
scroll to position [30, 0]
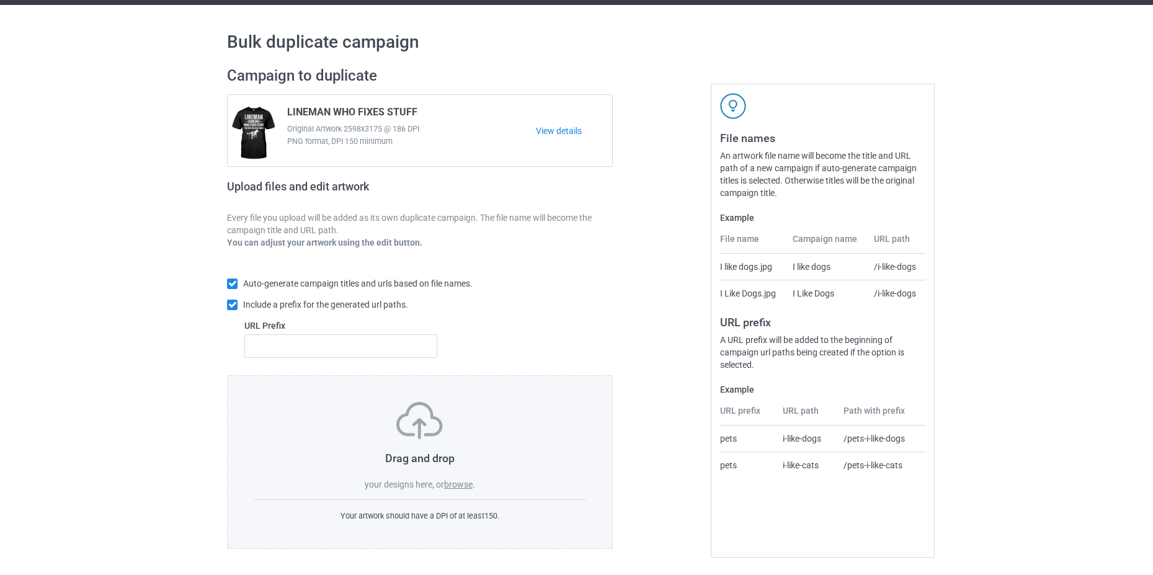
click at [463, 486] on label "browse" at bounding box center [458, 485] width 29 height 10
click at [0, 0] on input "browse" at bounding box center [0, 0] width 0 height 0
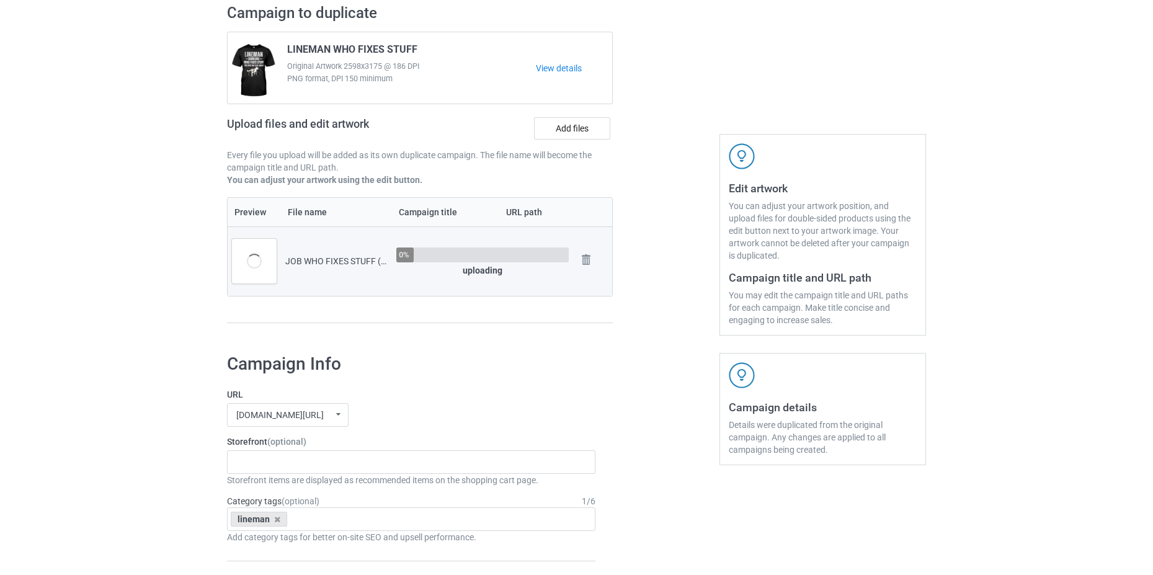
scroll to position [154, 0]
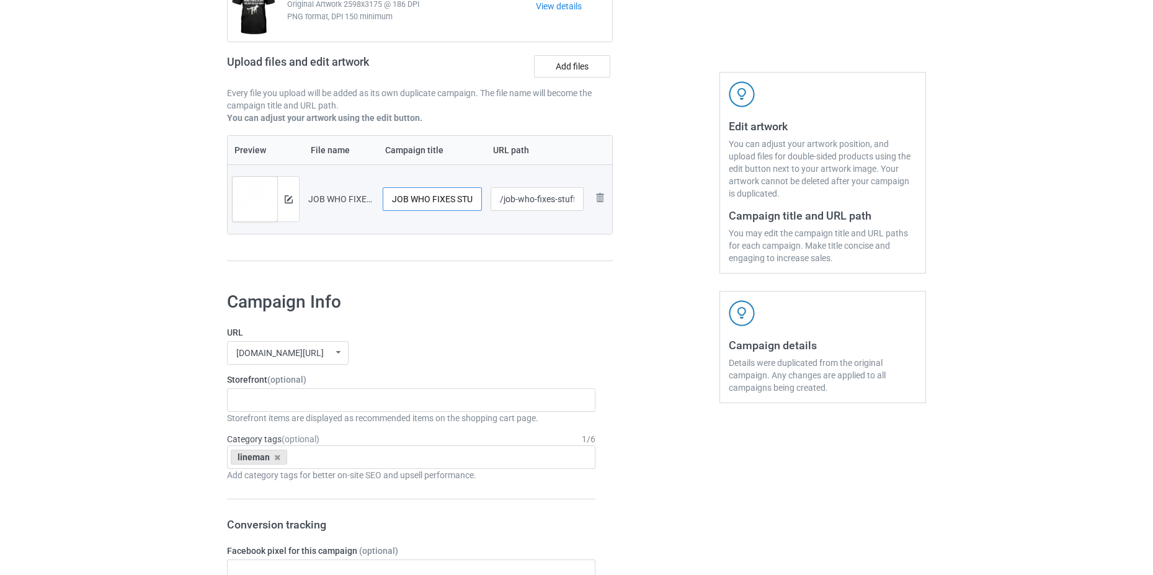
drag, startPoint x: 408, startPoint y: 198, endPoint x: 387, endPoint y: 198, distance: 21.1
click at [387, 198] on input "JOB WHO FIXES STUFF (4)" at bounding box center [432, 199] width 99 height 24
drag, startPoint x: 468, startPoint y: 200, endPoint x: 450, endPoint y: 200, distance: 18.0
click at [450, 200] on input "LOGGER WHO FIXES STUFF (4)" at bounding box center [432, 199] width 99 height 24
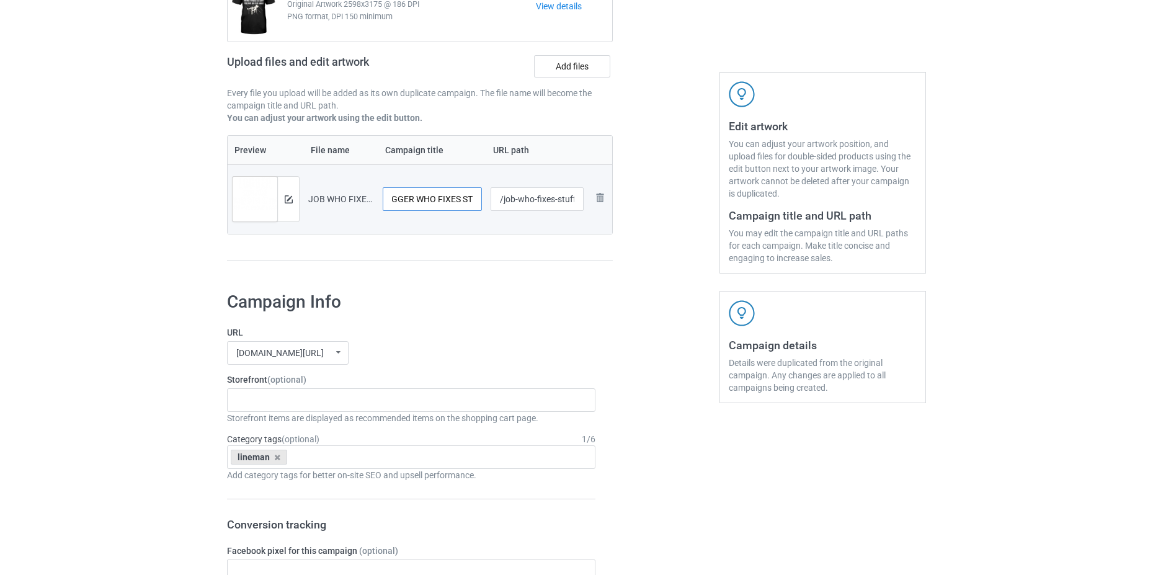
click at [450, 200] on input "LOGGER WHO FIXES STUFF (4)" at bounding box center [432, 199] width 99 height 24
drag, startPoint x: 456, startPoint y: 200, endPoint x: 437, endPoint y: 200, distance: 19.2
click at [437, 200] on input "LOGGER WHO FIXES STUFF (4)" at bounding box center [432, 199] width 99 height 24
drag, startPoint x: 467, startPoint y: 204, endPoint x: 483, endPoint y: 205, distance: 16.2
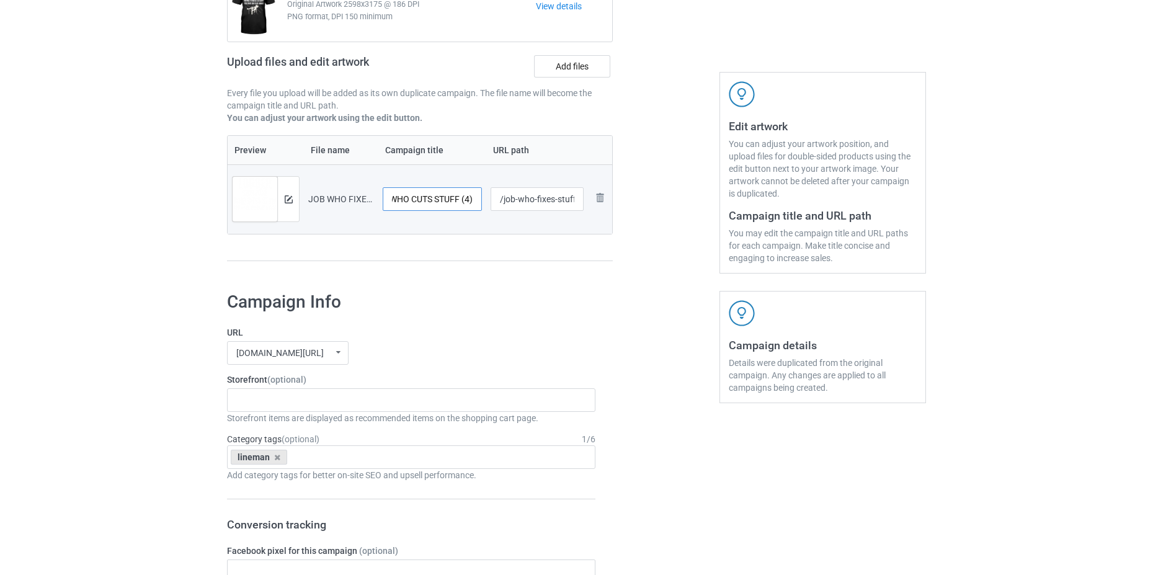
click at [483, 205] on td "LOGGER WHO CUTS STUFF (4)" at bounding box center [432, 198] width 108 height 69
click at [478, 202] on input "LOGGER WHO CUTS STUFF (4)" at bounding box center [432, 199] width 99 height 24
type input "LOGGER WHO CUTS STUFF"
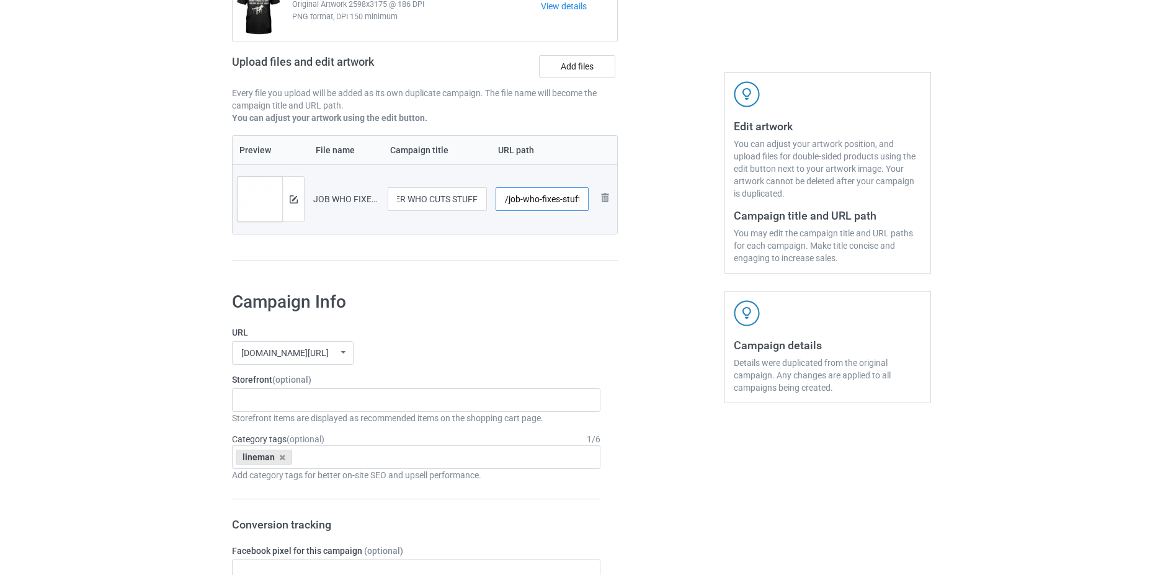
scroll to position [0, 0]
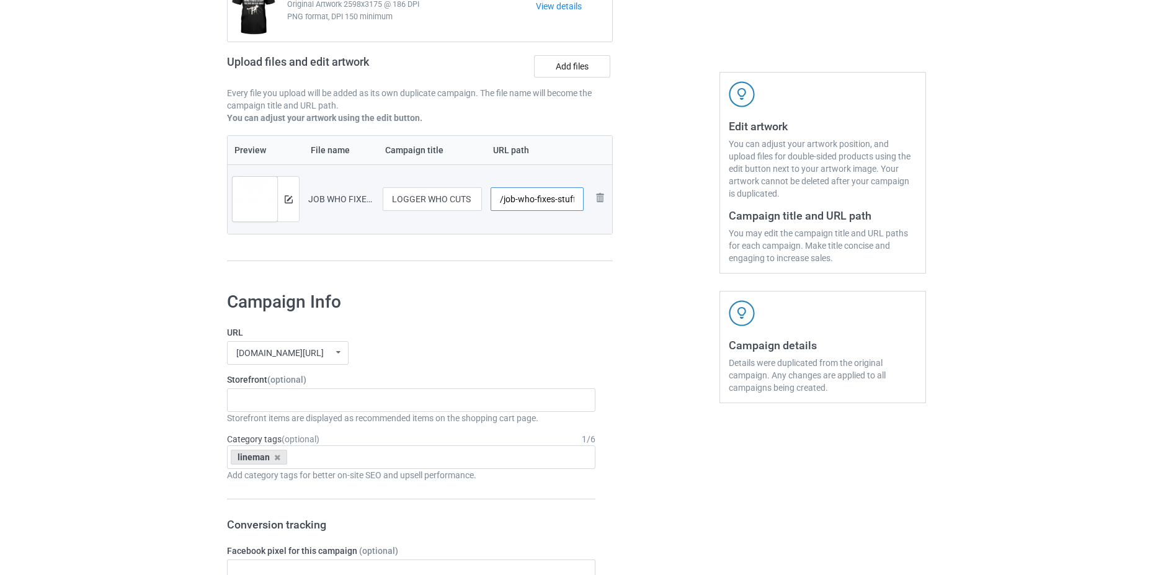
drag, startPoint x: 514, startPoint y: 199, endPoint x: 503, endPoint y: 200, distance: 11.2
click at [503, 200] on input "/job-who-fixes-stuff-4" at bounding box center [538, 199] width 94 height 24
type input "/logger-who-fixes-stuff-4"
click at [505, 302] on h1 "Campaign Info" at bounding box center [411, 302] width 369 height 22
click at [289, 201] on img at bounding box center [289, 199] width 8 height 8
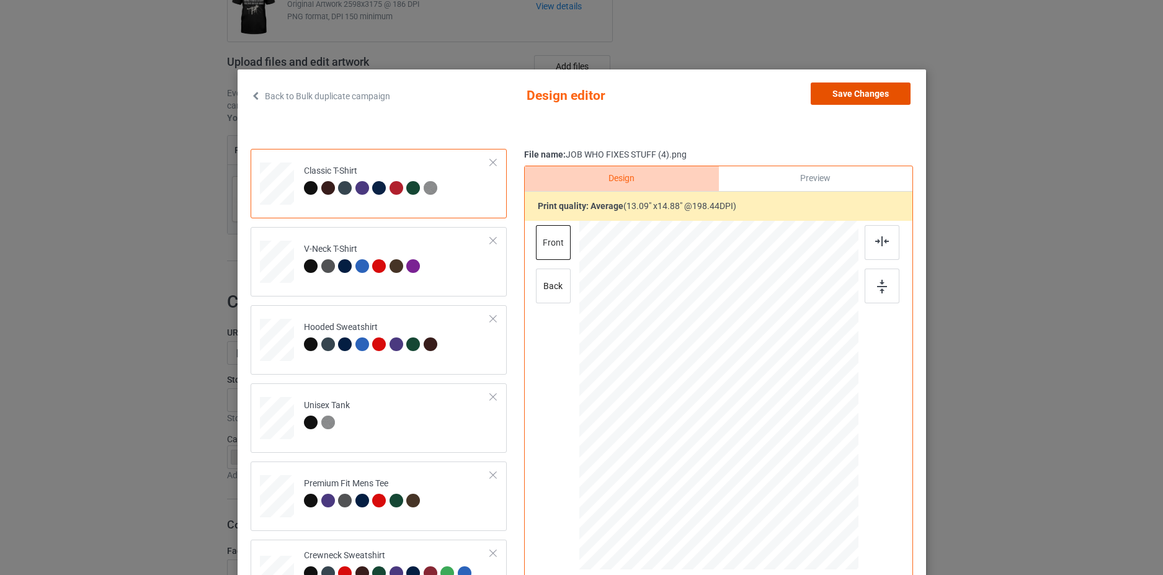
click at [867, 92] on button "Save Changes" at bounding box center [861, 94] width 100 height 22
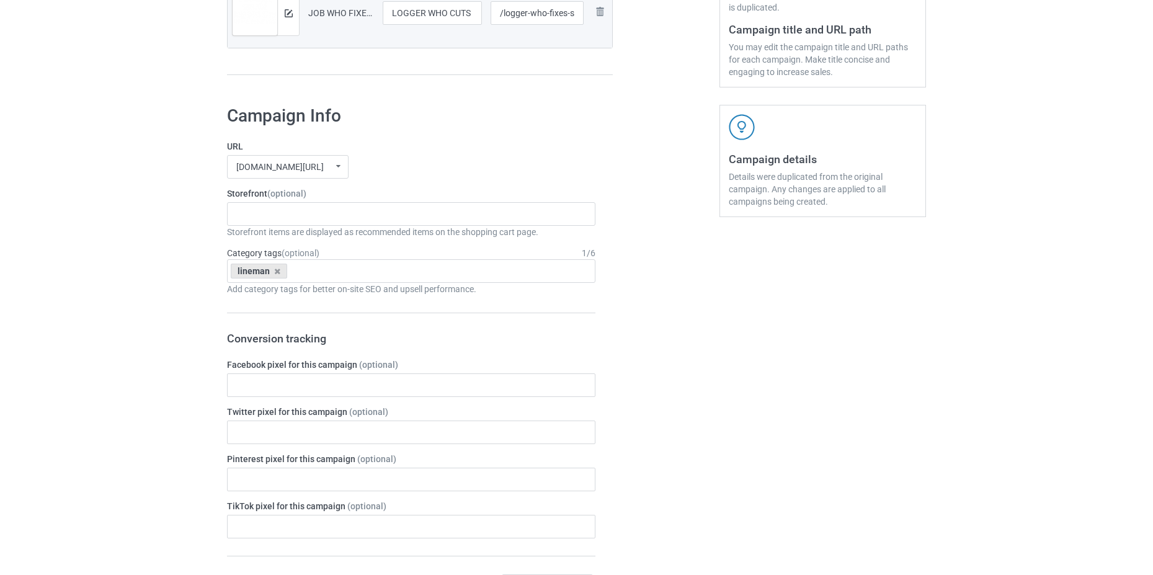
scroll to position [464, 0]
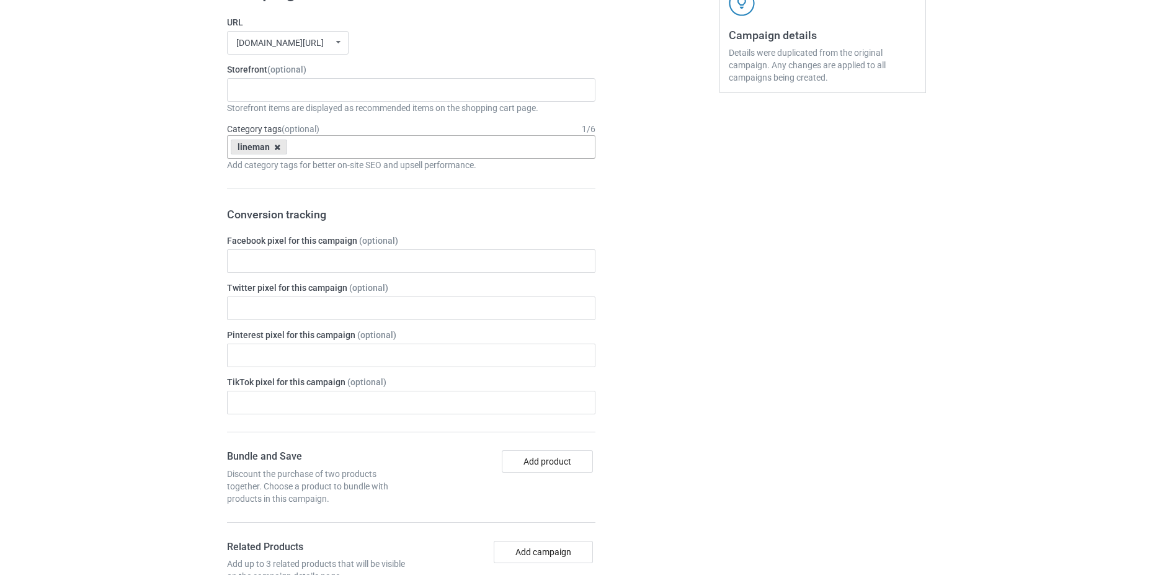
click at [275, 150] on icon at bounding box center [277, 147] width 6 height 8
type input "logger"
click at [315, 176] on div "logger" at bounding box center [411, 169] width 367 height 23
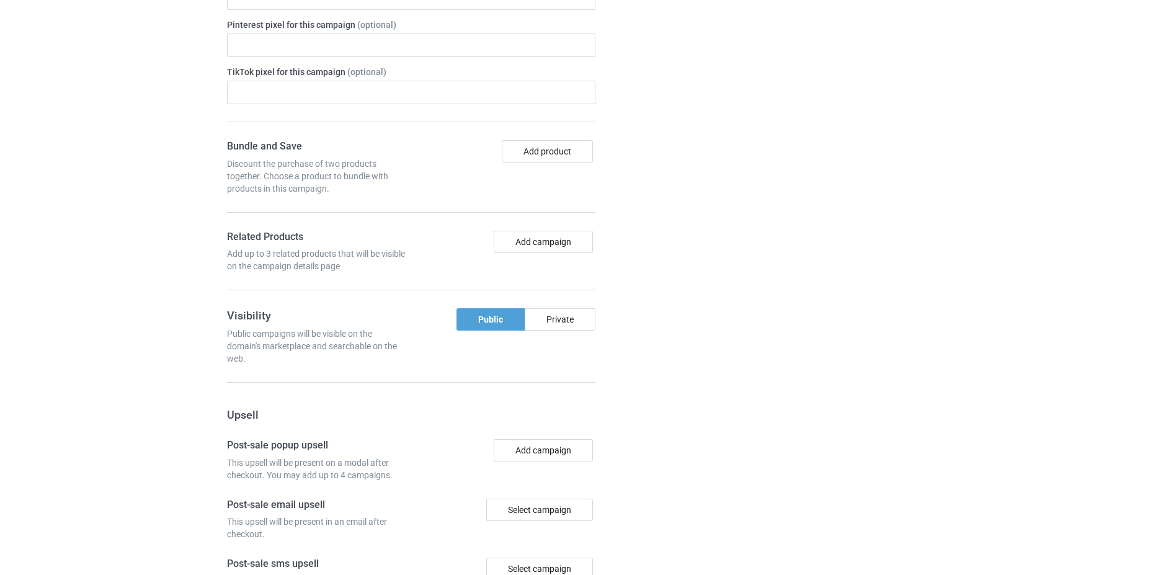
scroll to position [1018, 0]
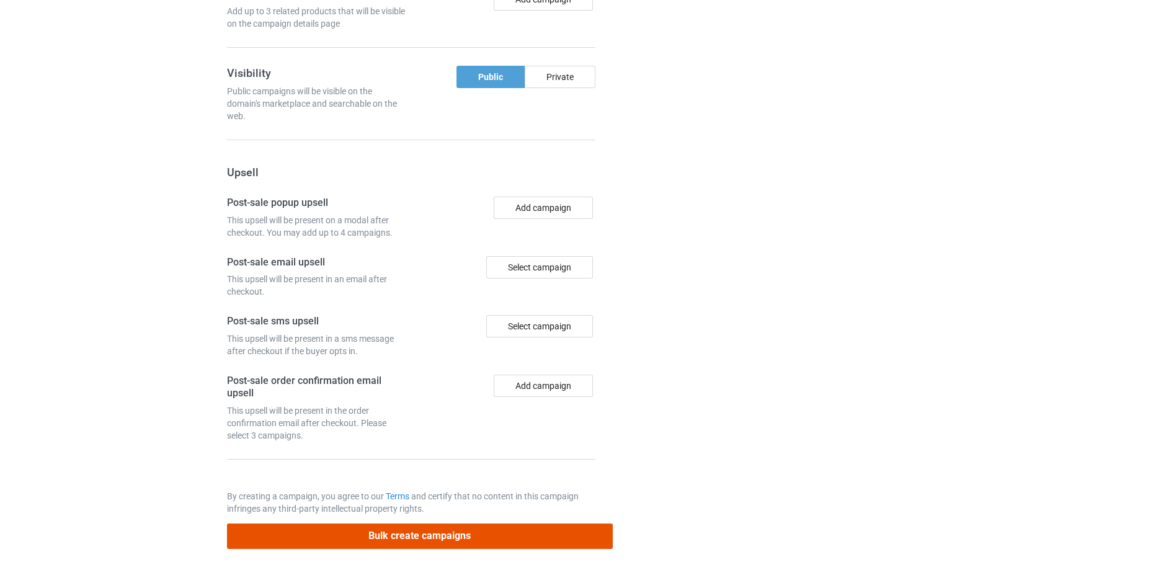
click at [485, 535] on button "Bulk create campaigns" at bounding box center [420, 536] width 386 height 25
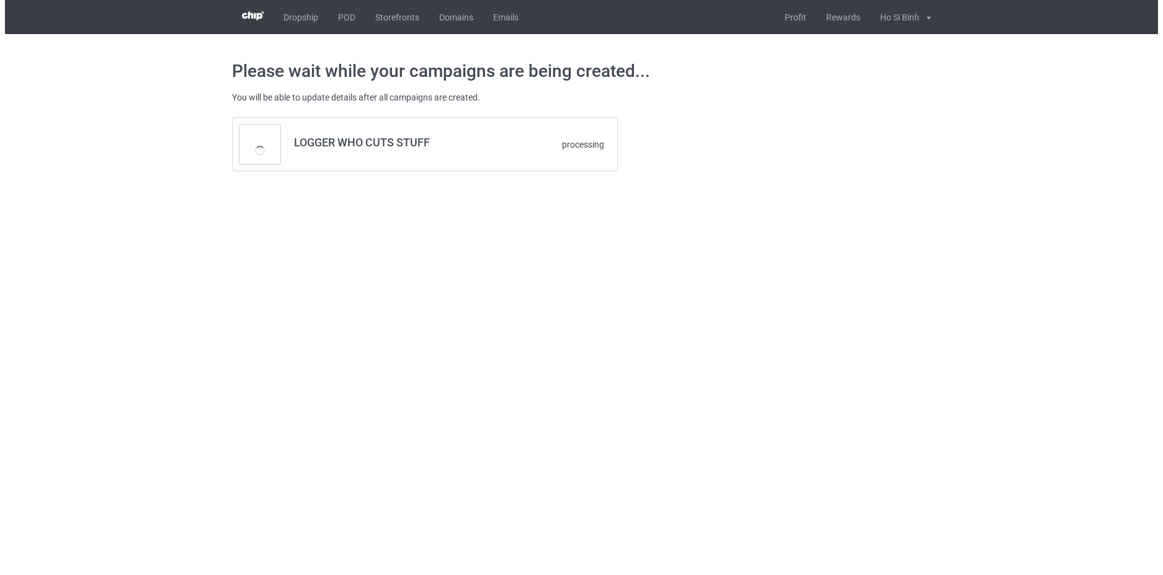
scroll to position [0, 0]
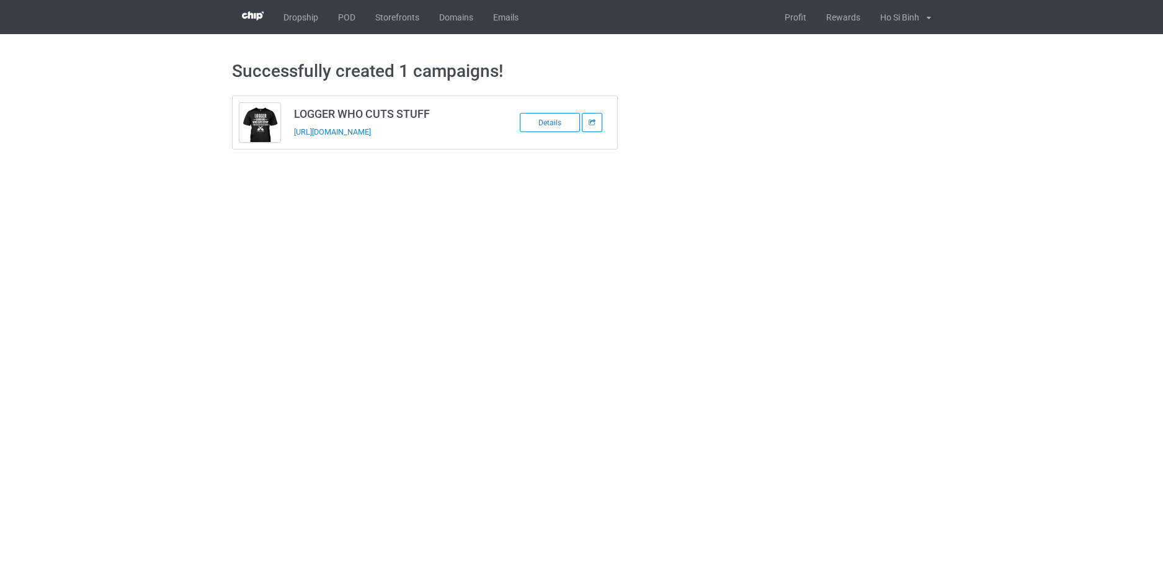
click at [387, 138] on div "[URL][DOMAIN_NAME]" at bounding box center [381, 131] width 174 height 13
click at [371, 135] on link "[URL][DOMAIN_NAME]" at bounding box center [332, 131] width 77 height 9
